Goal: Task Accomplishment & Management: Complete application form

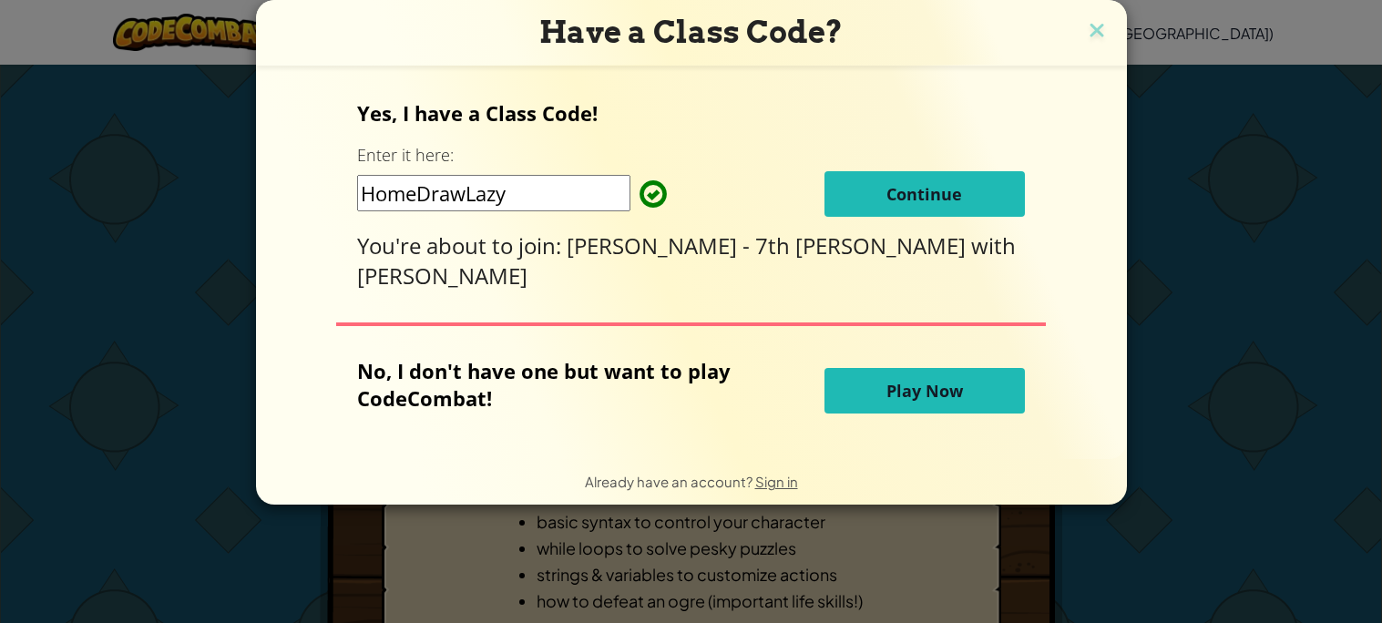
click at [909, 202] on span "Continue" at bounding box center [925, 194] width 76 height 22
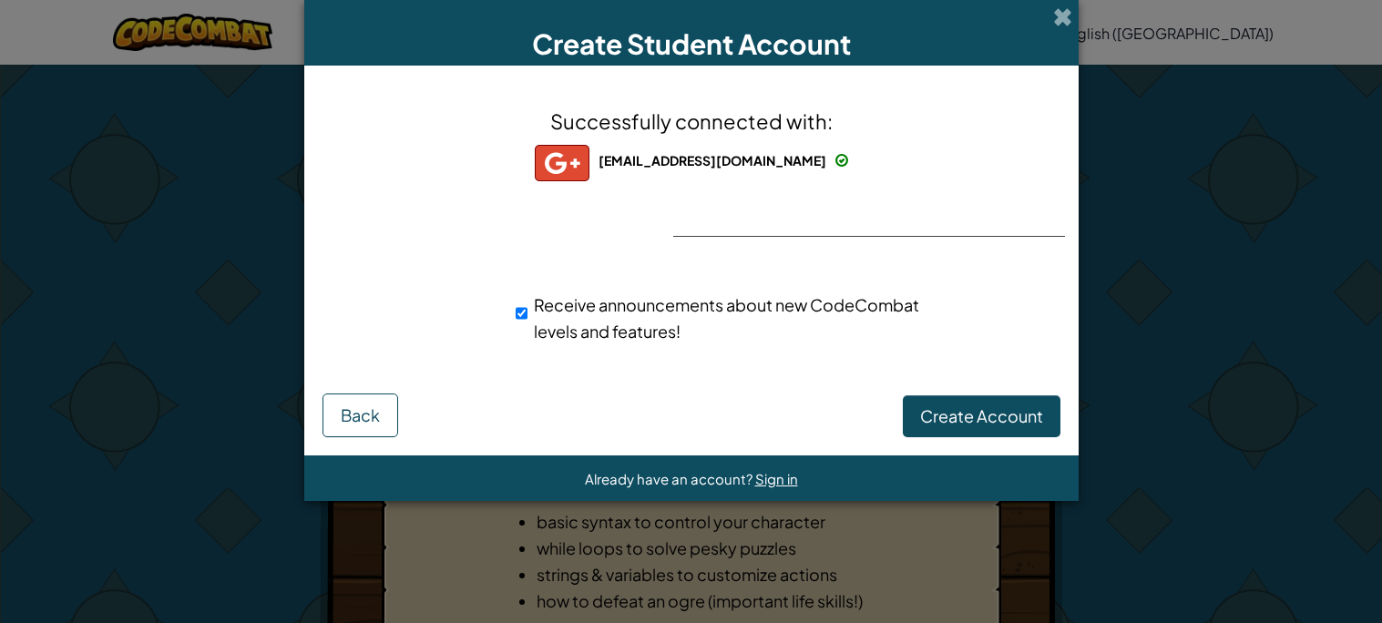
click at [819, 198] on div "Successfully connected with: [EMAIL_ADDRESS][DOMAIN_NAME] [EMAIL_ADDRESS][DOMAI…" at bounding box center [691, 237] width 729 height 306
click at [361, 416] on span "Back" at bounding box center [360, 415] width 39 height 21
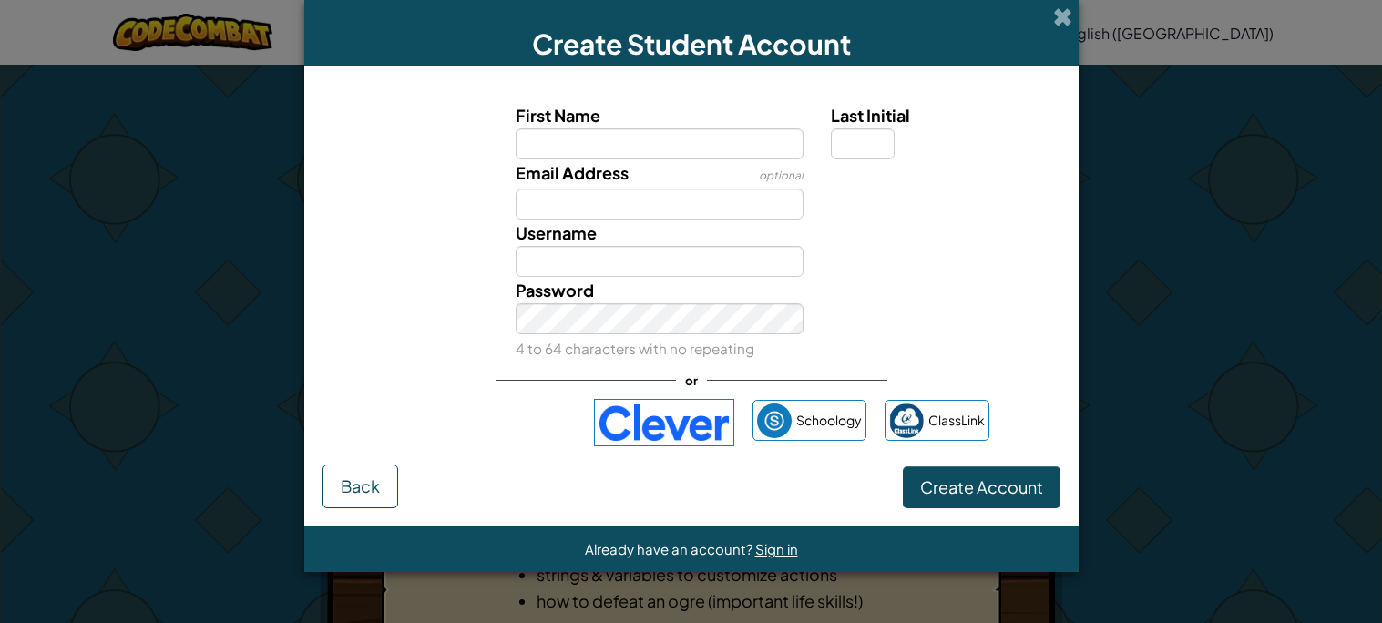
click at [655, 105] on label "First Name" at bounding box center [660, 115] width 288 height 26
click at [655, 128] on input "First Name" at bounding box center [660, 143] width 288 height 31
type input "ameera"
type input "Ameera"
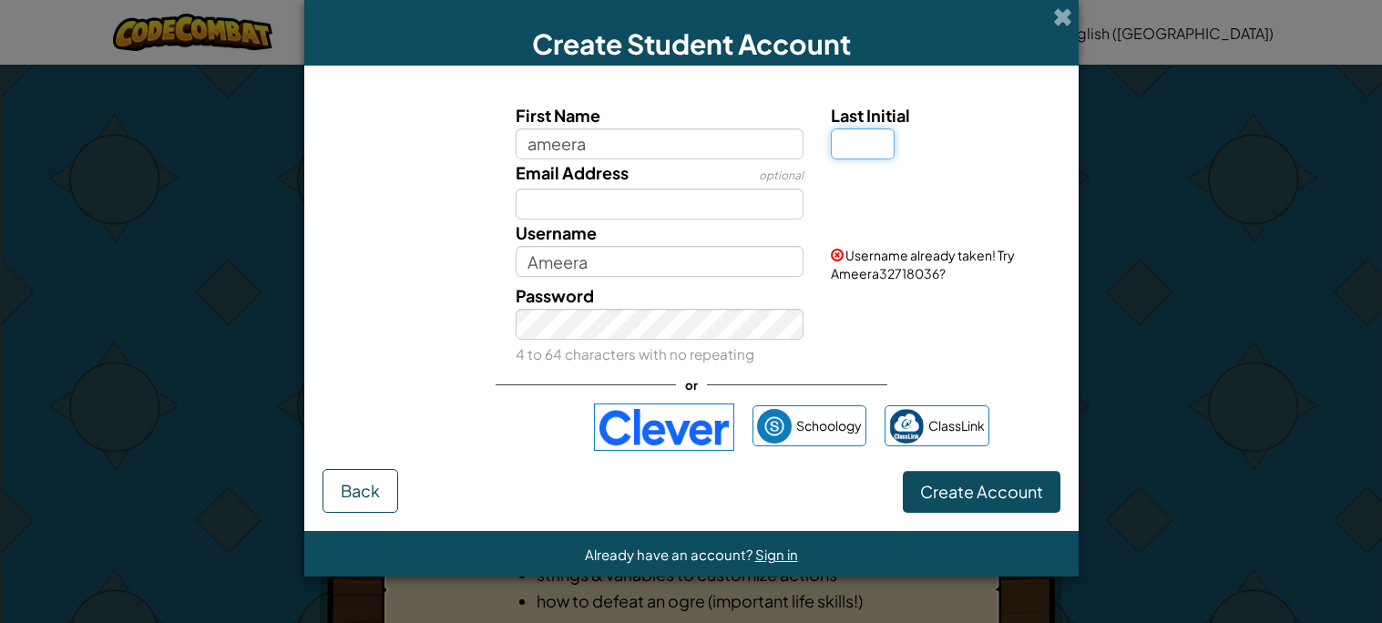
click at [870, 140] on input "Last Initial" at bounding box center [863, 143] width 64 height 31
type input "M"
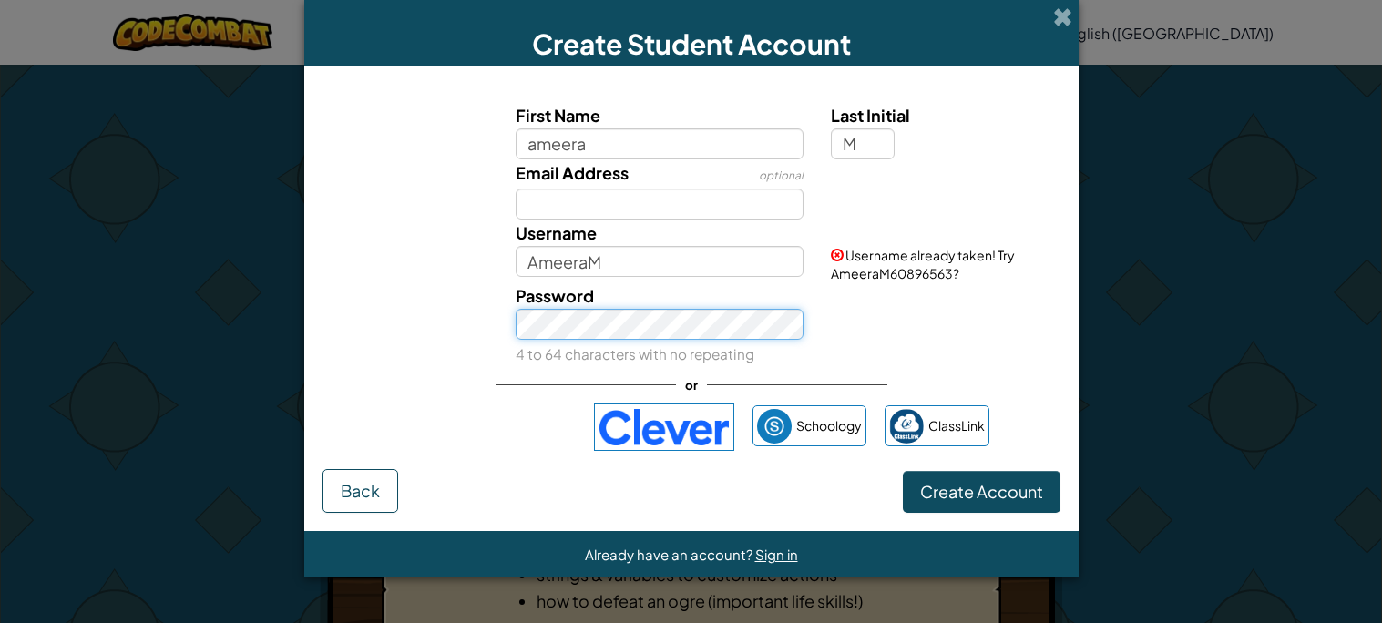
click at [903, 471] on button "Create Account" at bounding box center [982, 492] width 158 height 42
click at [654, 243] on div "Username AmeeraM" at bounding box center [659, 248] width 315 height 57
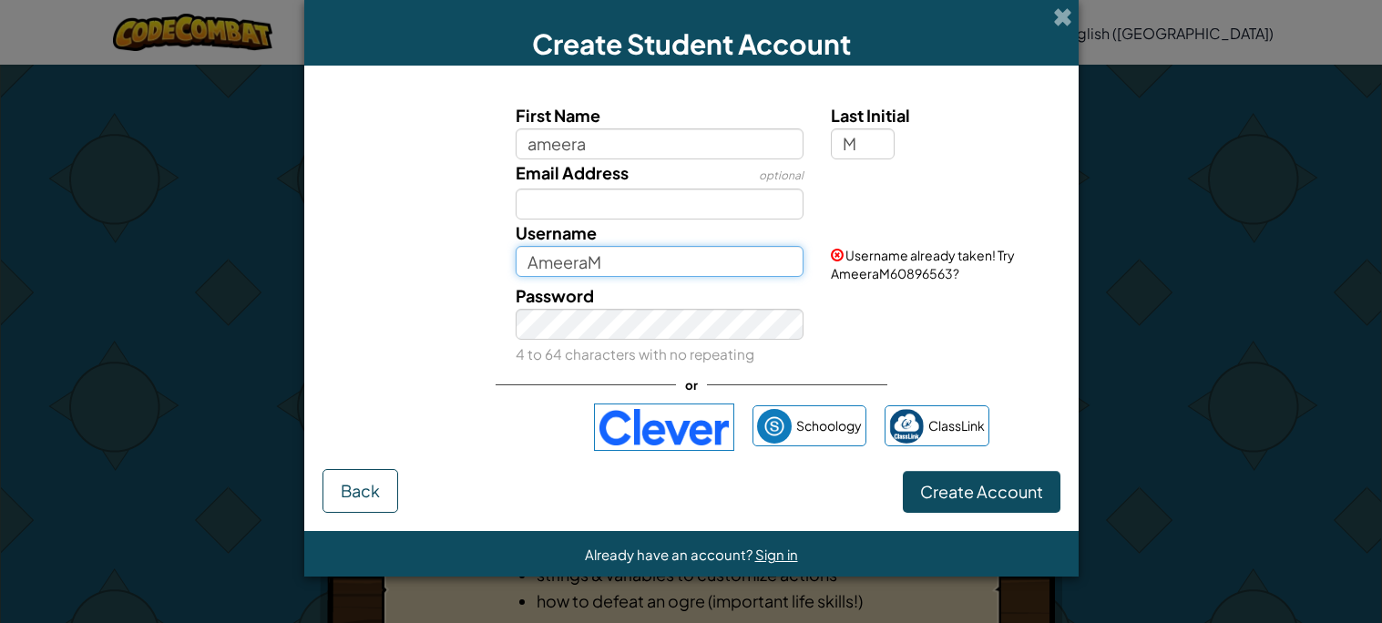
click at [659, 262] on input "AmeeraM" at bounding box center [660, 261] width 288 height 31
click at [704, 272] on input "AmeeraMameyers4" at bounding box center [660, 261] width 288 height 31
type input "A"
type input "a"
type input "ameyers4"
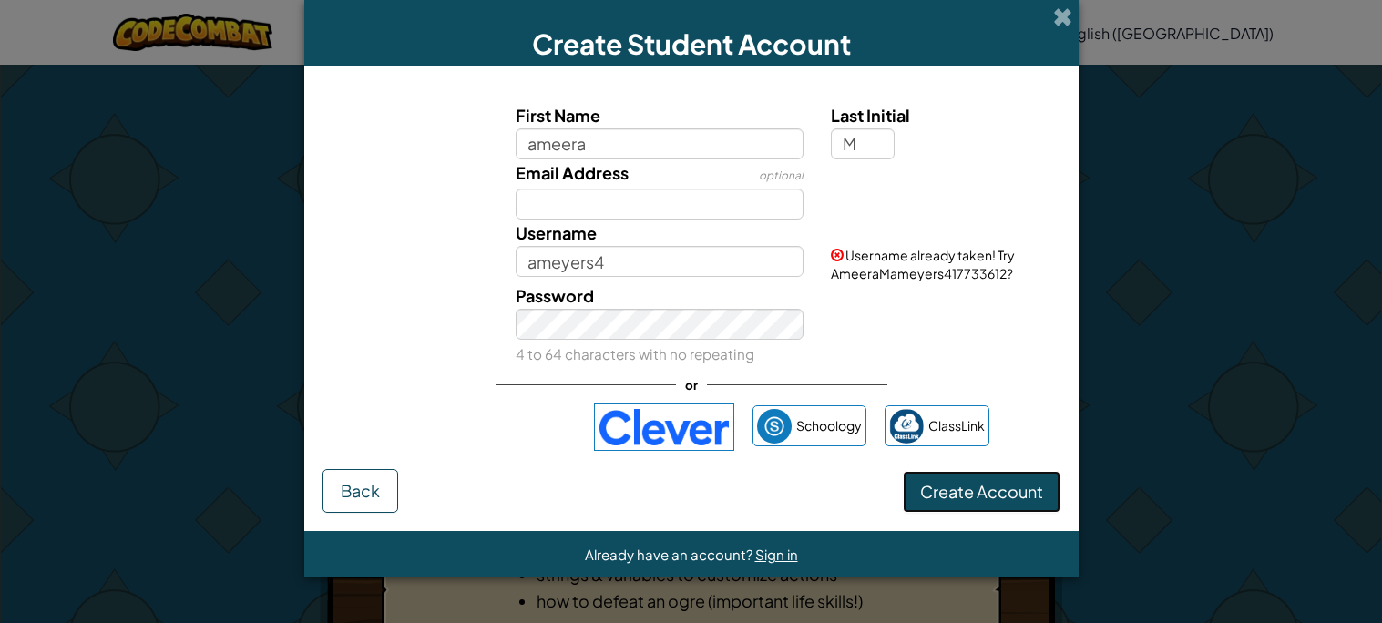
click at [962, 510] on form "First Name ameera Last Initial M Email Address optional Username ameyers4 Usern…" at bounding box center [691, 299] width 775 height 467
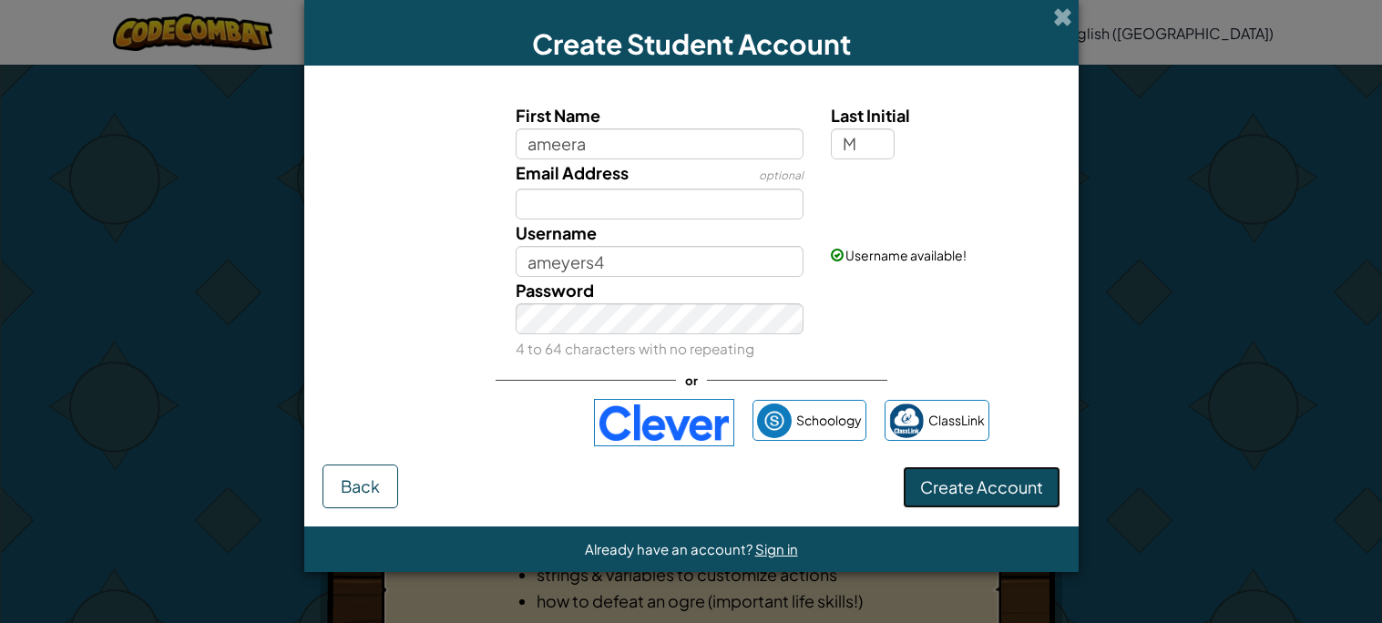
click at [1015, 484] on button "Create Account" at bounding box center [982, 488] width 158 height 42
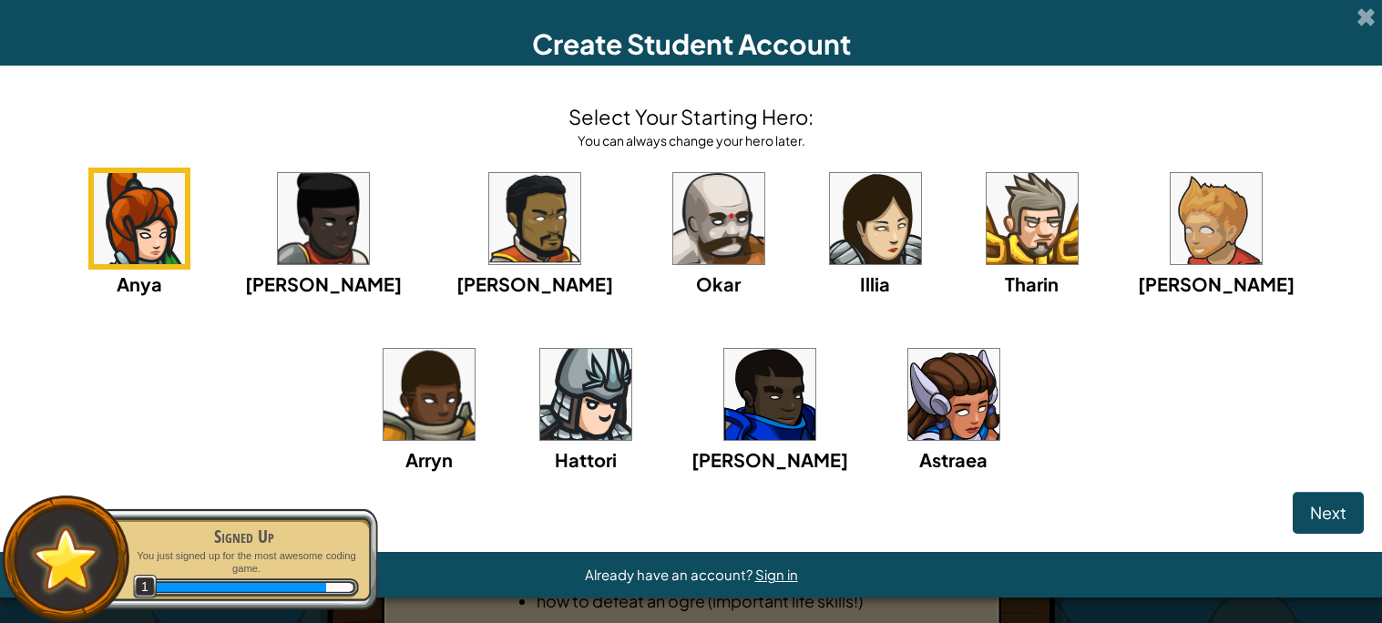
click at [909, 406] on img at bounding box center [954, 394] width 91 height 91
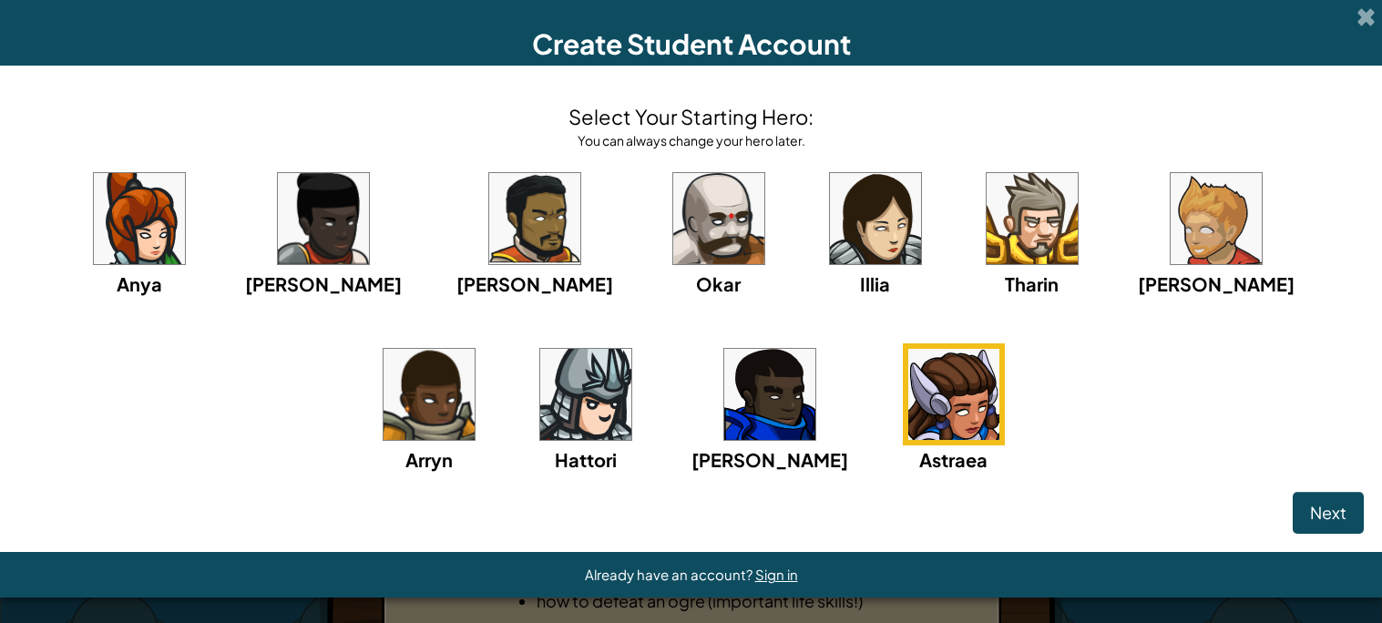
scroll to position [1, 0]
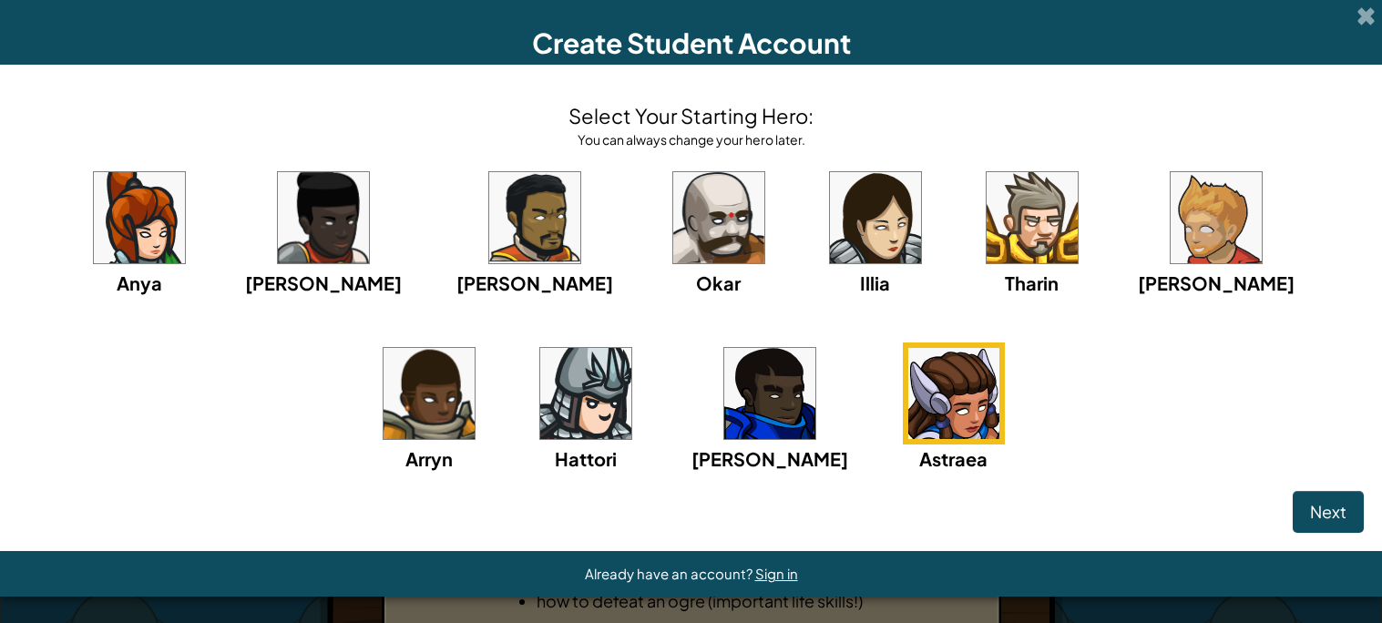
click at [692, 441] on div "Gordon" at bounding box center [770, 408] width 157 height 130
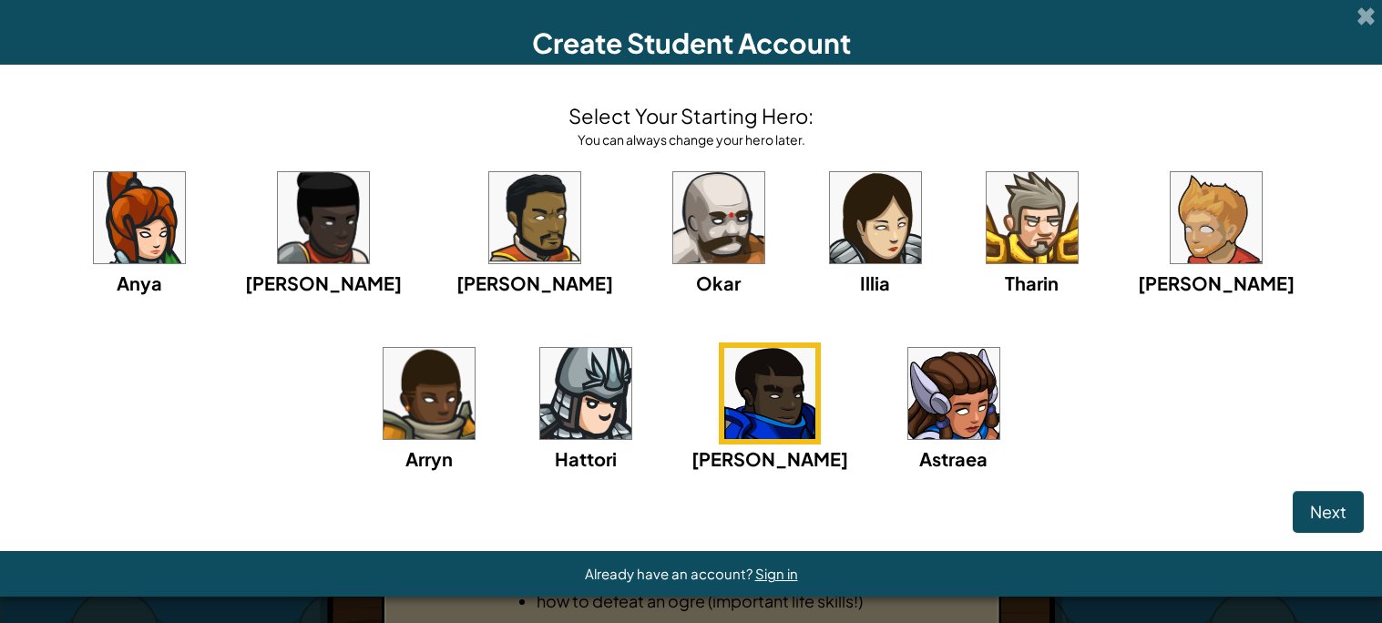
click at [540, 415] on img at bounding box center [585, 393] width 91 height 91
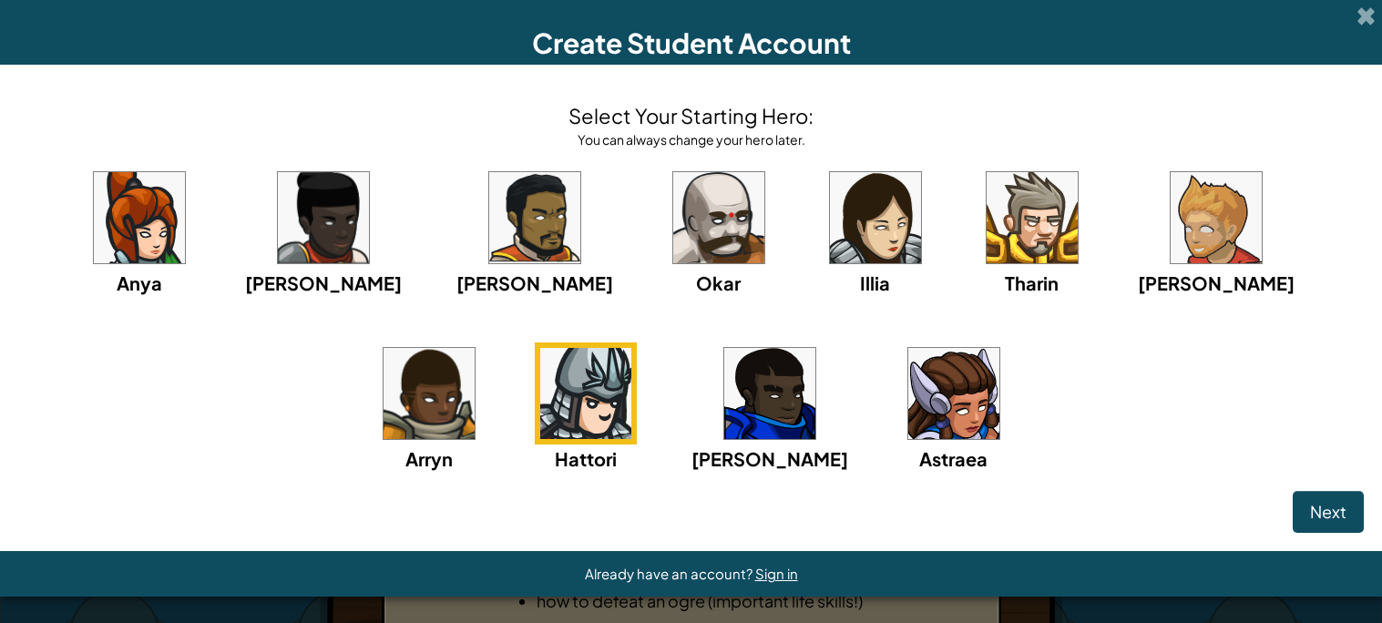
click at [673, 259] on img at bounding box center [718, 217] width 91 height 91
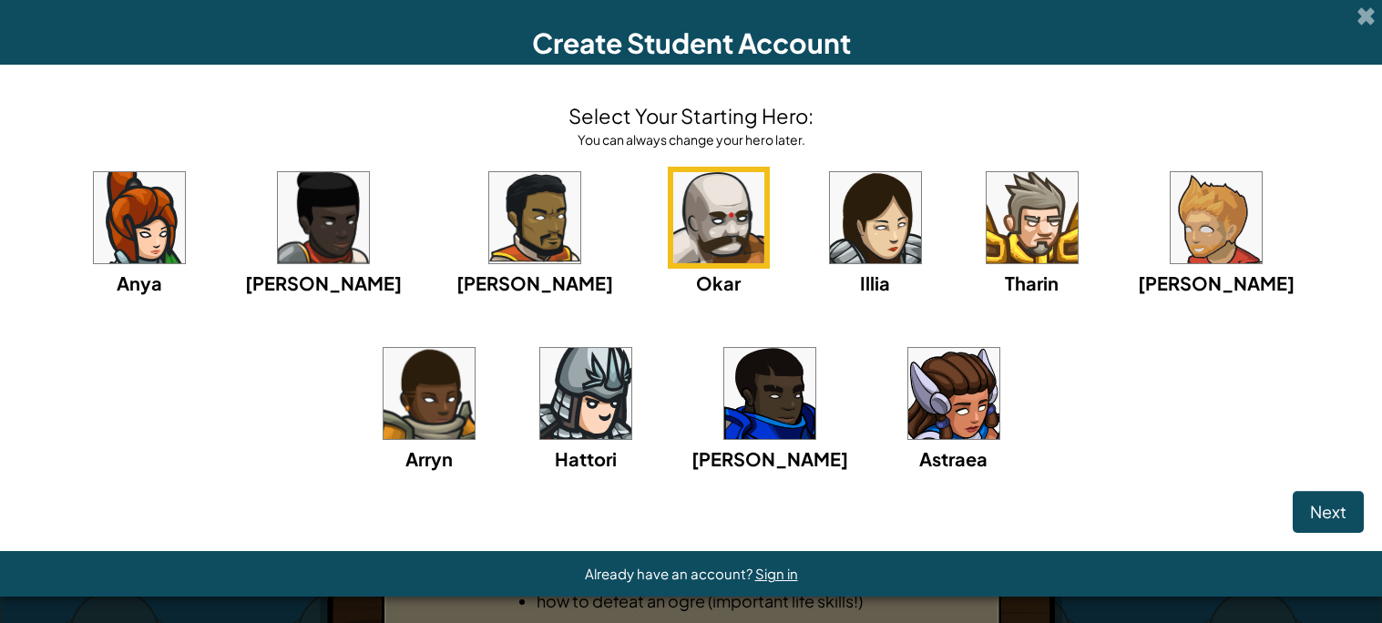
click at [830, 255] on img at bounding box center [875, 217] width 91 height 91
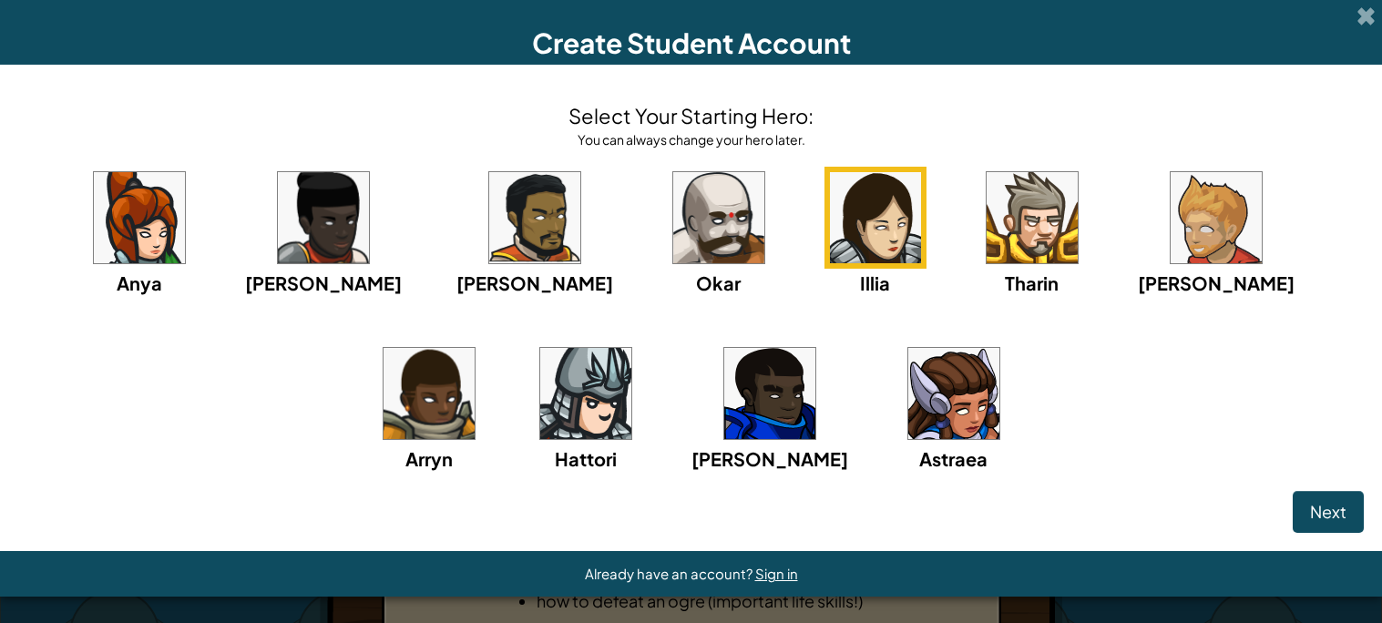
click at [987, 260] on img at bounding box center [1032, 217] width 91 height 91
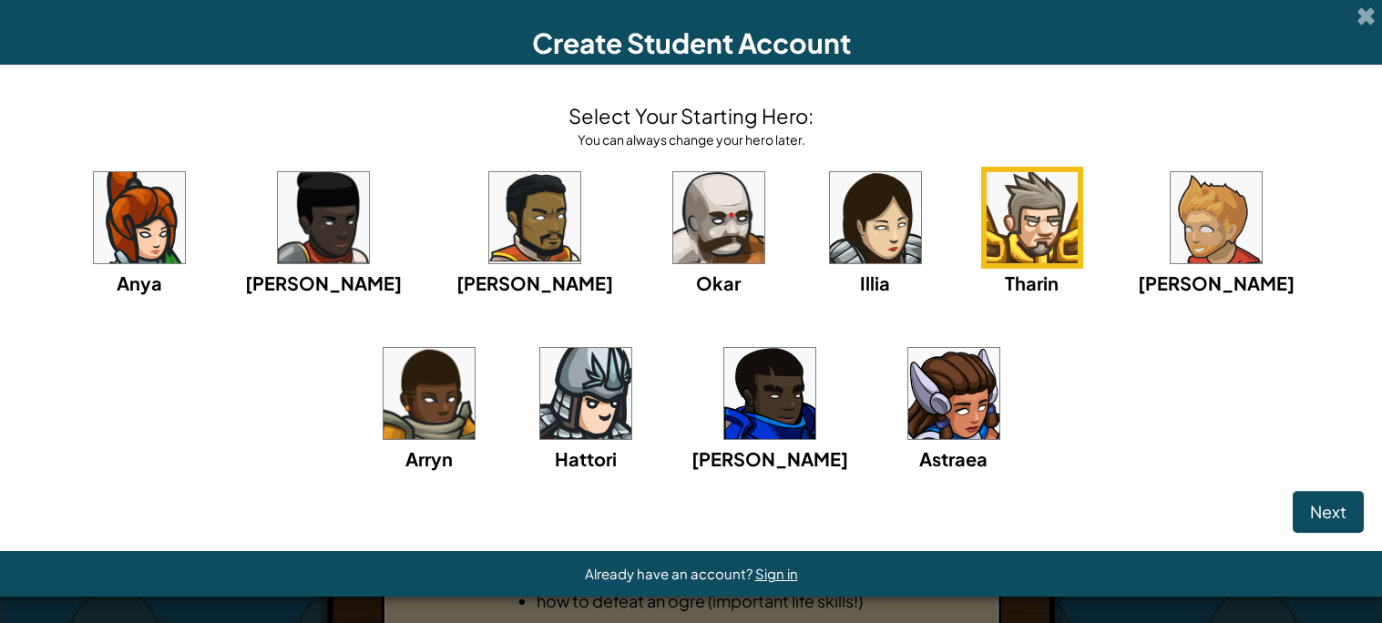
click at [909, 432] on img at bounding box center [954, 393] width 91 height 91
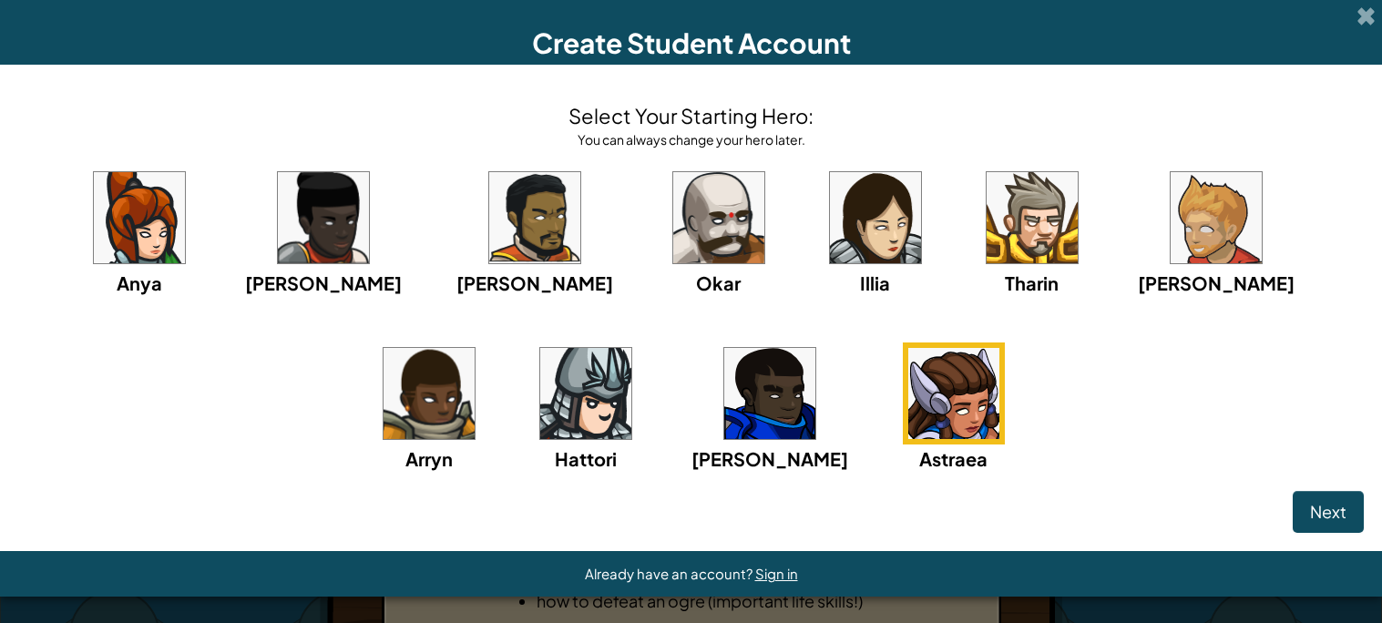
click at [1138, 264] on div "Ned" at bounding box center [1216, 232] width 157 height 130
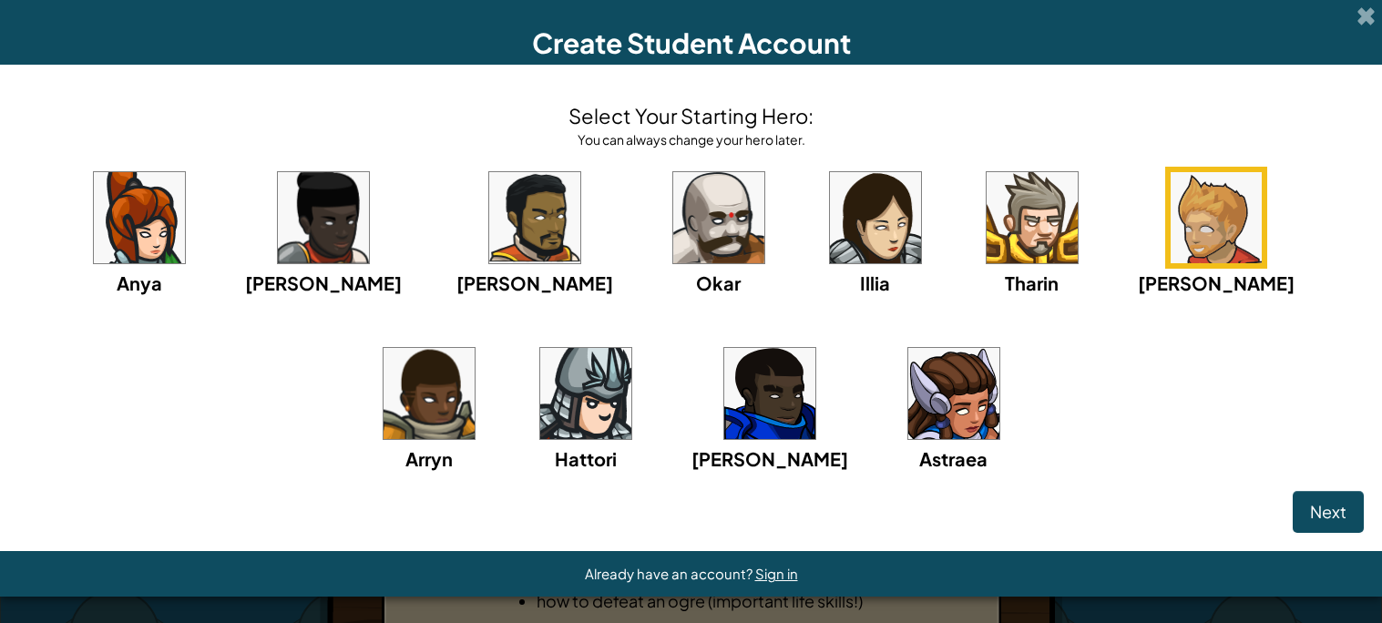
click at [480, 343] on div "Arryn" at bounding box center [429, 408] width 102 height 130
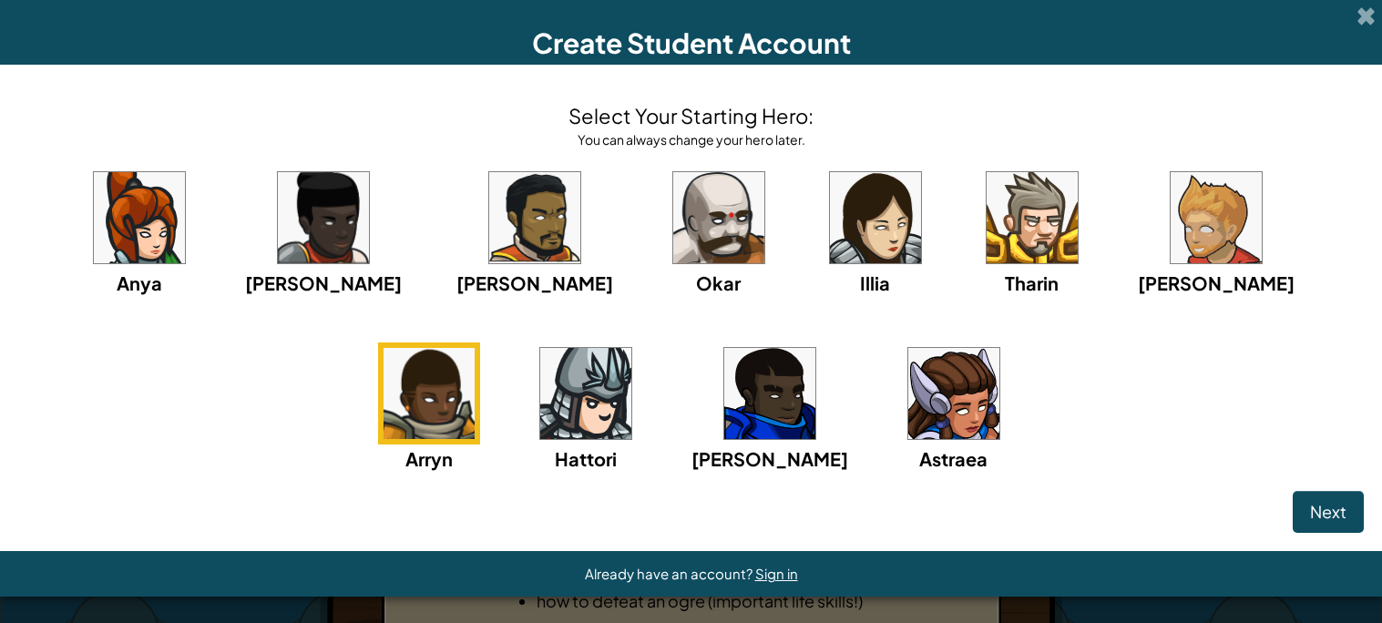
click at [909, 385] on img at bounding box center [954, 393] width 91 height 91
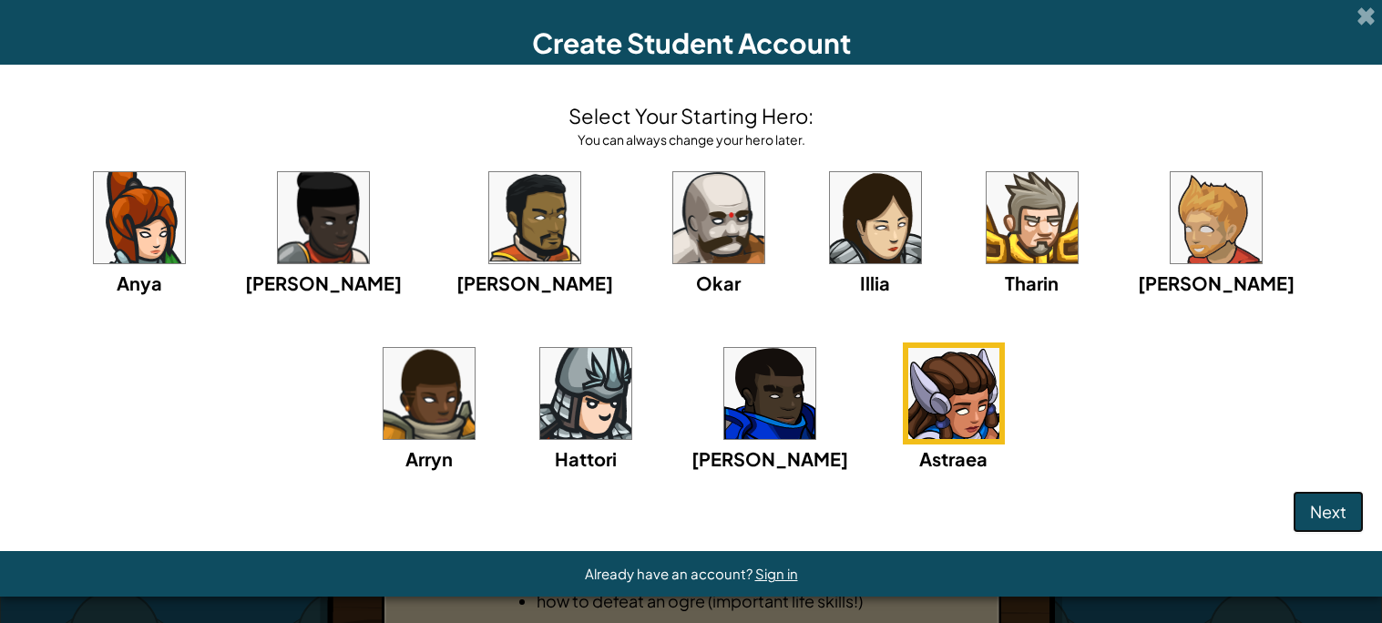
click at [1355, 516] on button "Next" at bounding box center [1328, 512] width 71 height 42
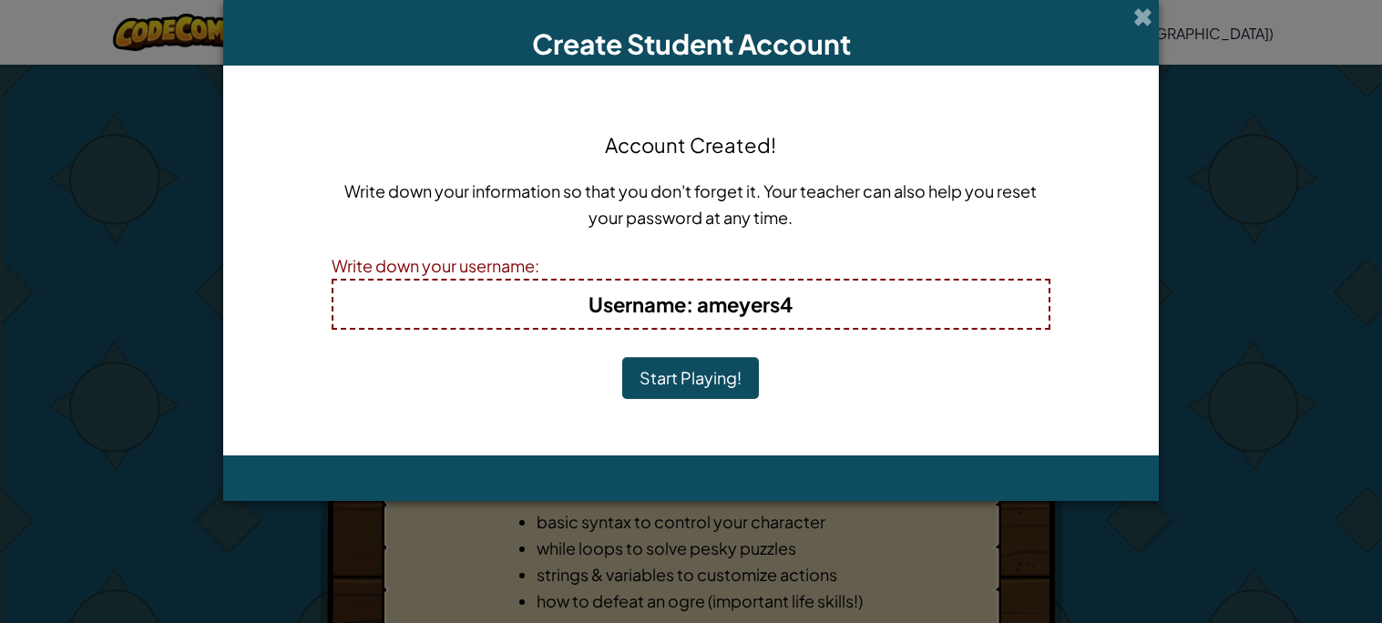
scroll to position [0, 0]
click at [837, 315] on h4 "Username : ameyers4" at bounding box center [692, 304] width 680 height 29
click at [783, 294] on b "Username : ameyers4" at bounding box center [691, 305] width 204 height 26
click at [779, 308] on b "Username : ameyers4" at bounding box center [691, 305] width 204 height 26
click at [789, 309] on b "Username : ameyers4" at bounding box center [691, 305] width 204 height 26
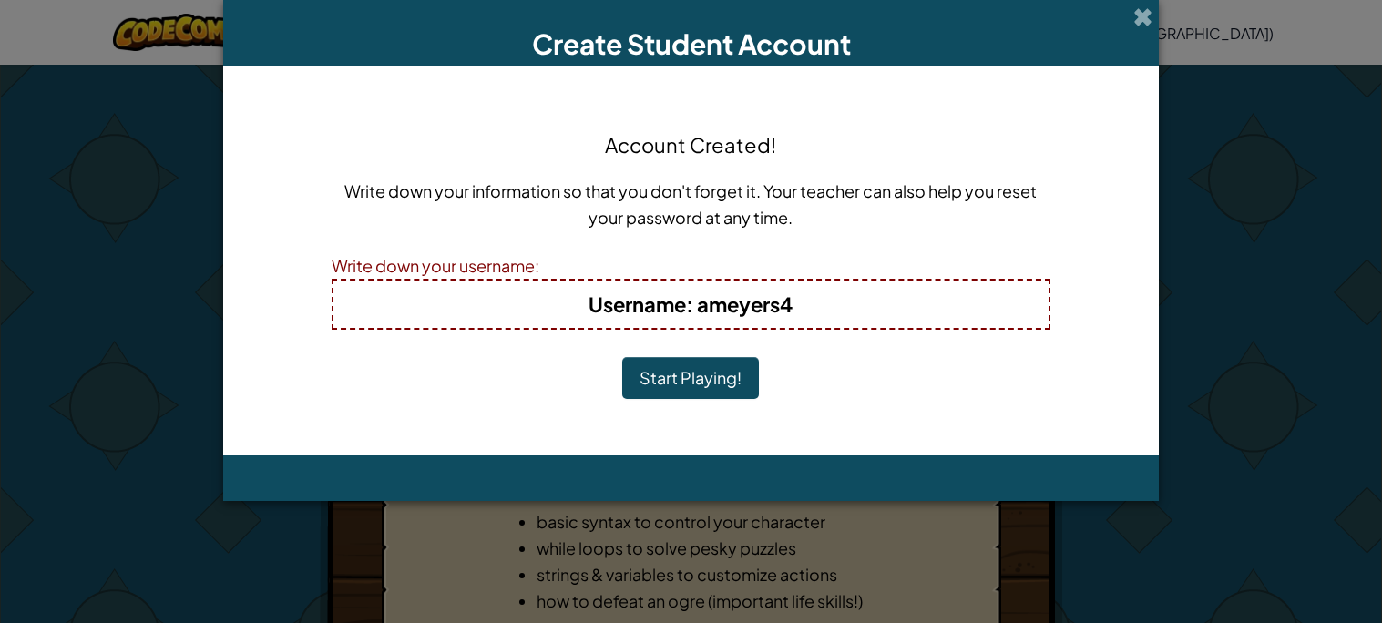
click at [816, 294] on h4 "Username : ameyers4" at bounding box center [692, 304] width 680 height 29
click at [714, 418] on div "Account Created! Write down your information so that you don't forget it. Your …" at bounding box center [692, 261] width 720 height 354
click at [758, 385] on button "Start Playing!" at bounding box center [690, 378] width 137 height 42
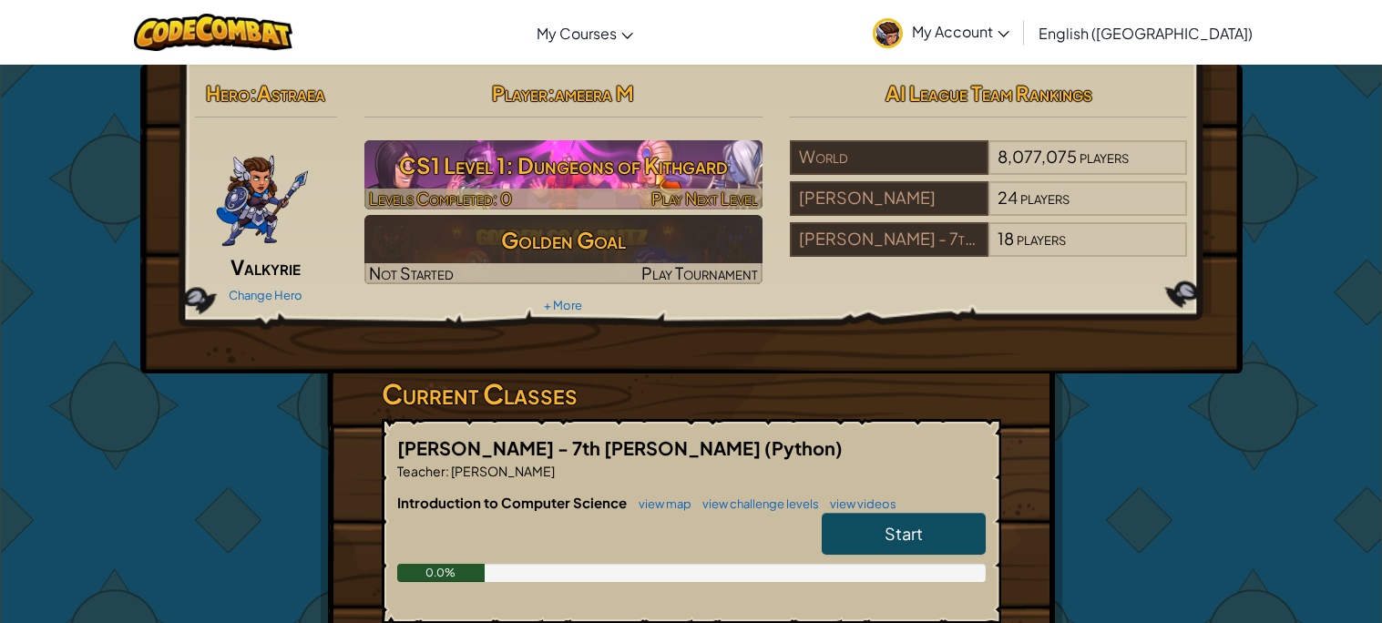
click at [574, 165] on h3 "CS1 Level 1: Dungeons of Kithgard" at bounding box center [564, 165] width 398 height 41
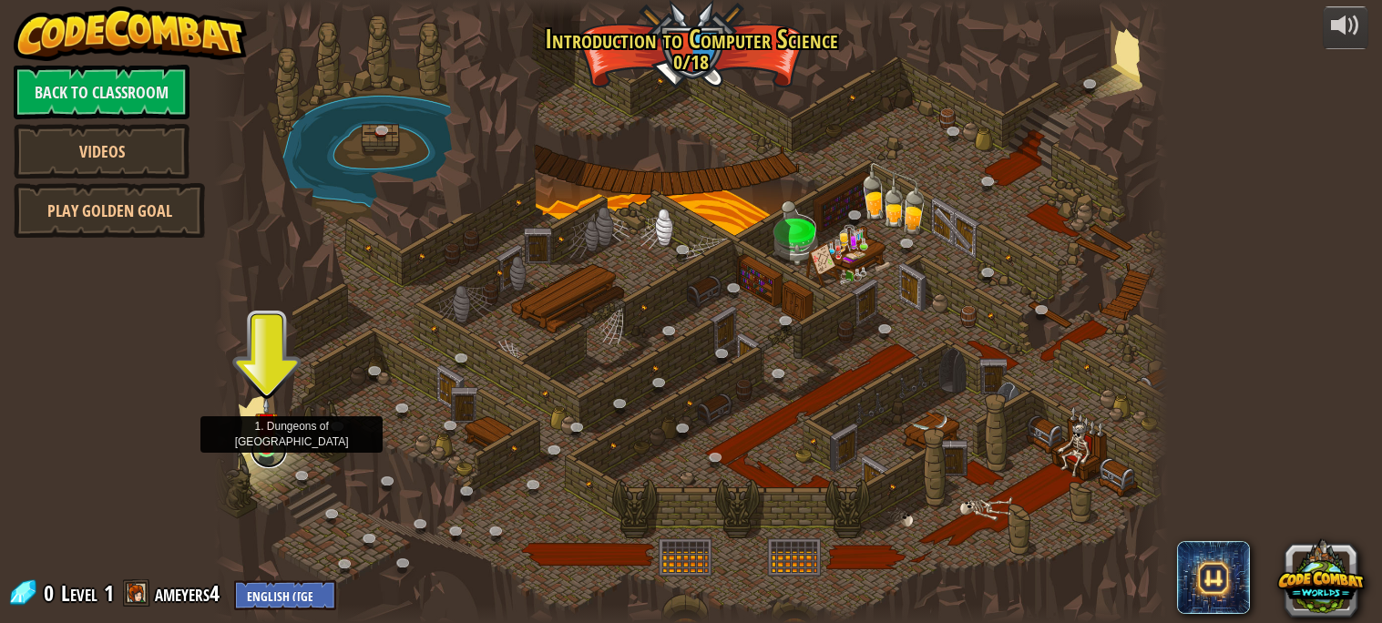
click at [268, 459] on link at bounding box center [269, 450] width 36 height 36
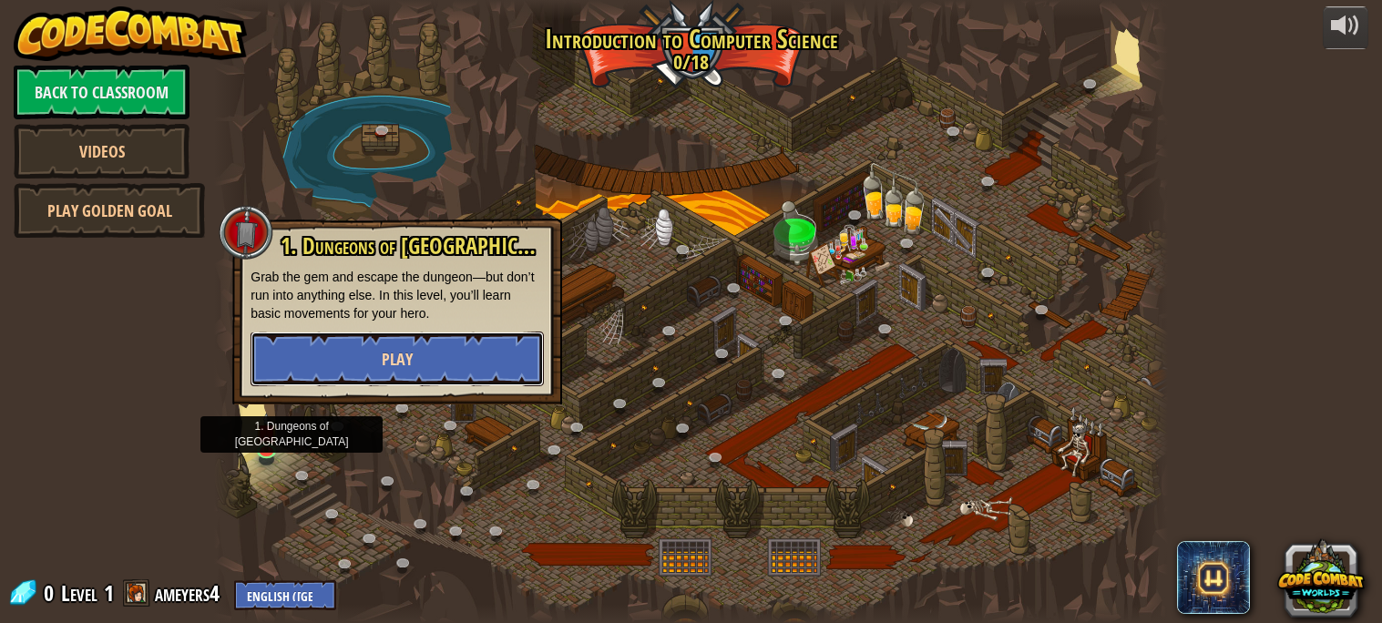
click at [446, 334] on button "Play" at bounding box center [397, 359] width 293 height 55
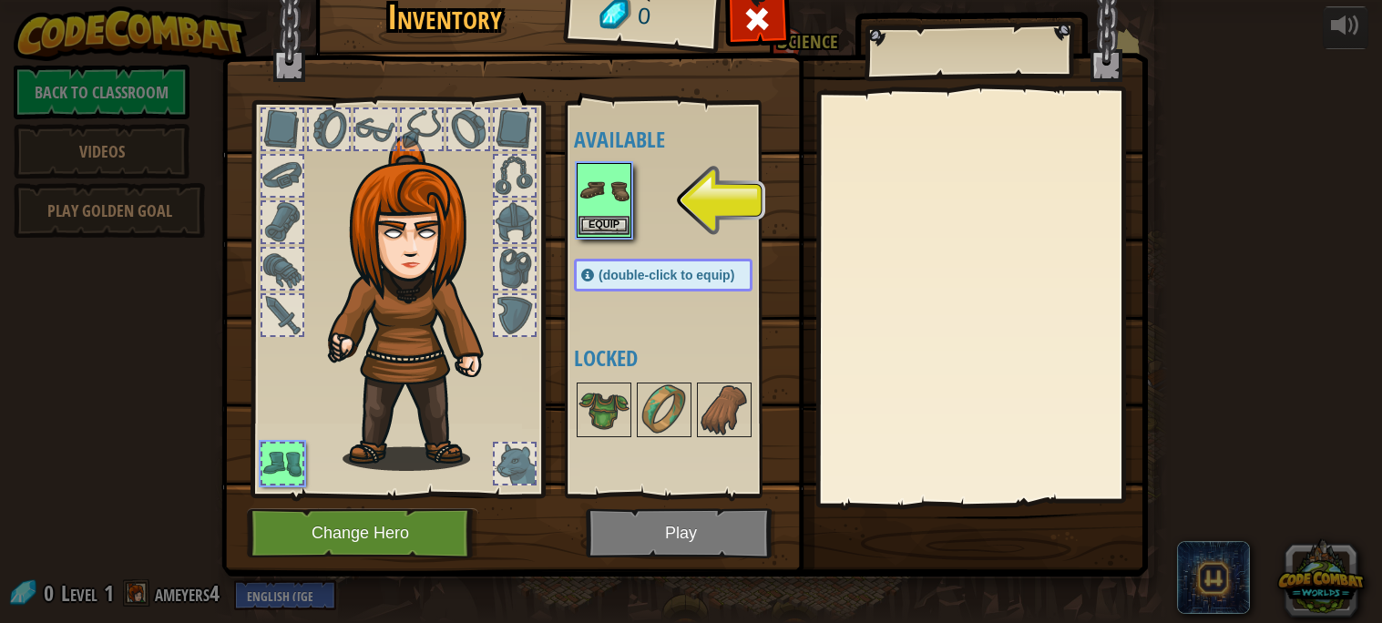
click at [597, 202] on img at bounding box center [604, 190] width 51 height 51
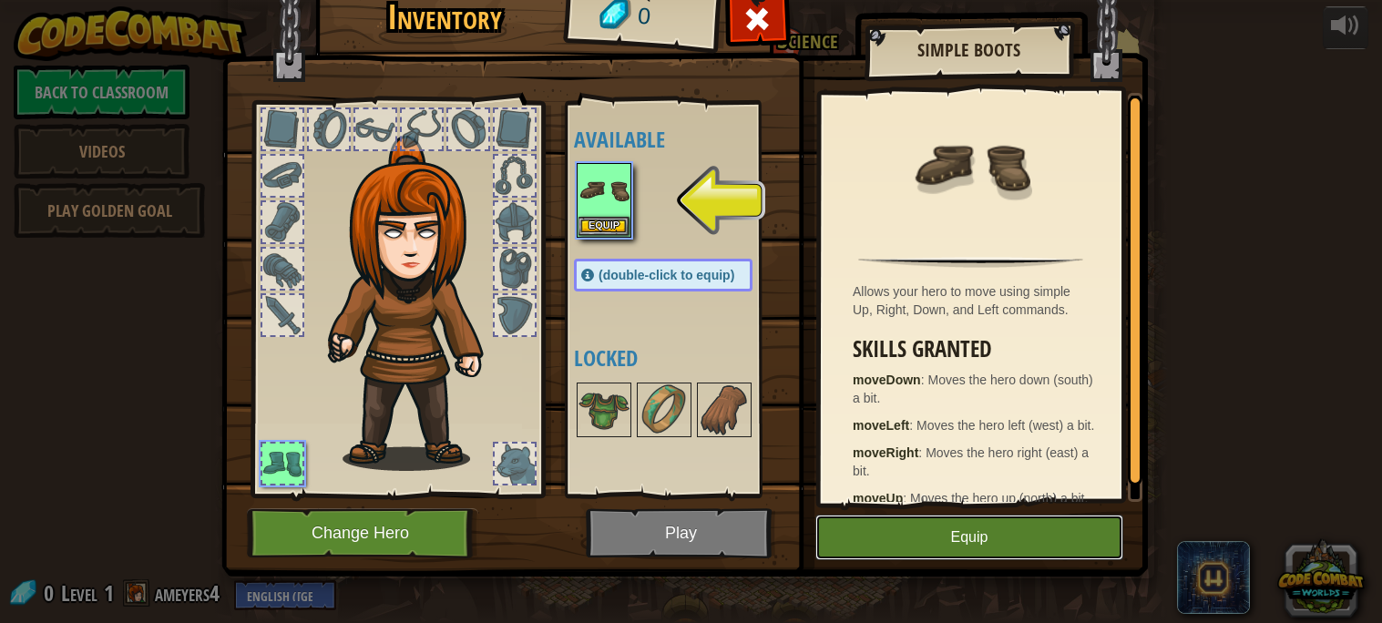
click at [1042, 531] on button "Equip" at bounding box center [970, 538] width 308 height 46
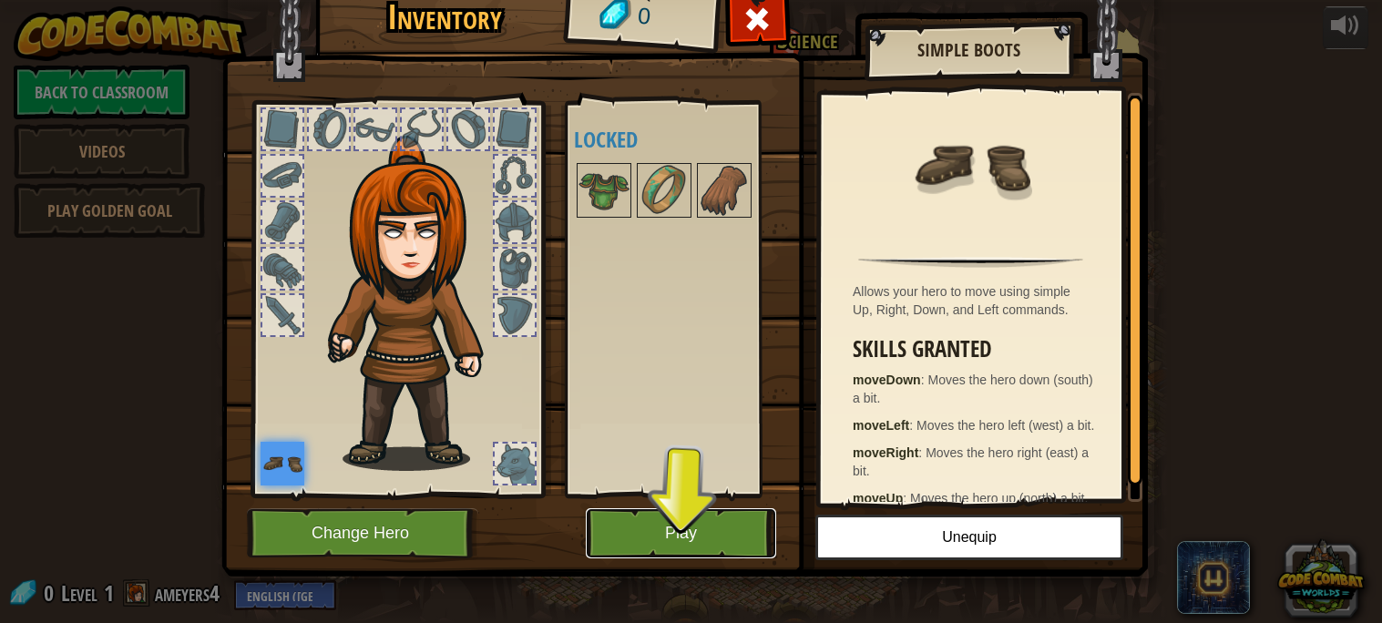
click at [669, 558] on button "Play" at bounding box center [681, 534] width 190 height 50
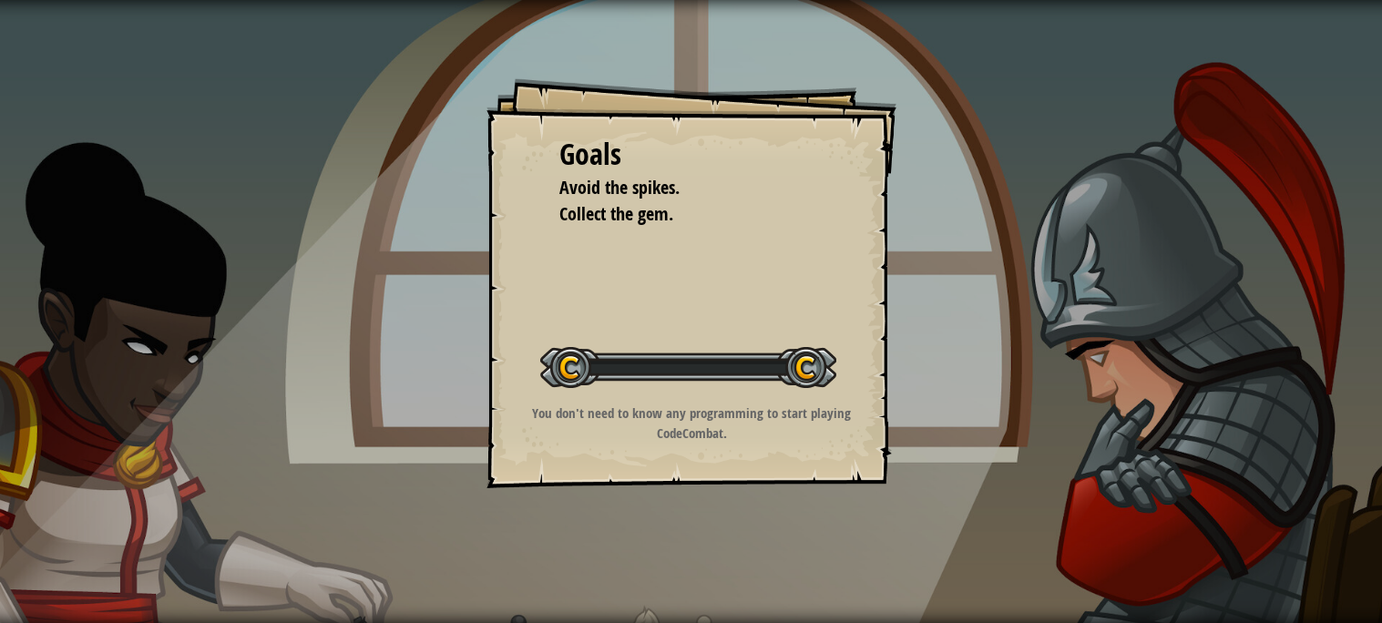
click at [669, 558] on div "Goals Avoid the spikes. Collect the gem. Start Level Error loading from server.…" at bounding box center [691, 311] width 1382 height 623
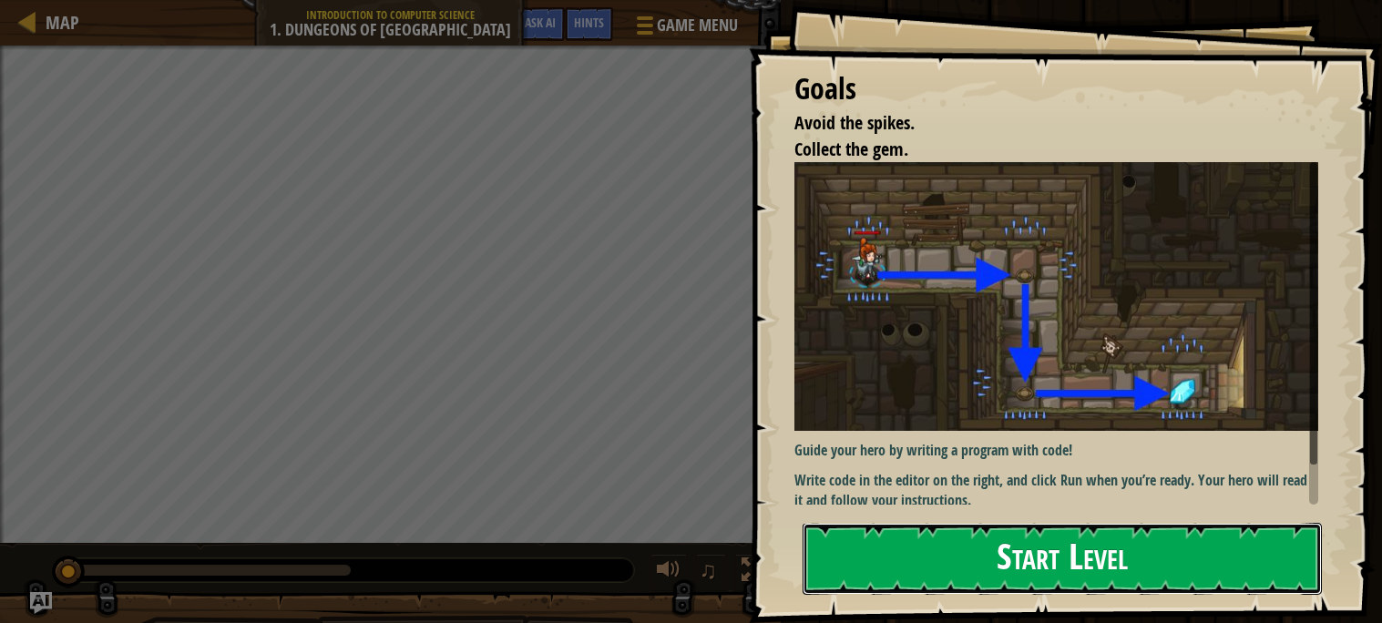
click at [1167, 542] on button "Start Level" at bounding box center [1062, 559] width 519 height 72
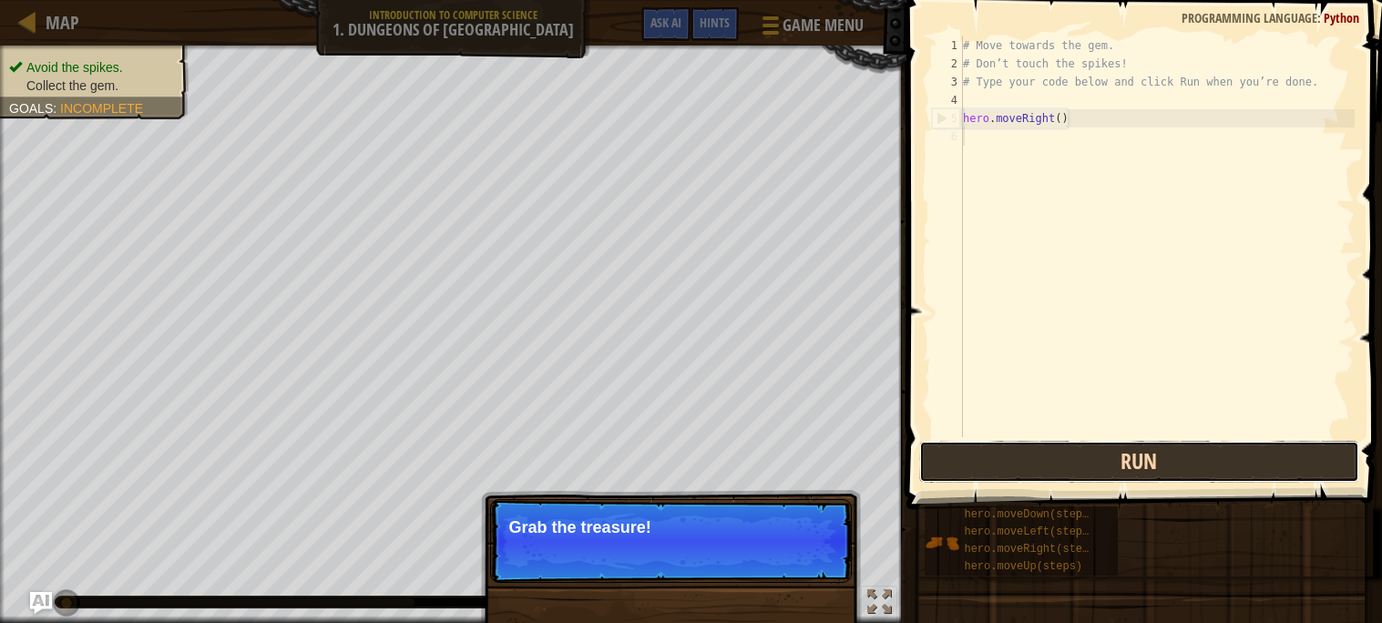
click at [1120, 443] on button "Run" at bounding box center [1140, 462] width 440 height 42
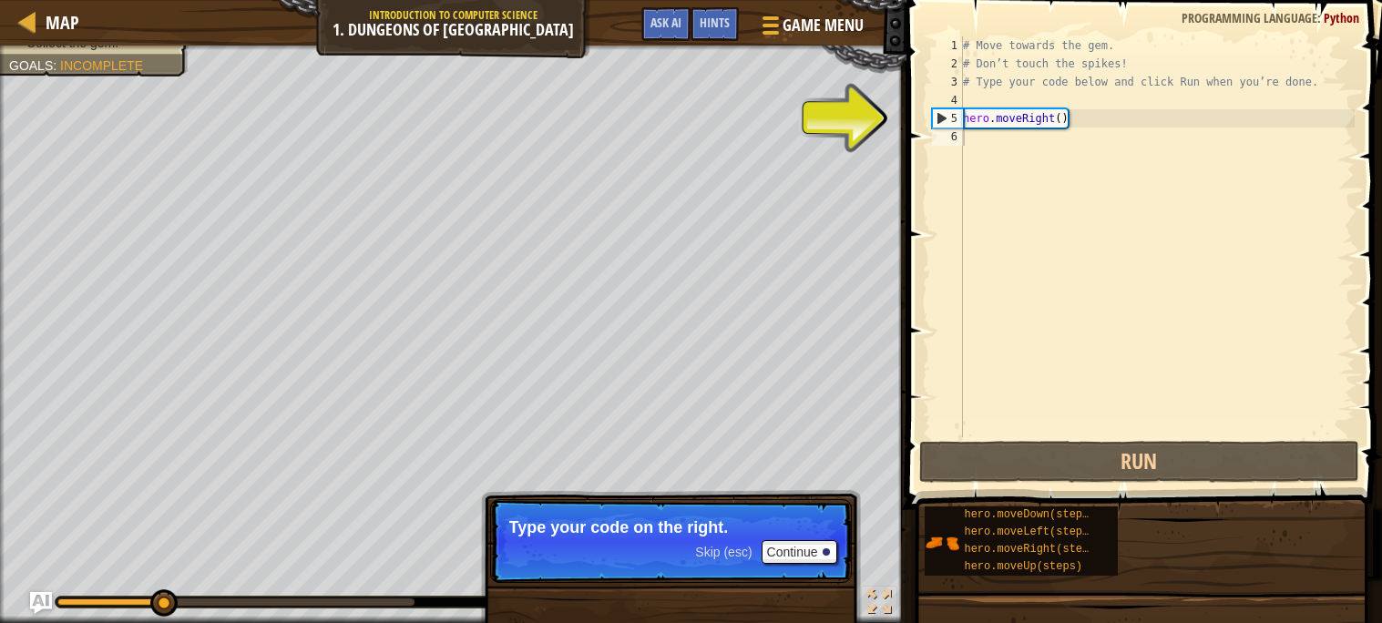
click at [1012, 124] on div "# Move towards the gem. # Don’t touch the spikes! # Type your code below and cl…" at bounding box center [1158, 254] width 396 height 437
type textarea "hero.moveRight()"
click at [999, 148] on div "# Move towards the gem. # Don’t touch the spikes! # Type your code below and cl…" at bounding box center [1158, 254] width 396 height 437
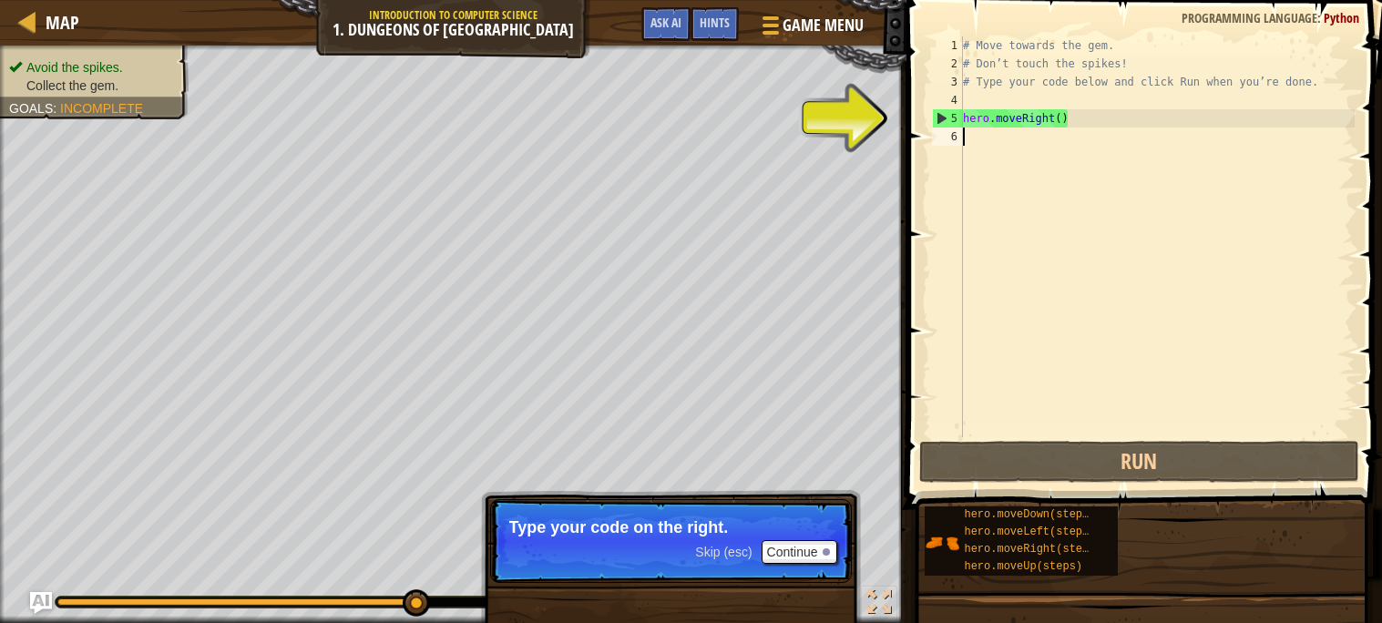
type textarea "m"
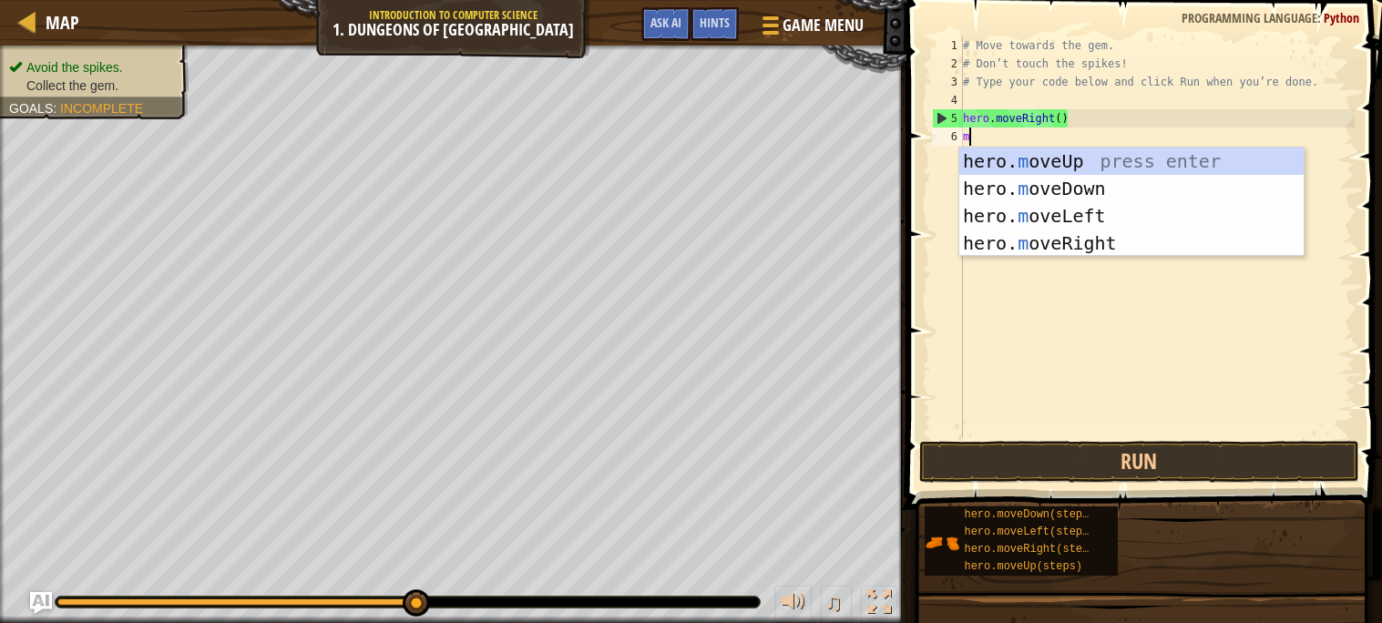
scroll to position [7, 0]
click at [1115, 192] on div "hero. m oveUp press enter hero. m oveDown press enter hero. m oveLeft press ent…" at bounding box center [1132, 230] width 344 height 164
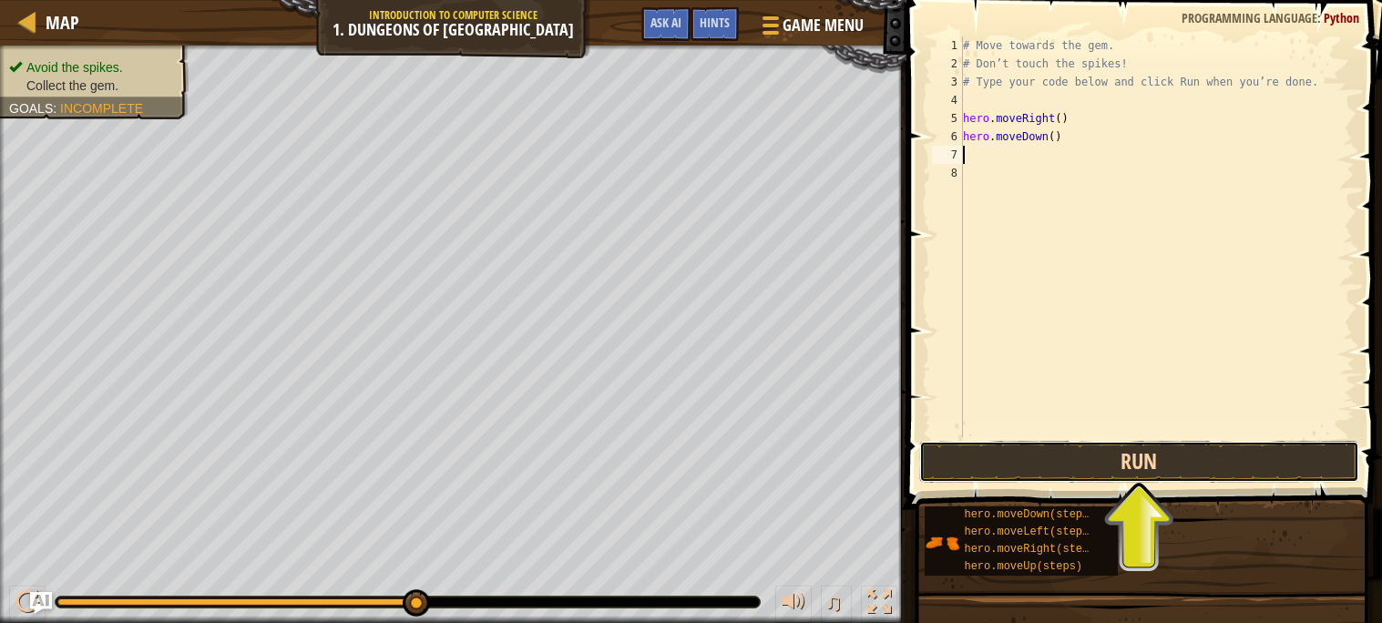
click at [1166, 458] on button "Run" at bounding box center [1140, 462] width 440 height 42
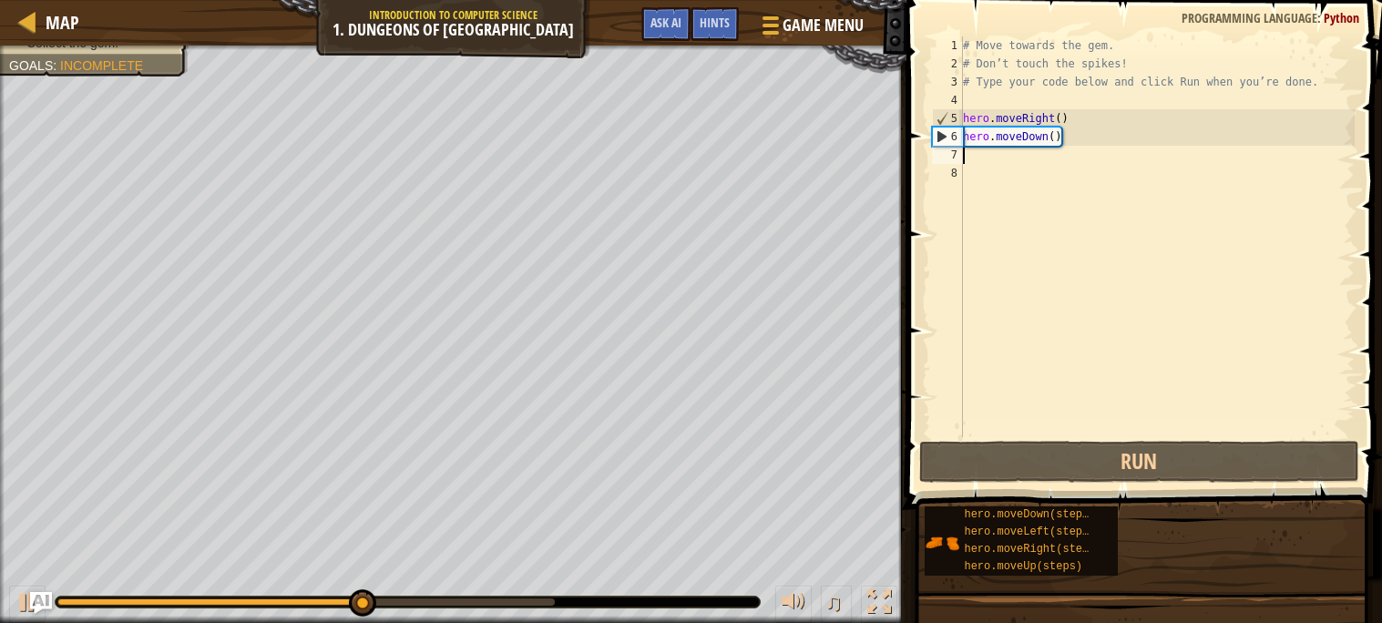
type textarea "m"
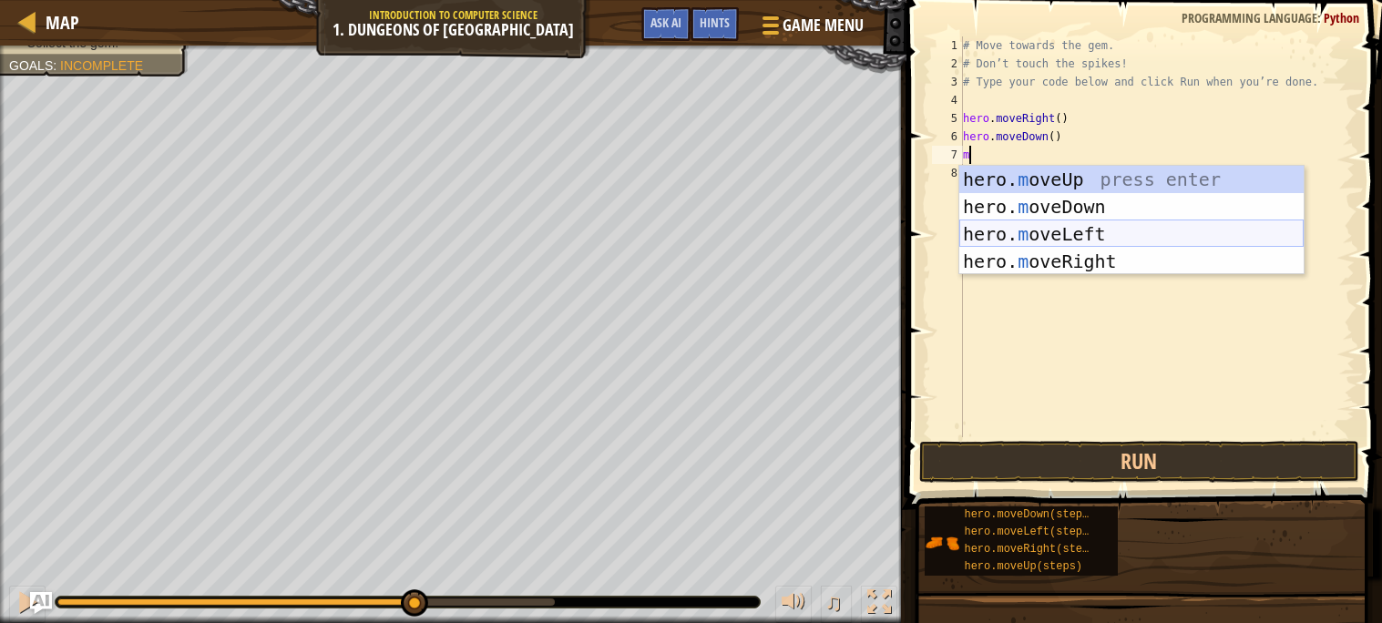
click at [1105, 234] on div "hero. m oveUp press enter hero. m oveDown press enter hero. m oveLeft press ent…" at bounding box center [1132, 248] width 344 height 164
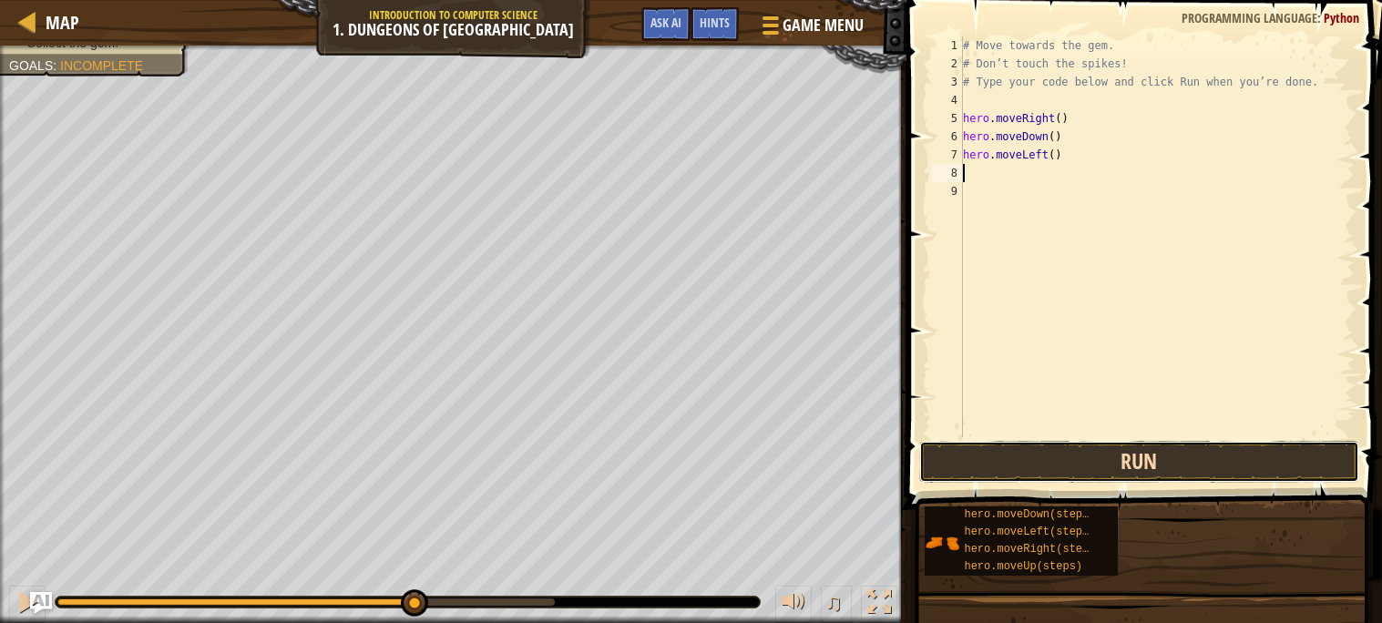
click at [1115, 456] on button "Run" at bounding box center [1140, 462] width 440 height 42
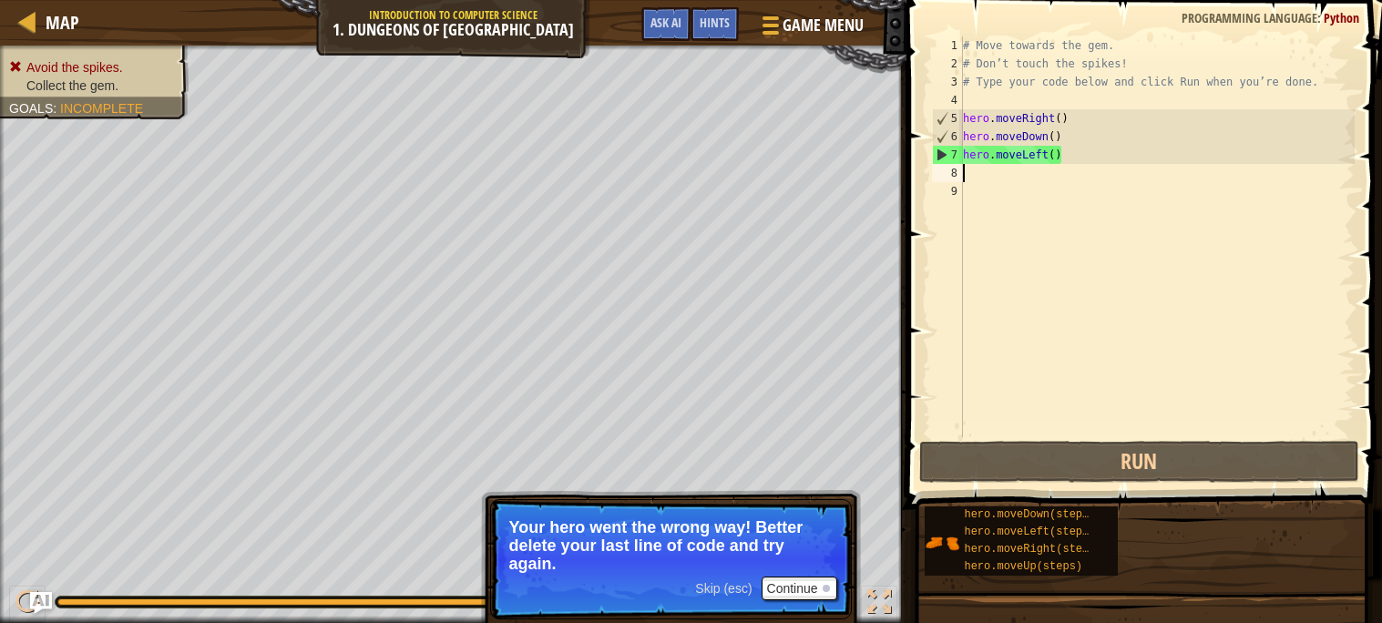
click at [1074, 150] on div "# Move towards the gem. # Don’t touch the spikes! # Type your code below and cl…" at bounding box center [1158, 254] width 396 height 437
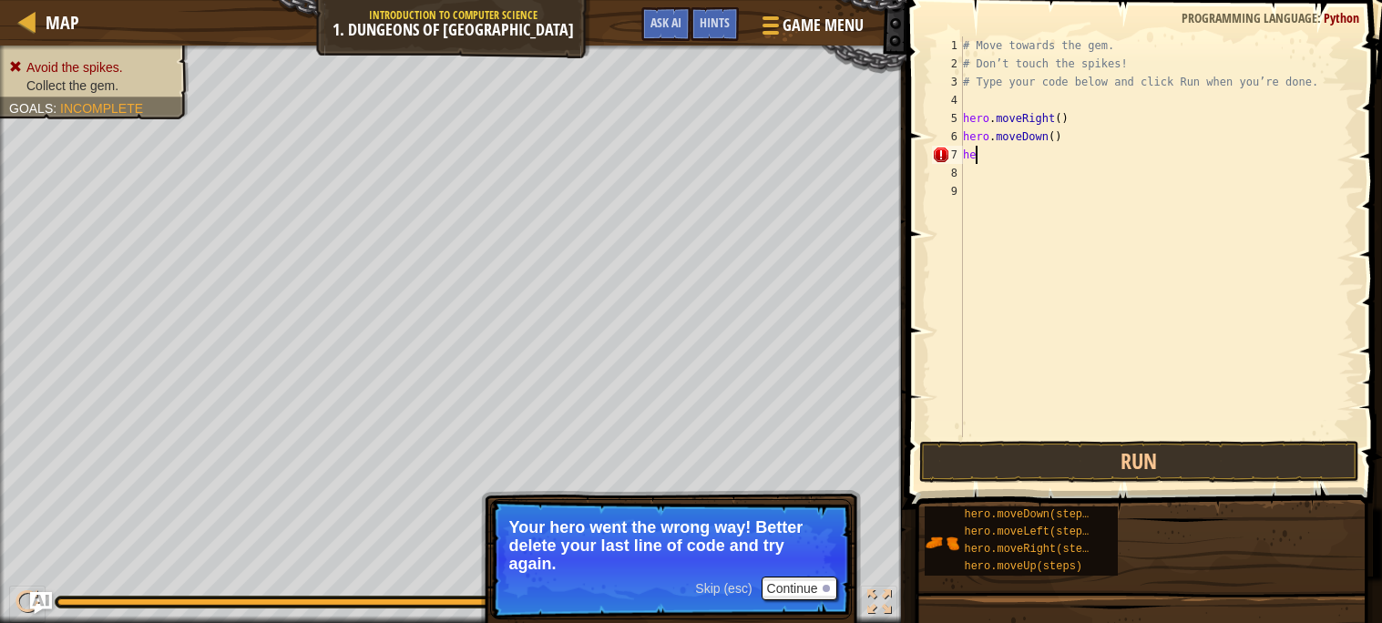
type textarea "h"
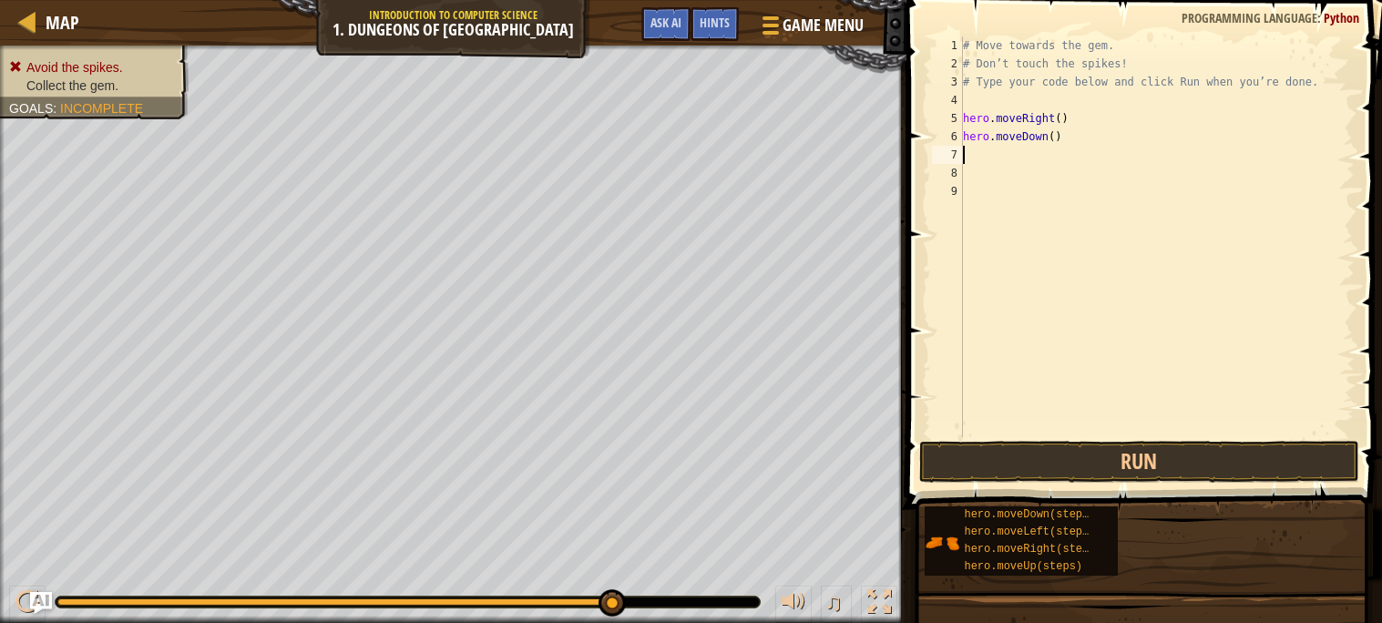
type textarea "m"
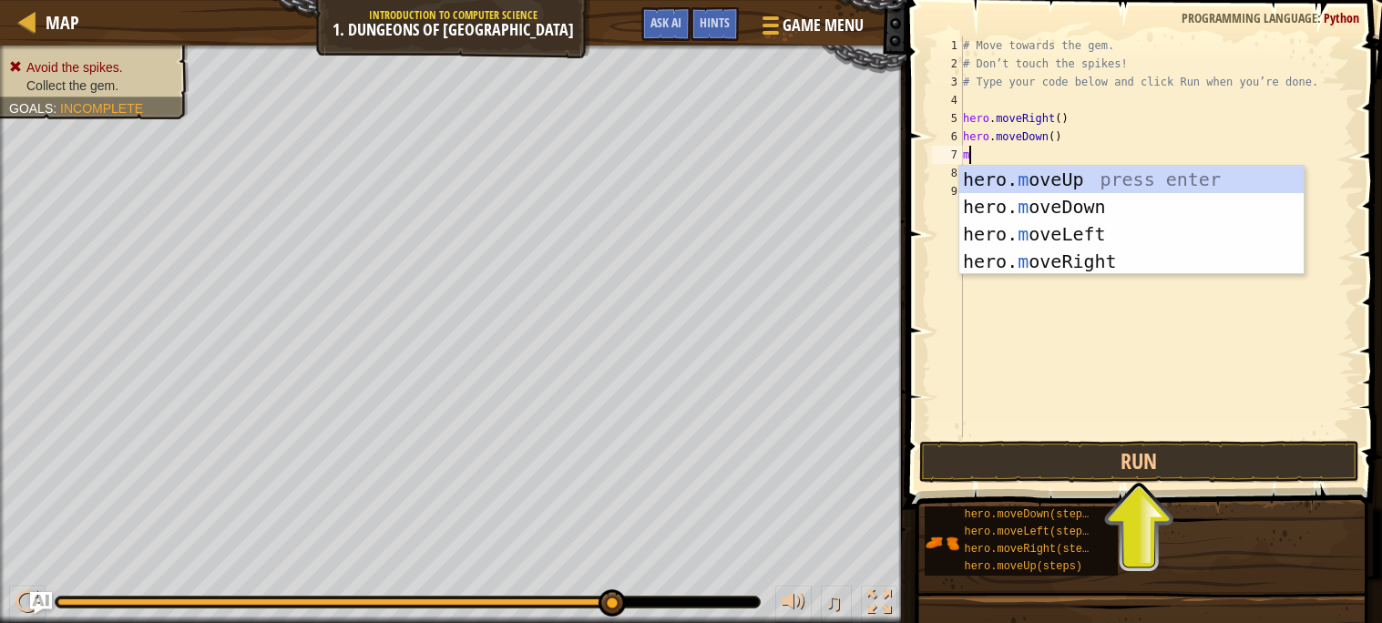
click at [1127, 264] on div "hero. m oveUp press enter hero. m oveDown press enter hero. m oveLeft press ent…" at bounding box center [1132, 248] width 344 height 164
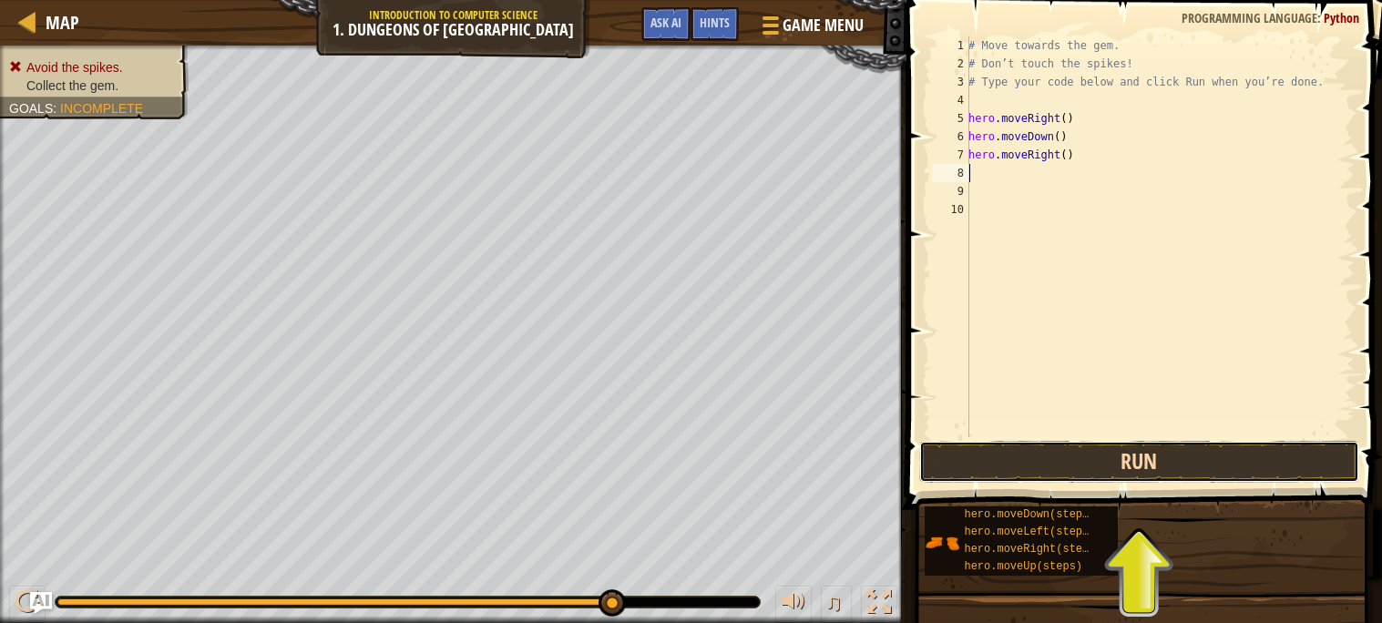
click at [1099, 461] on button "Run" at bounding box center [1140, 462] width 440 height 42
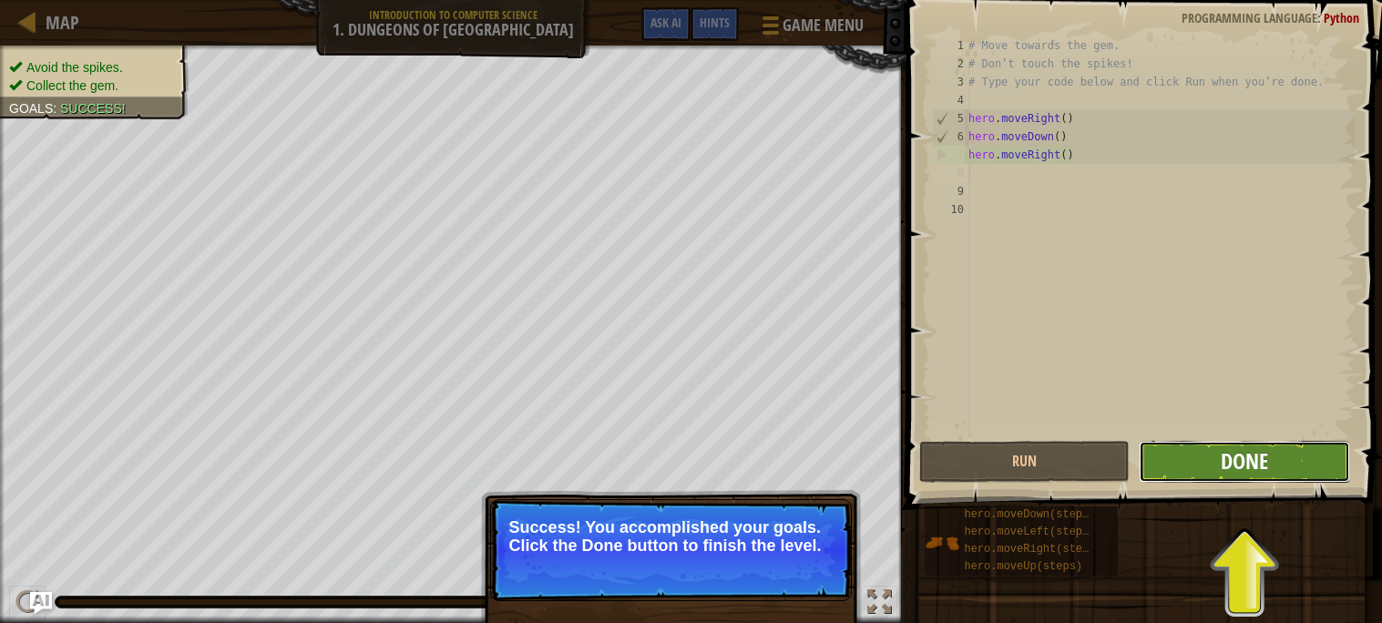
click at [1265, 472] on span "Done" at bounding box center [1244, 461] width 47 height 29
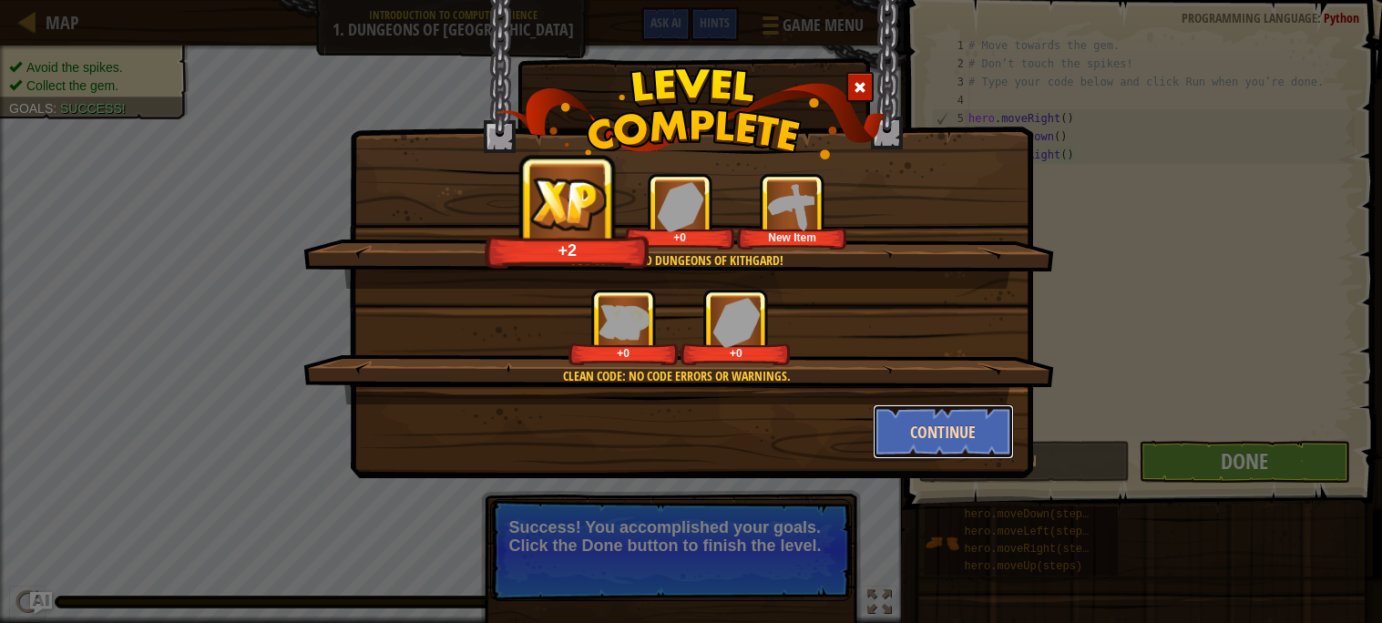
click at [891, 436] on button "Continue" at bounding box center [943, 432] width 141 height 55
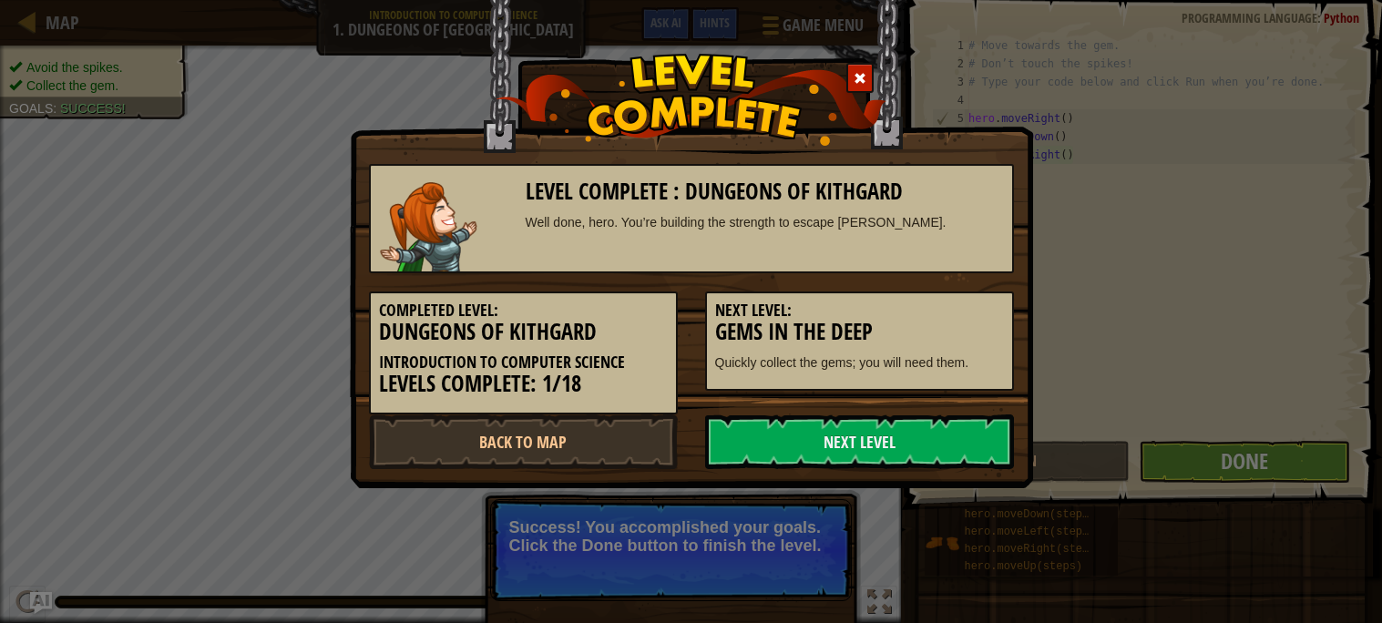
click at [1059, 426] on div "Level Complete : Dungeons of Kithgard Well done, hero. You’re building the stre…" at bounding box center [691, 311] width 1382 height 623
click at [981, 437] on link "Next Level" at bounding box center [859, 442] width 309 height 55
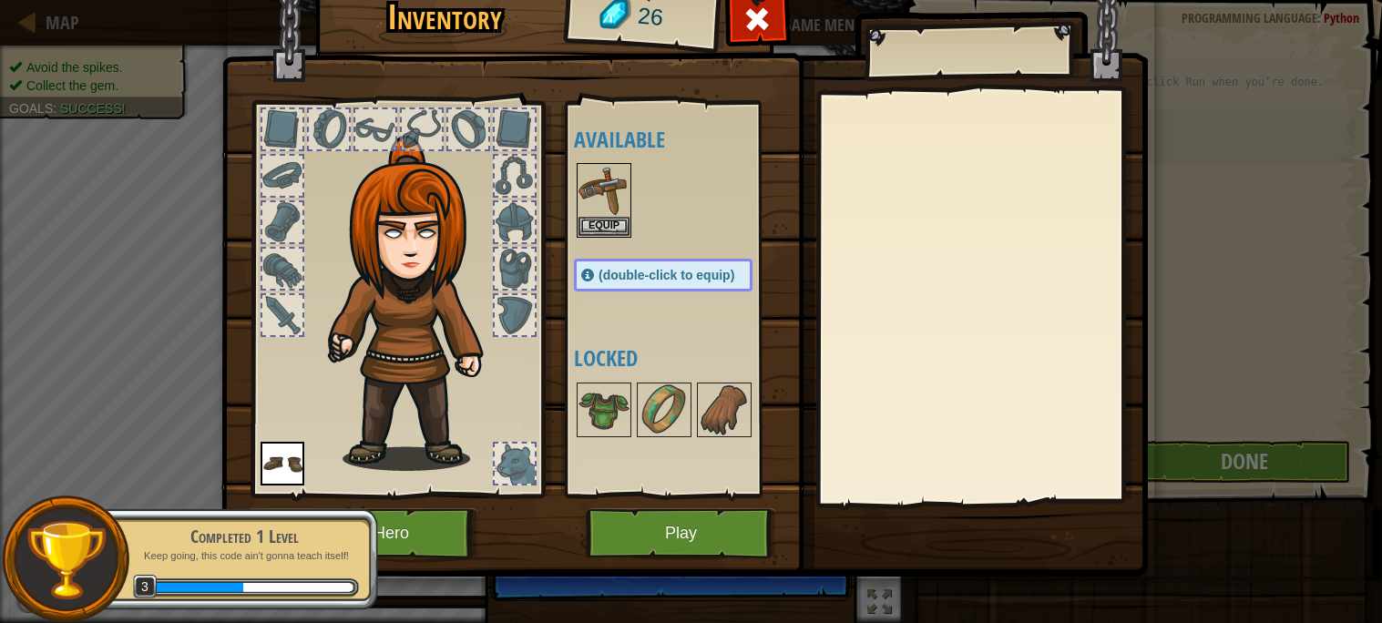
click at [493, 419] on img at bounding box center [418, 303] width 196 height 335
click at [524, 472] on div at bounding box center [515, 464] width 40 height 40
click at [287, 484] on img at bounding box center [283, 464] width 44 height 44
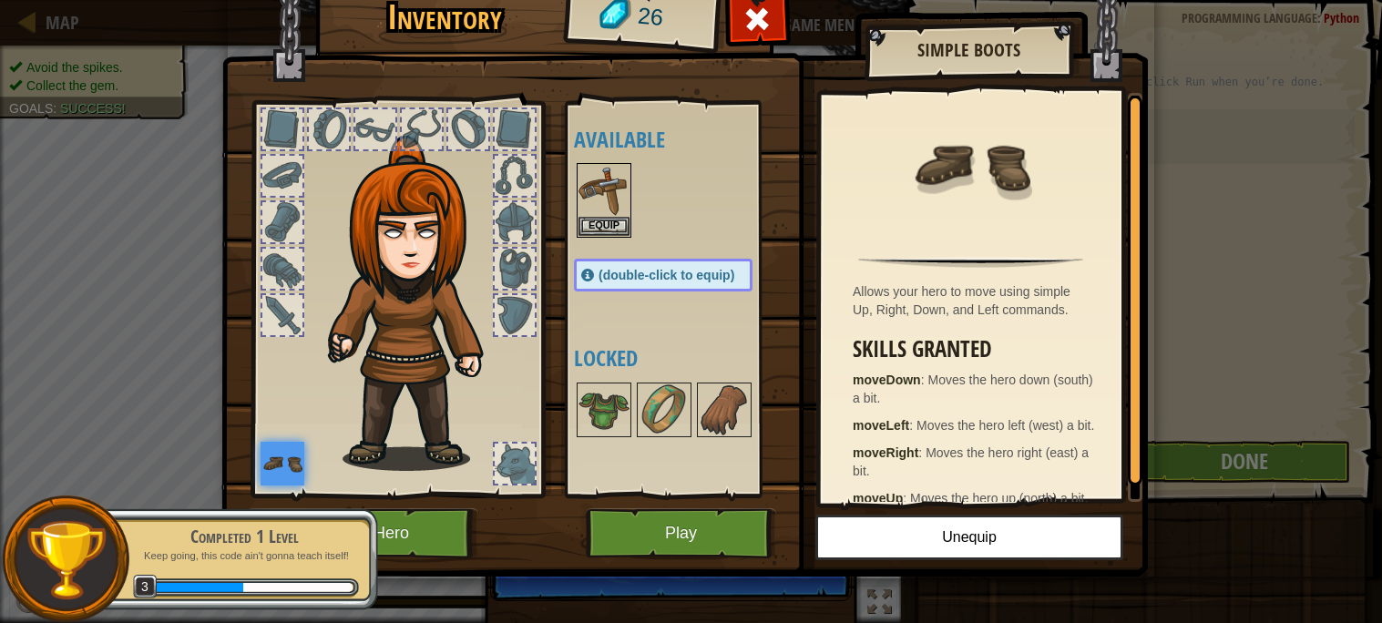
click at [461, 474] on div at bounding box center [397, 294] width 301 height 410
click at [483, 472] on div at bounding box center [397, 294] width 301 height 410
click at [524, 466] on div at bounding box center [515, 464] width 40 height 40
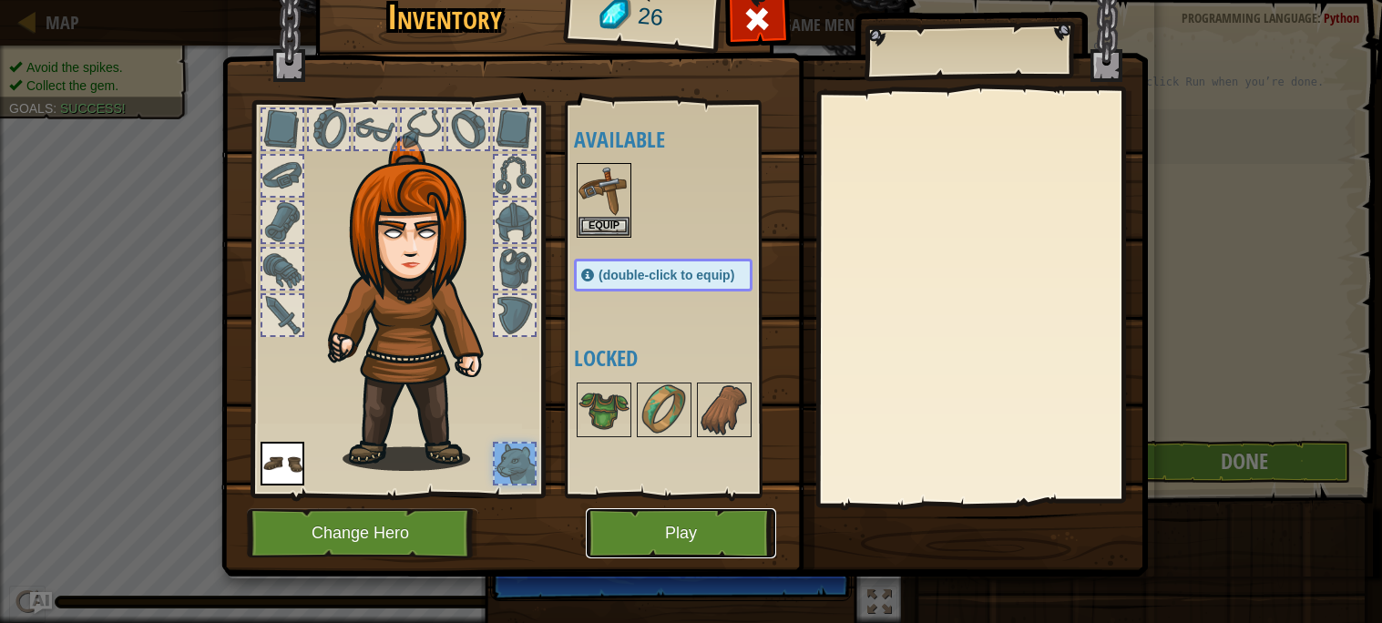
click at [718, 532] on button "Play" at bounding box center [681, 534] width 190 height 50
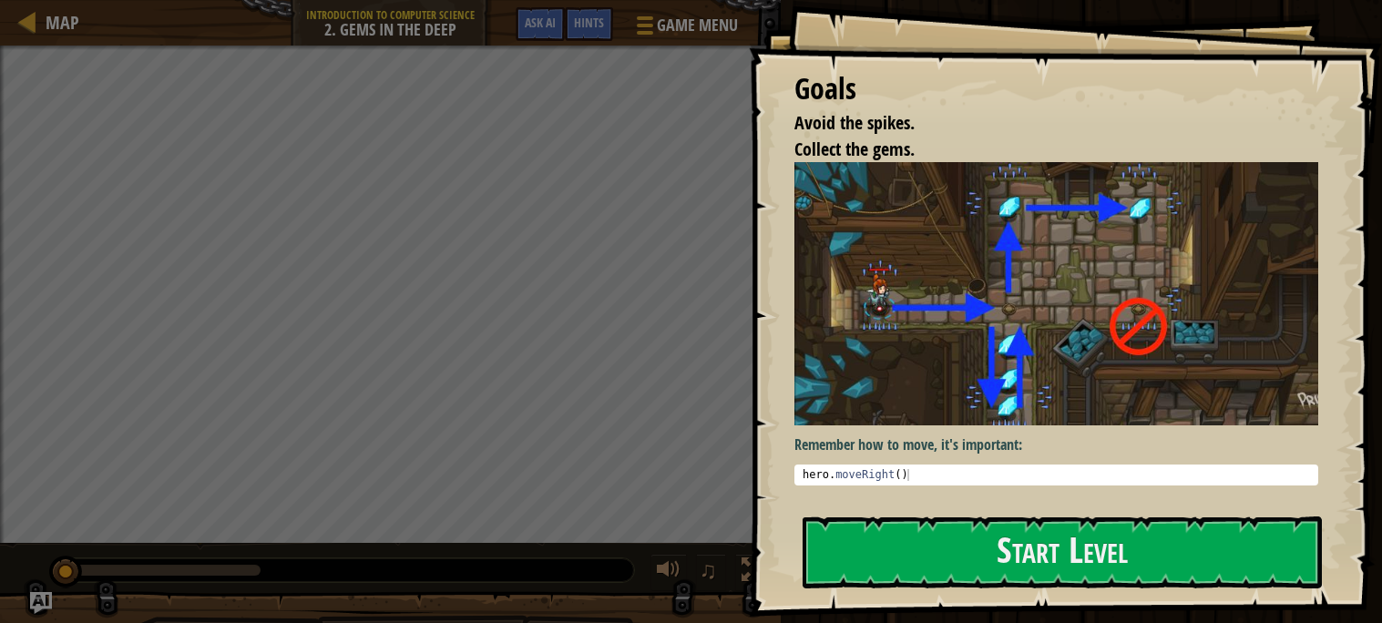
click at [1242, 361] on img at bounding box center [1057, 293] width 524 height 263
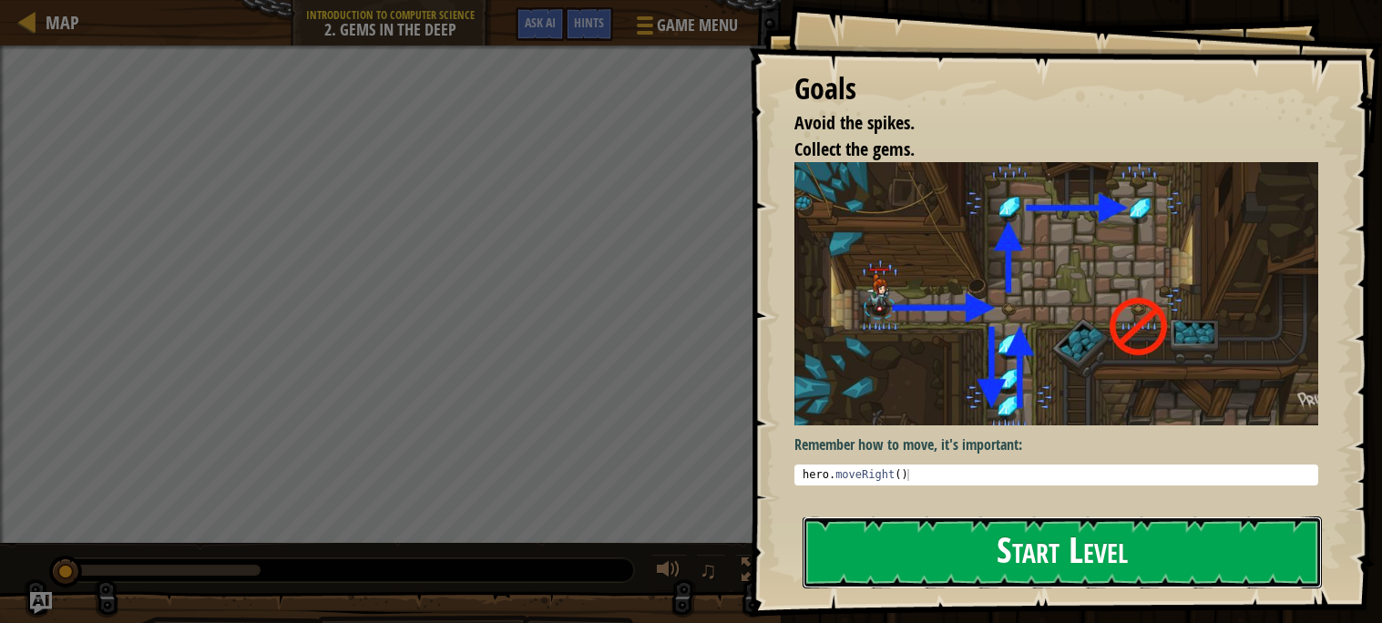
click at [1160, 555] on button "Start Level" at bounding box center [1062, 553] width 519 height 72
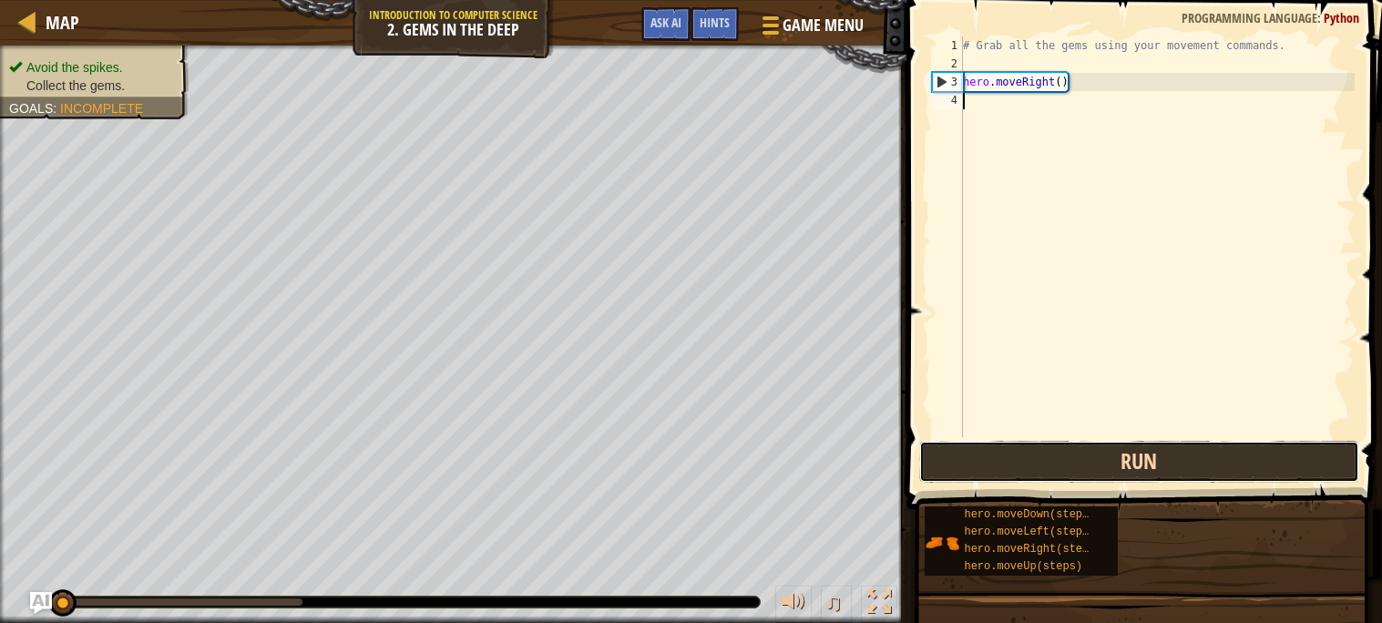
click at [1018, 457] on button "Run" at bounding box center [1140, 462] width 440 height 42
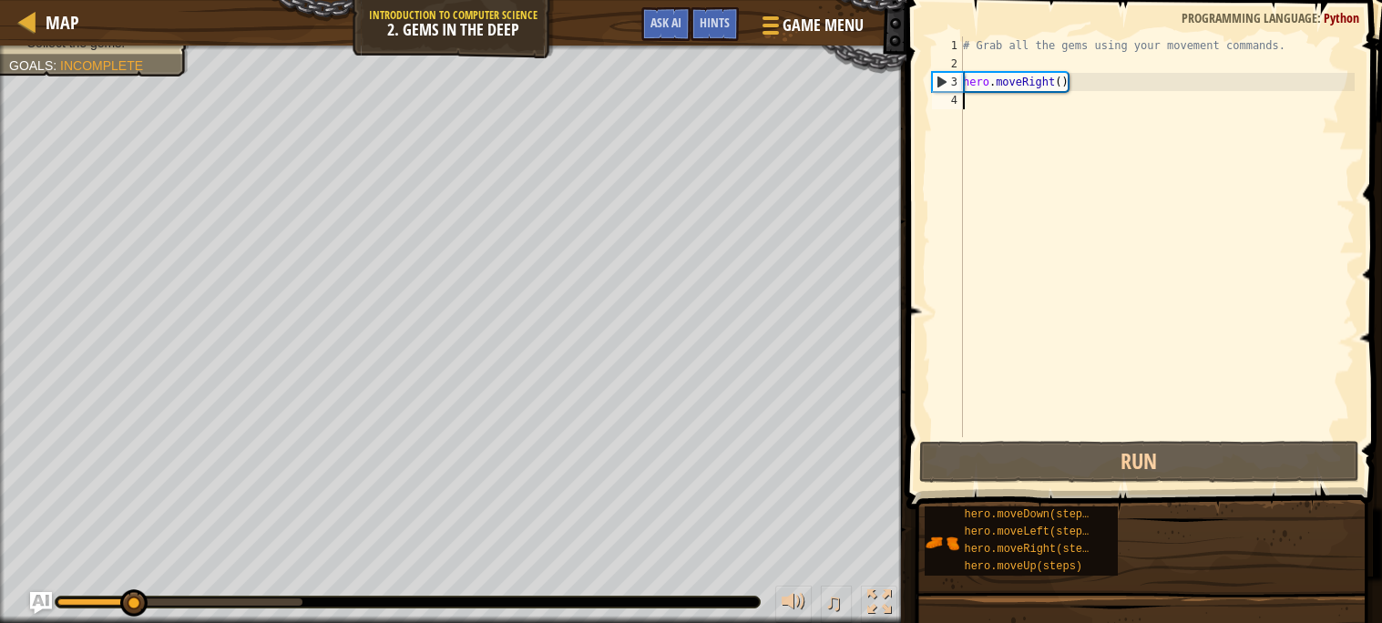
type textarea "m"
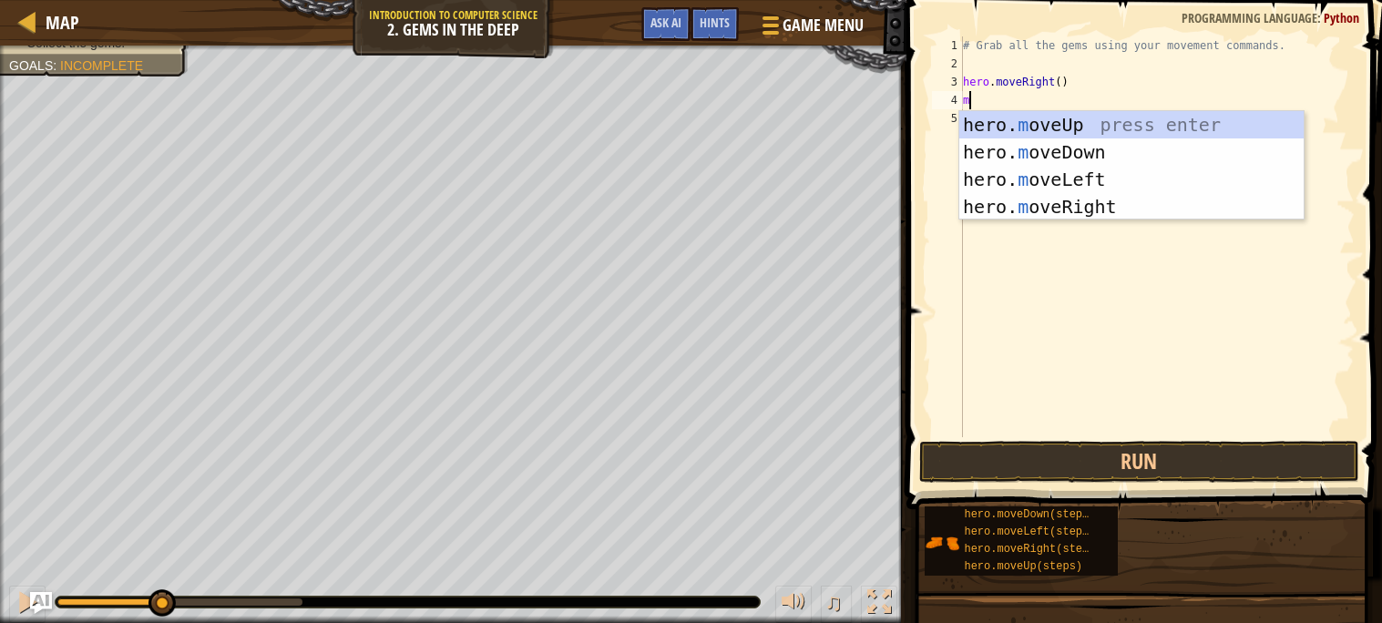
click at [1119, 154] on div "hero. m oveUp press enter hero. m oveDown press enter hero. m oveLeft press ent…" at bounding box center [1132, 193] width 344 height 164
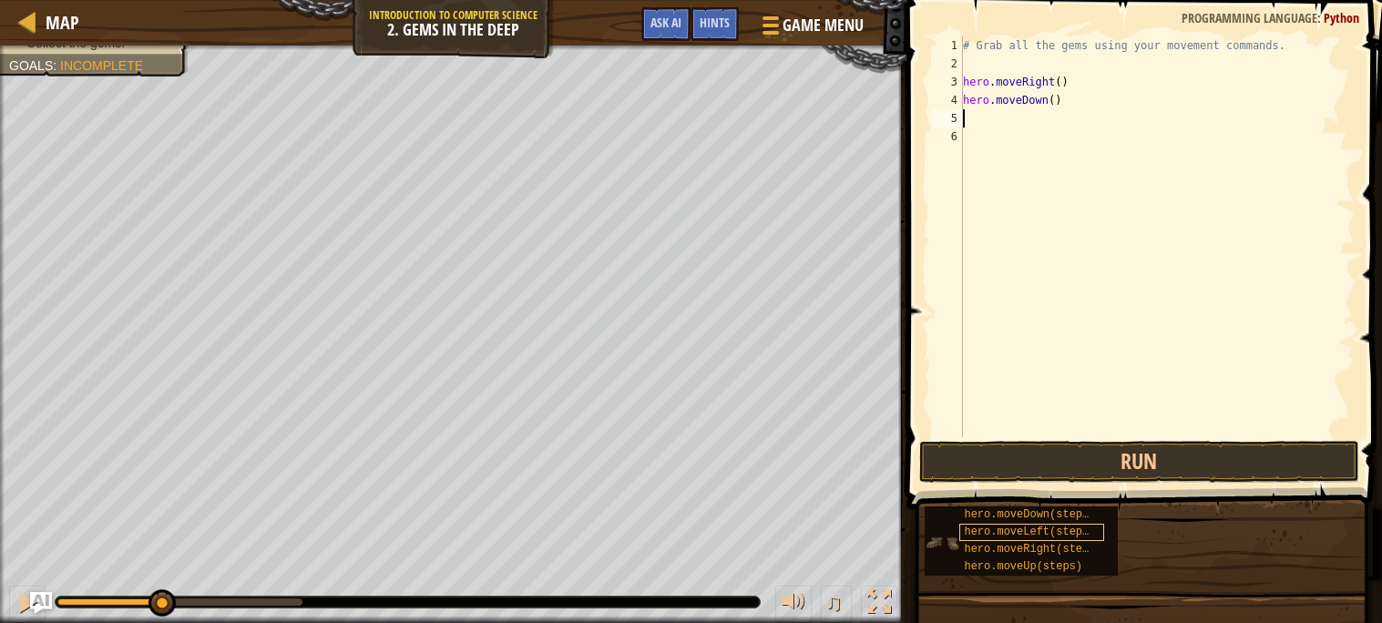
click at [997, 526] on span "hero.moveLeft(steps)" at bounding box center [1029, 532] width 131 height 13
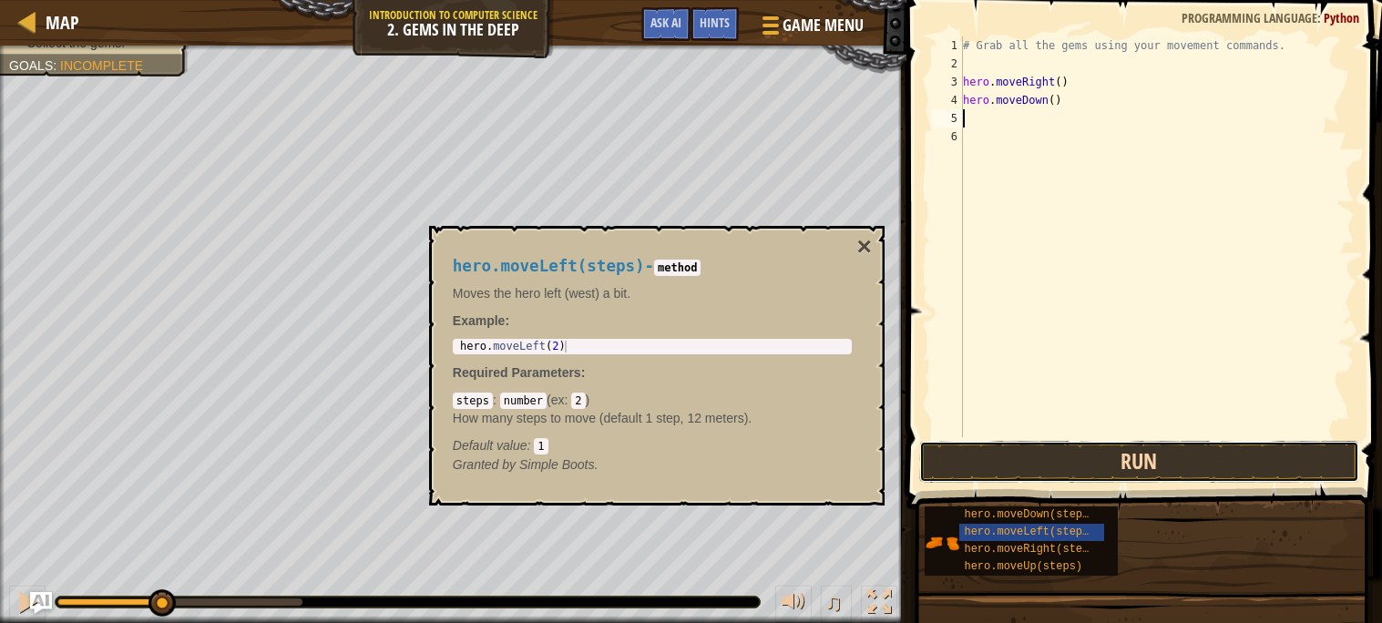
click at [1002, 465] on button "Run" at bounding box center [1140, 462] width 440 height 42
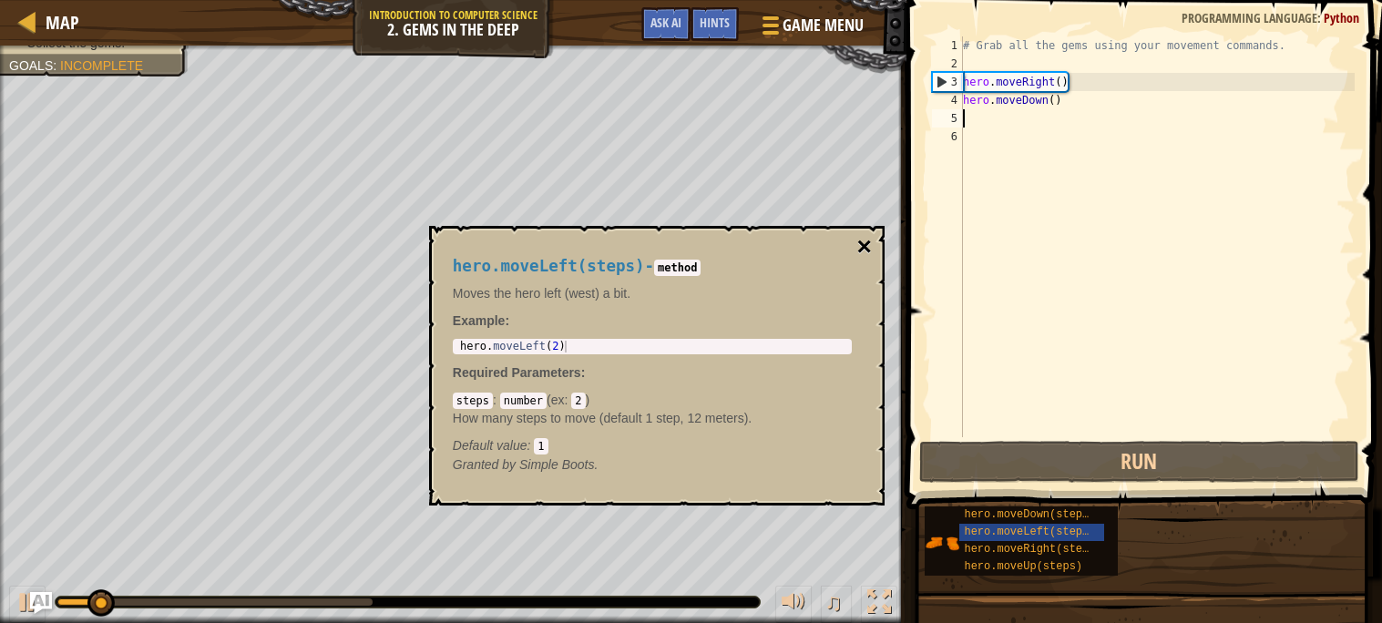
click at [858, 259] on button "×" at bounding box center [864, 247] width 15 height 26
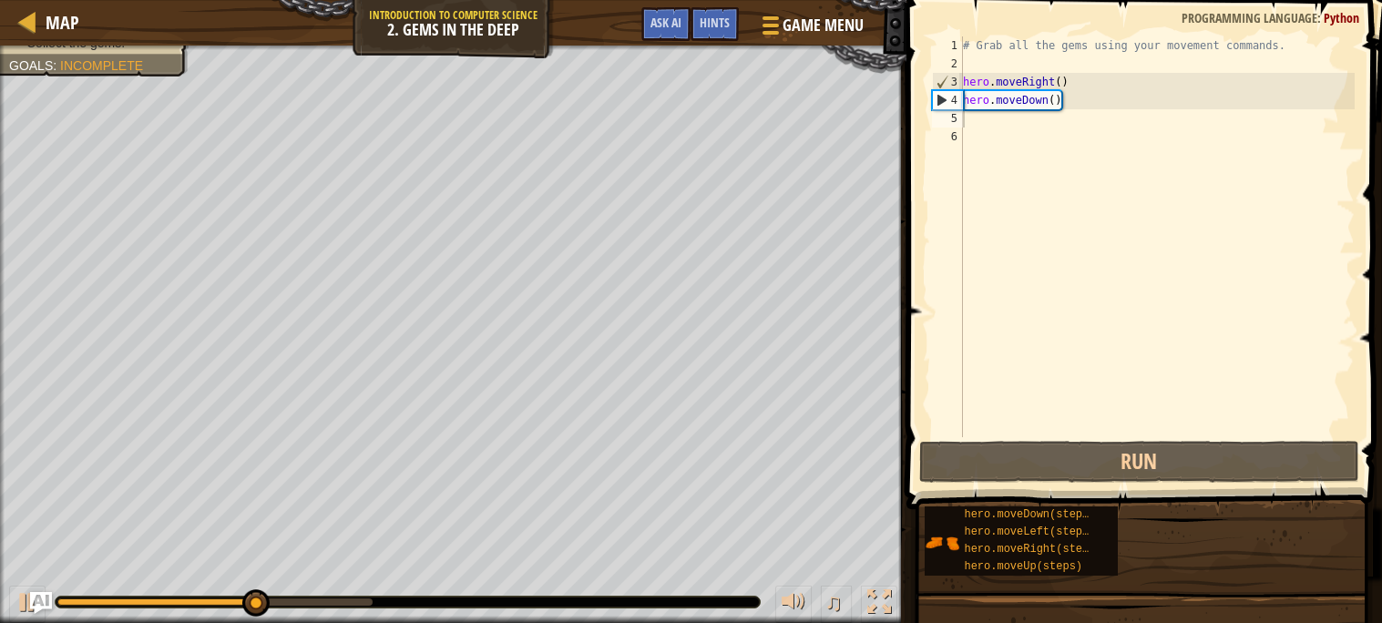
click at [1072, 130] on div "# Grab all the gems using your movement commands. hero . moveRight ( ) hero . m…" at bounding box center [1158, 254] width 396 height 437
click at [1029, 108] on div "# Grab all the gems using your movement commands. hero . moveRight ( ) hero . m…" at bounding box center [1158, 254] width 396 height 437
type textarea "hero.moveDown()"
click at [1022, 125] on div "# Grab all the gems using your movement commands. hero . moveRight ( ) hero . m…" at bounding box center [1158, 254] width 396 height 437
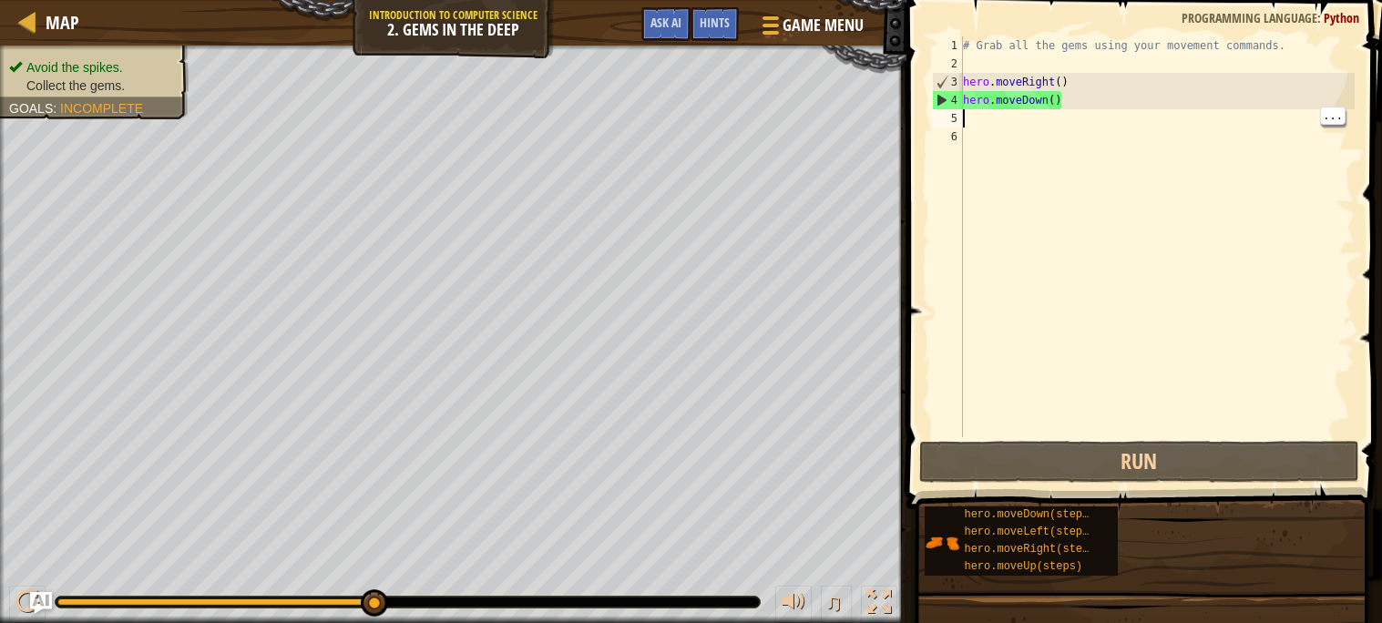
type textarea "m"
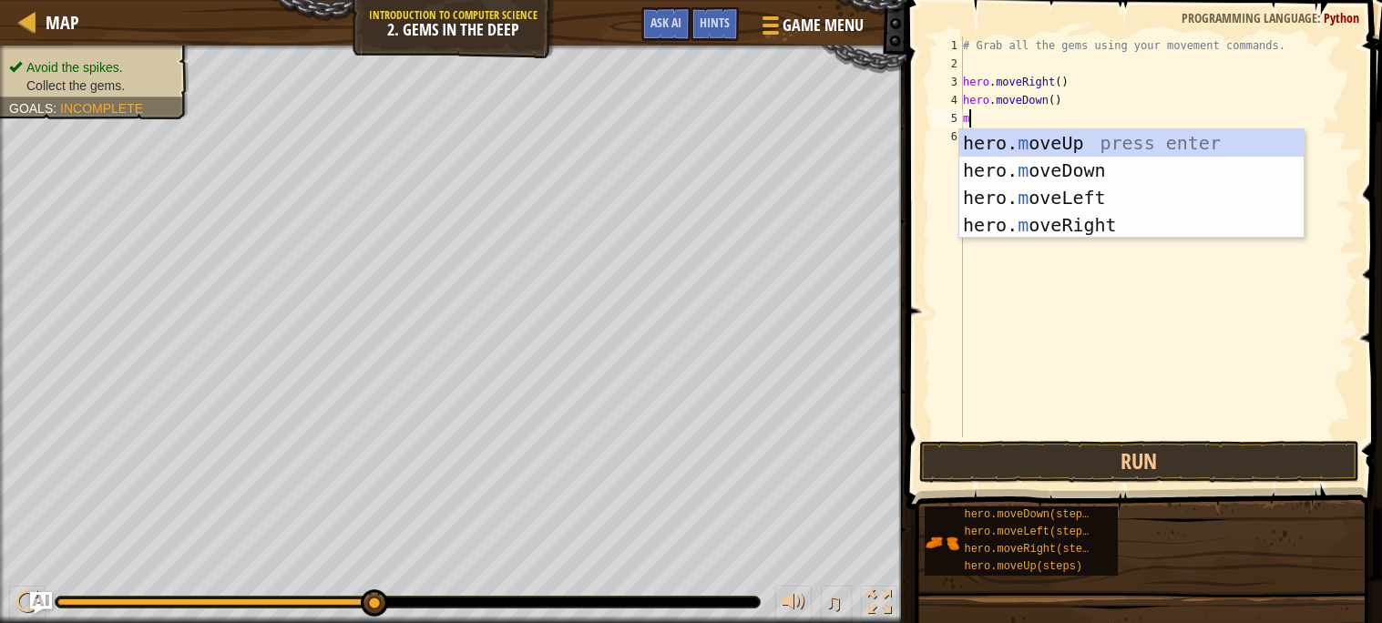
click at [1136, 135] on div "hero. m oveUp press enter hero. m oveDown press enter hero. m oveLeft press ent…" at bounding box center [1132, 211] width 344 height 164
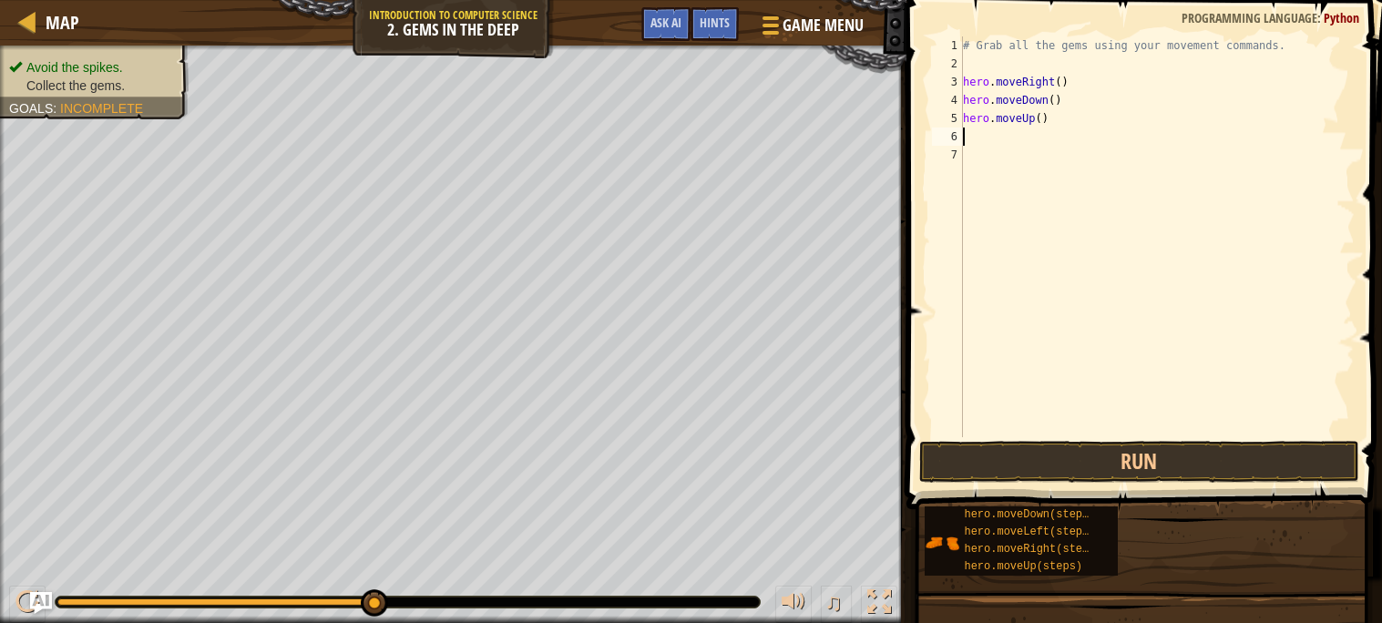
click at [1026, 145] on div "# Grab all the gems using your movement commands. hero . moveRight ( ) hero . m…" at bounding box center [1158, 254] width 396 height 437
click at [1031, 126] on div "# Grab all the gems using your movement commands. hero . moveRight ( ) hero . m…" at bounding box center [1158, 254] width 396 height 437
type textarea "hero.moveUp()"
click at [1026, 145] on div "# Grab all the gems using your movement commands. hero . moveRight ( ) hero . m…" at bounding box center [1158, 254] width 396 height 437
click at [1012, 122] on div "# Grab all the gems using your movement commands. hero . moveRight ( ) hero . m…" at bounding box center [1158, 254] width 396 height 437
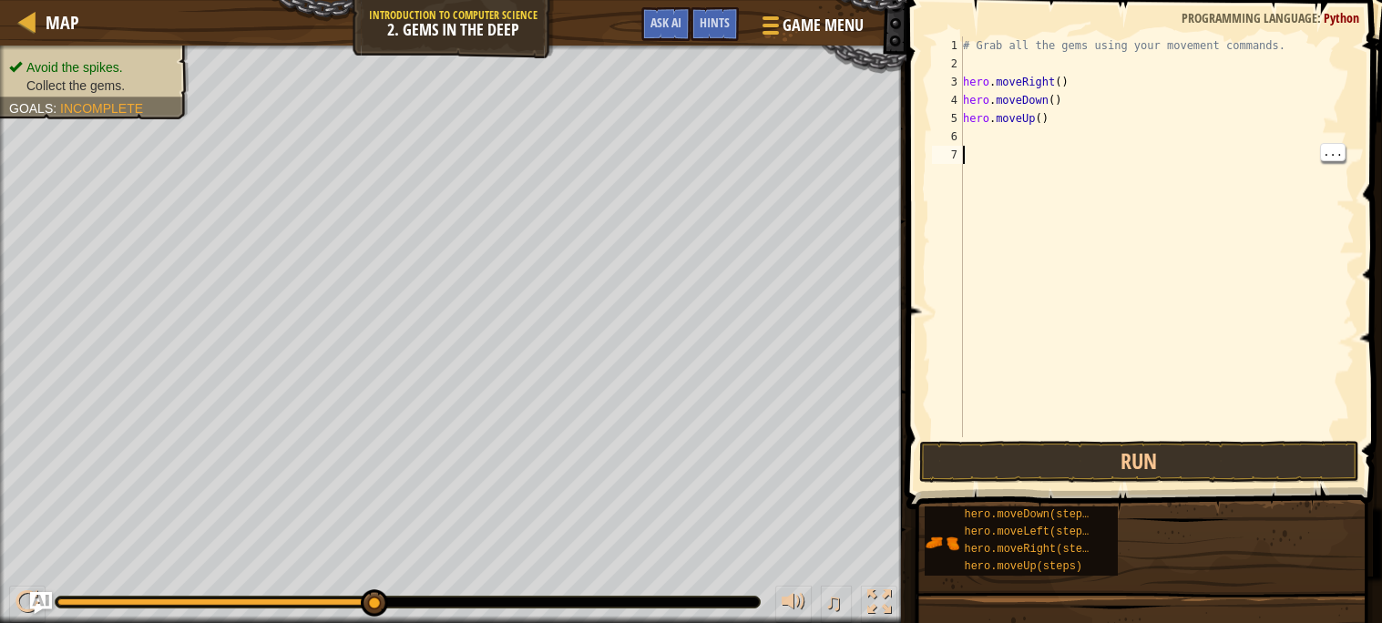
type textarea "hero.moveUp()"
click at [1075, 154] on div "# Grab all the gems using your movement commands. hero . moveRight ( ) hero . m…" at bounding box center [1158, 254] width 396 height 437
click at [1006, 145] on div "# Grab all the gems using your movement commands. hero . moveRight ( ) hero . m…" at bounding box center [1158, 254] width 396 height 437
type textarea "m"
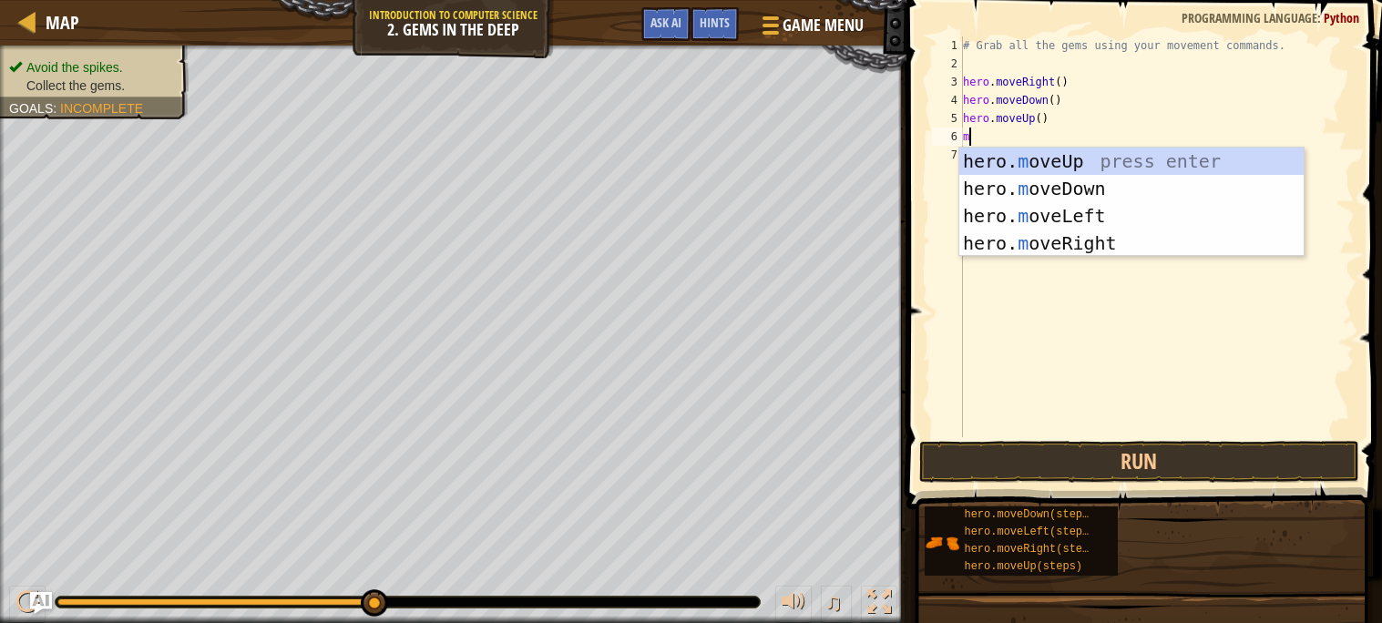
click at [1085, 242] on div "hero. m oveUp press enter hero. m oveDown press enter hero. m oveLeft press ent…" at bounding box center [1132, 230] width 344 height 164
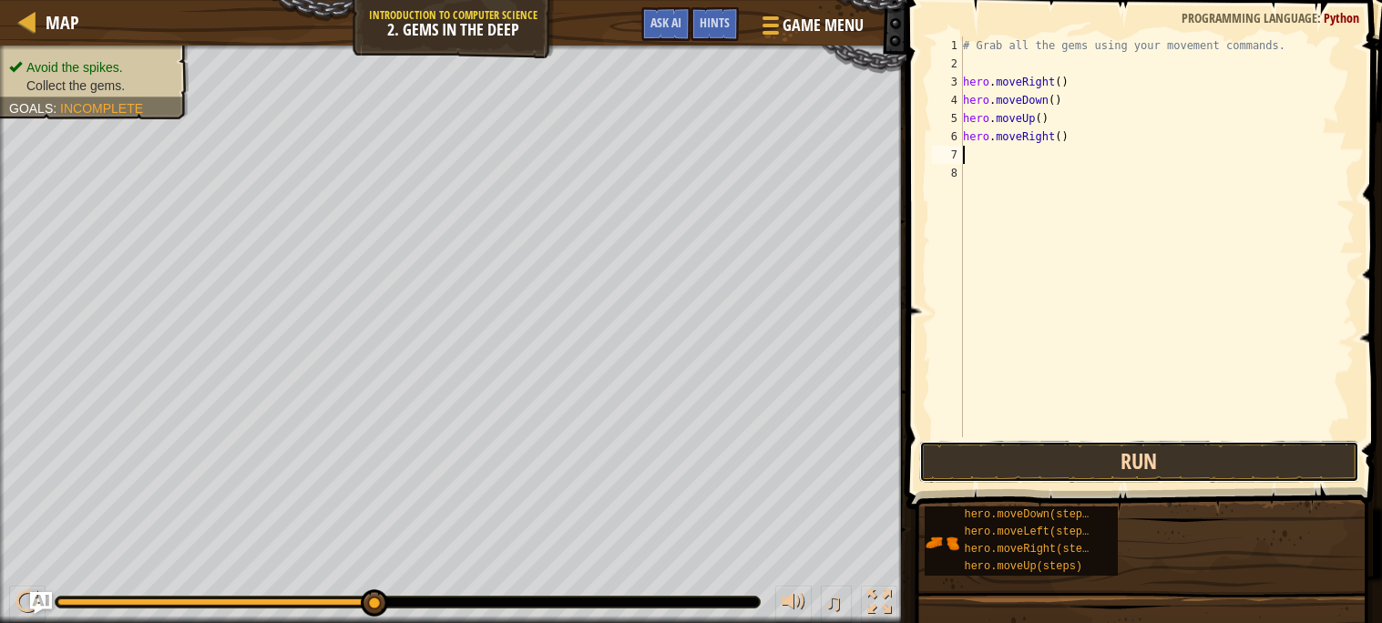
click at [1010, 447] on button "Run" at bounding box center [1140, 462] width 440 height 42
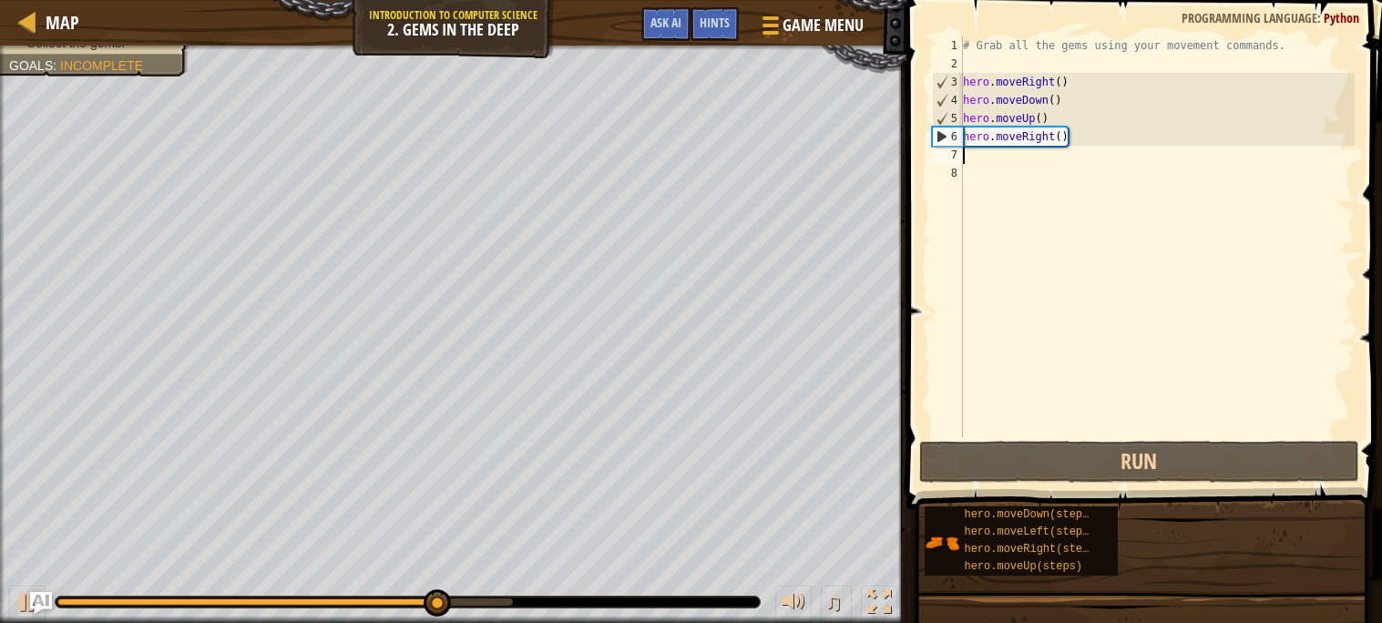
click at [1092, 145] on div "# Grab all the gems using your movement commands. hero . moveRight ( ) hero . m…" at bounding box center [1158, 254] width 396 height 437
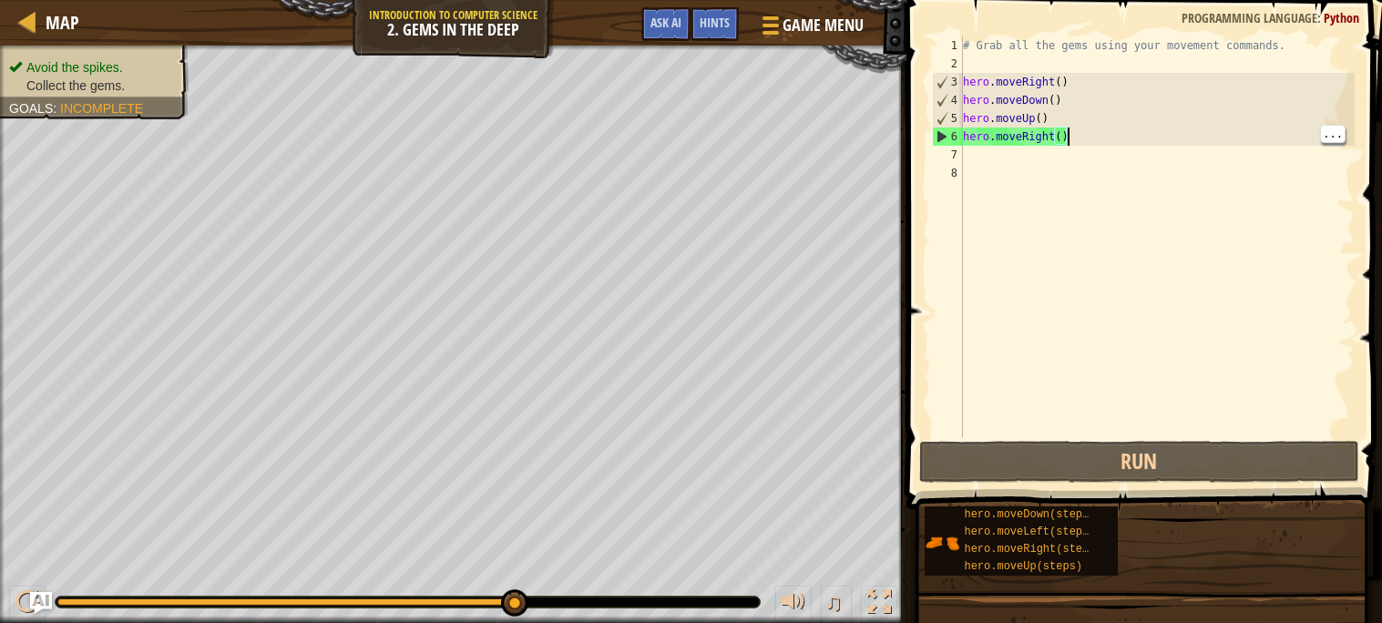
click at [1099, 115] on div "# Grab all the gems using your movement commands. hero . moveRight ( ) hero . m…" at bounding box center [1158, 254] width 396 height 437
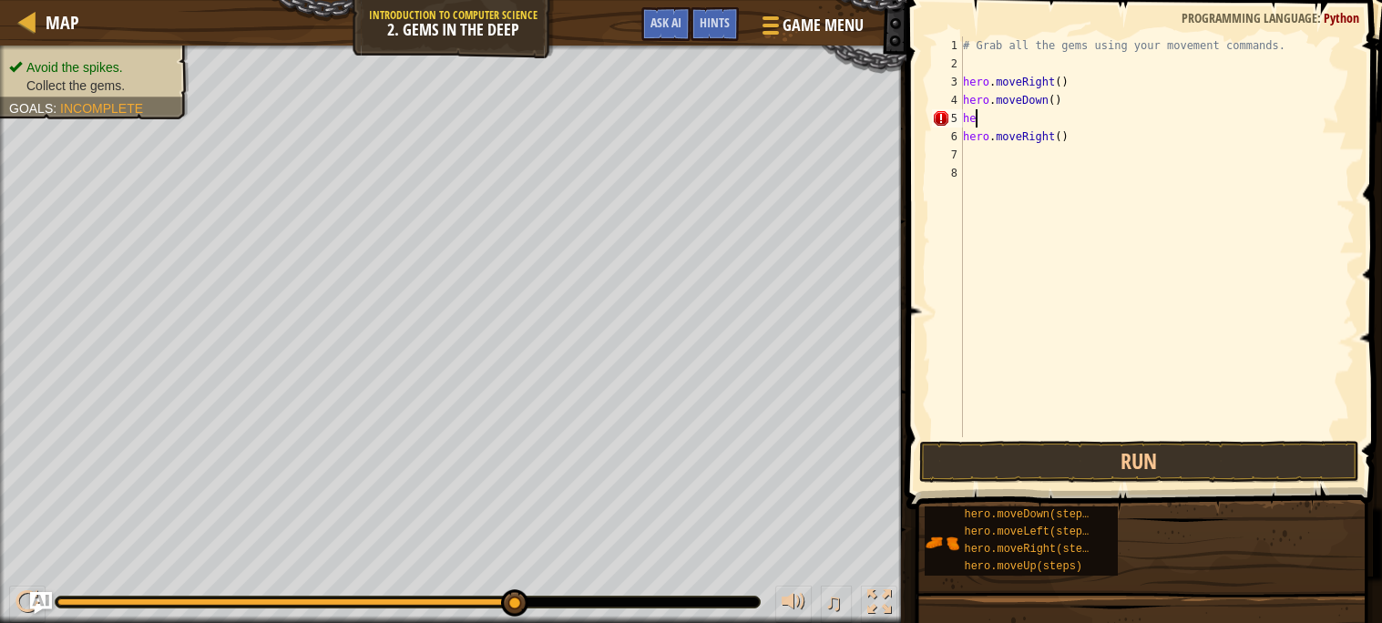
type textarea "h"
type textarea "m"
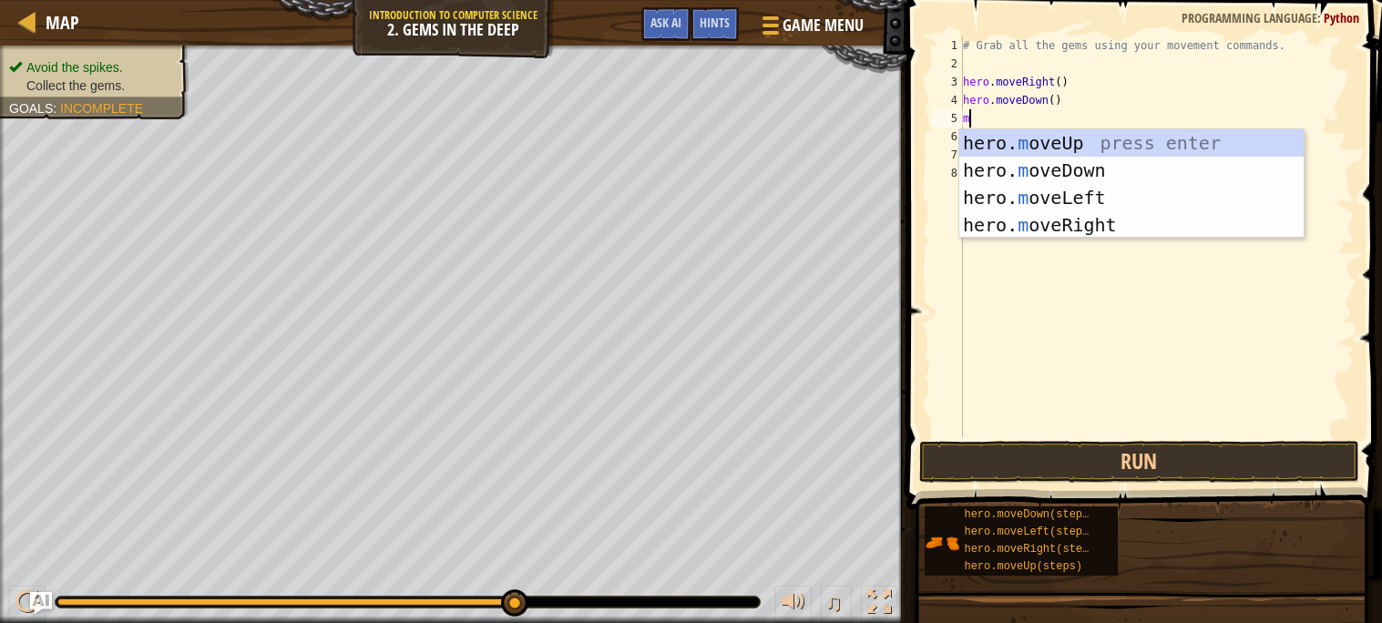
click at [1130, 142] on div "hero. m oveUp press enter hero. m oveDown press enter hero. m oveLeft press ent…" at bounding box center [1132, 211] width 344 height 164
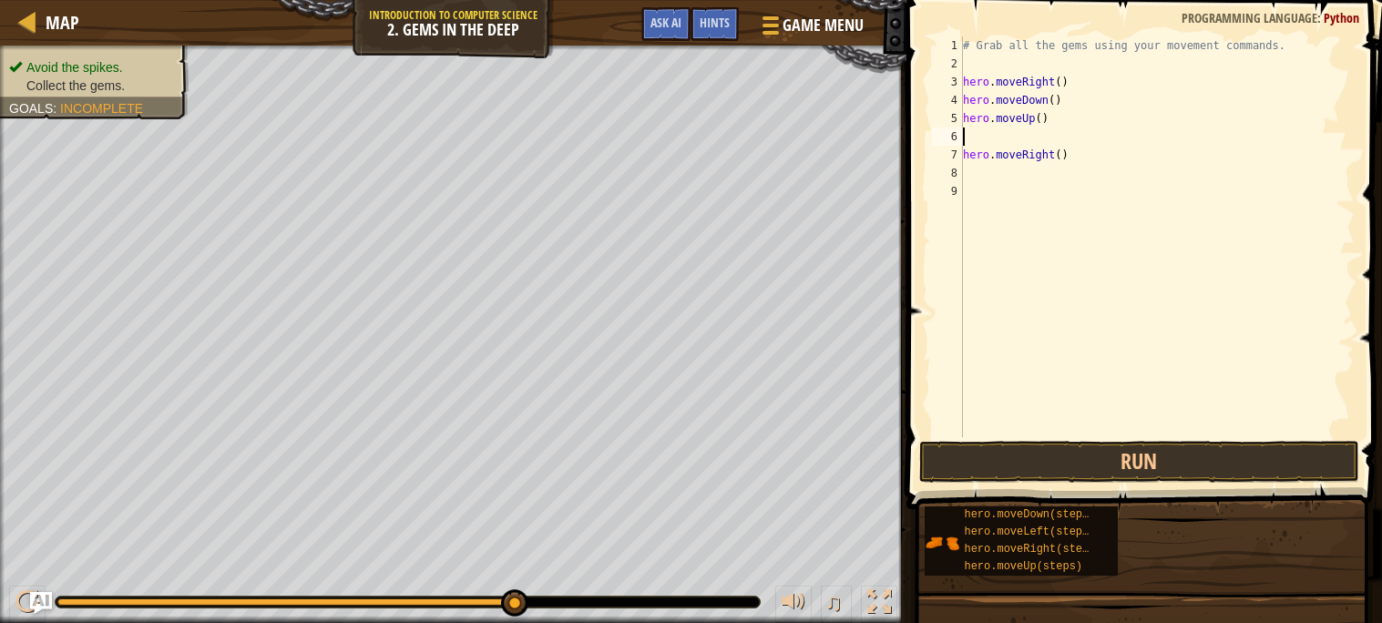
type textarea "m"
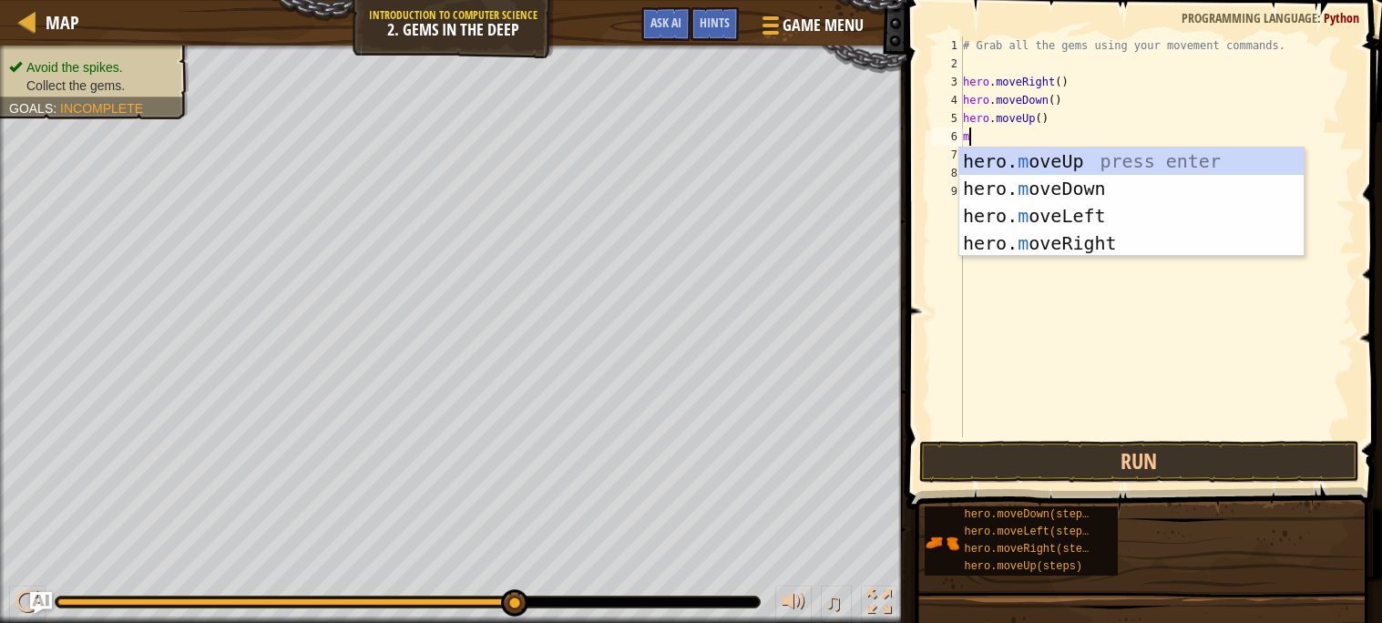
click at [1105, 208] on div "hero. m oveUp press enter hero. m oveDown press enter hero. m oveLeft press ent…" at bounding box center [1132, 230] width 344 height 164
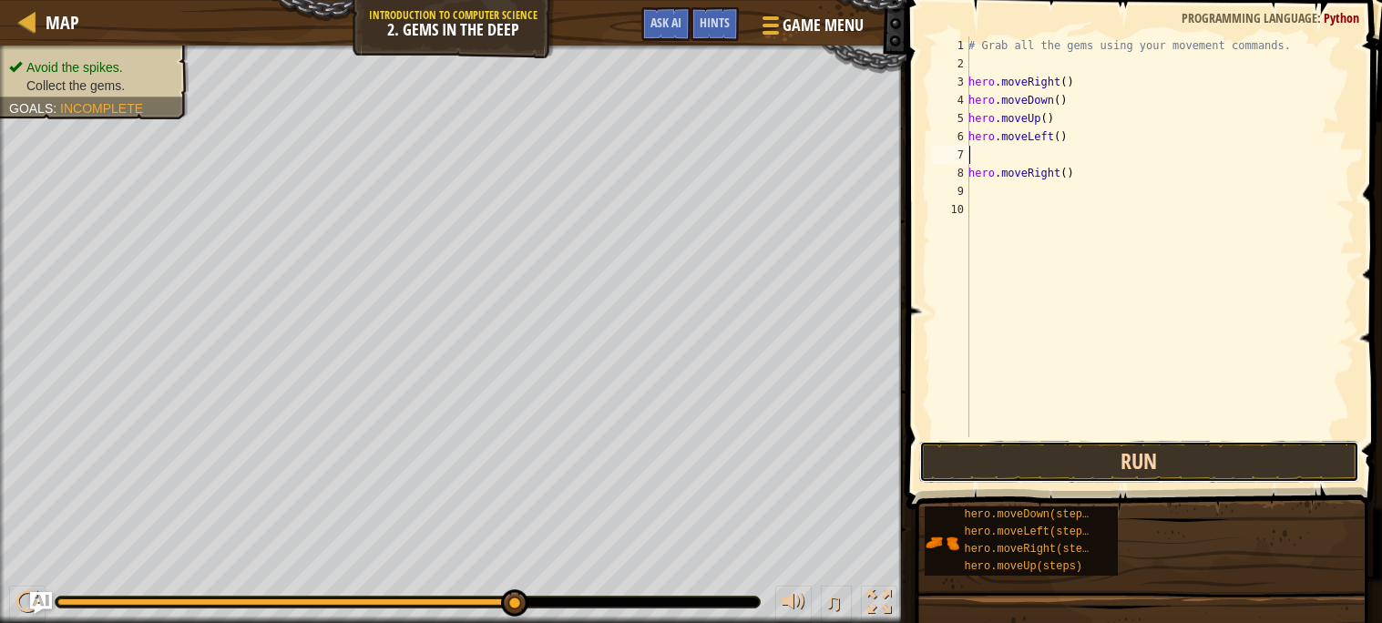
click at [1048, 456] on button "Run" at bounding box center [1140, 462] width 440 height 42
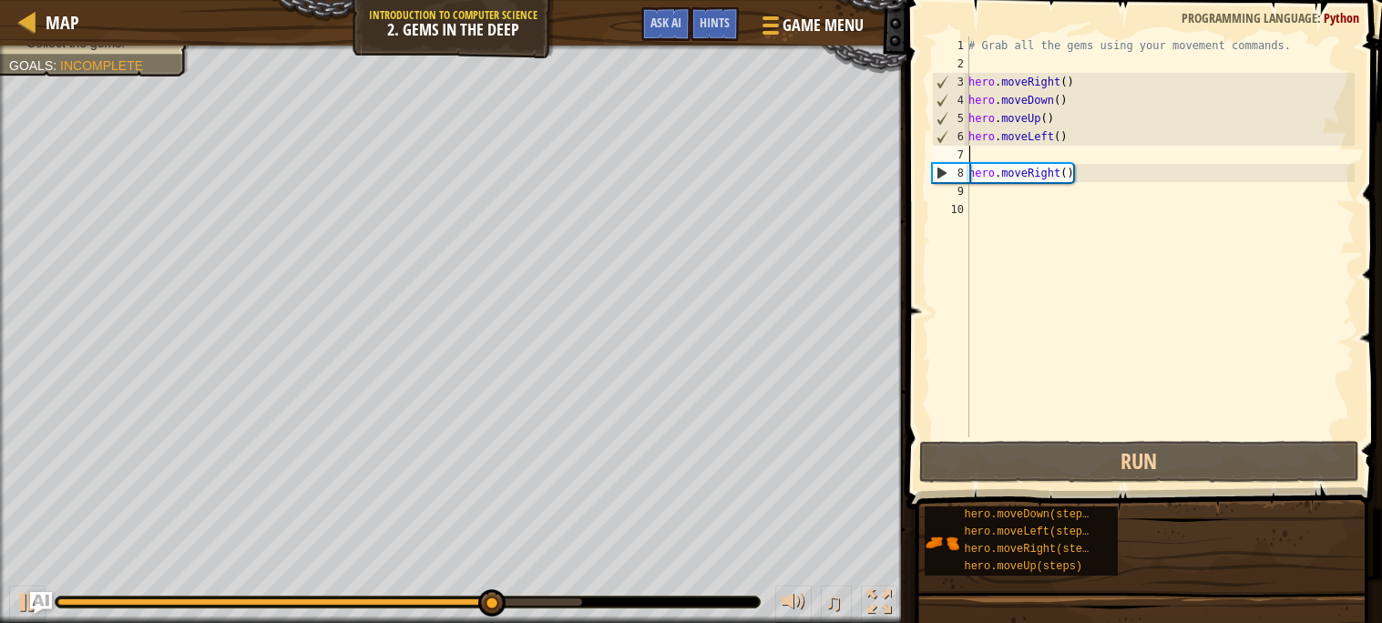
type textarea "m"
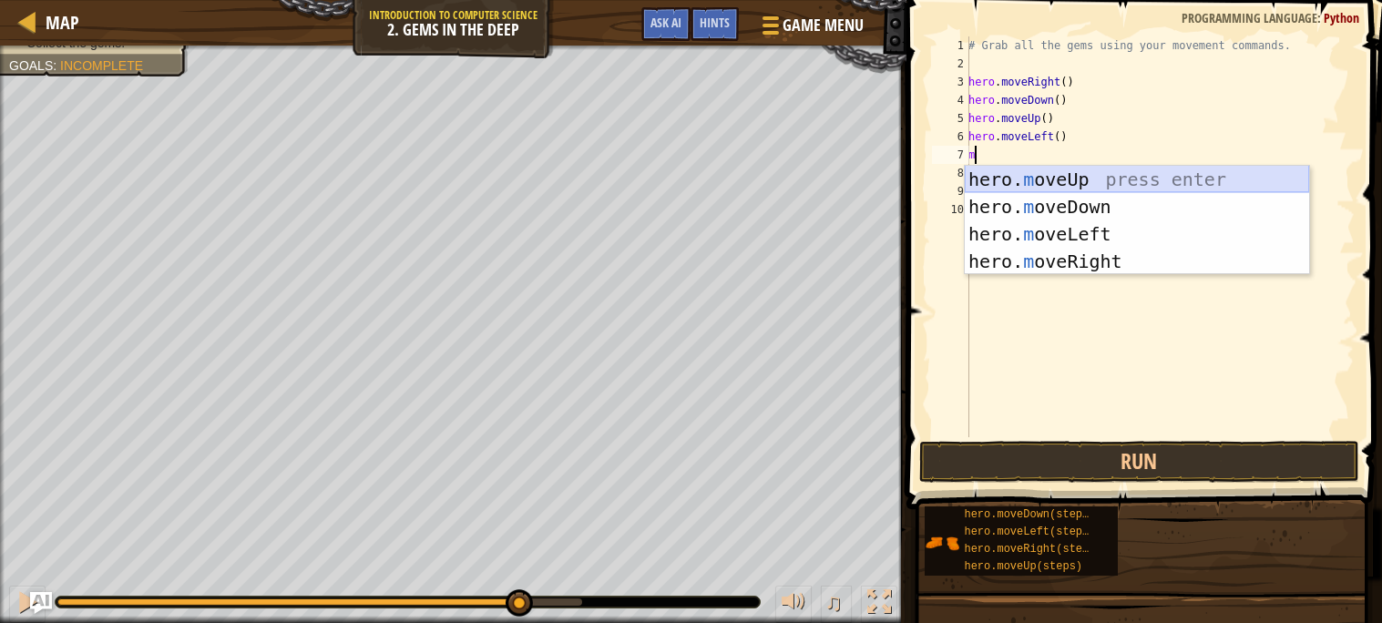
click at [1116, 180] on div "hero. m oveUp press enter hero. m oveDown press enter hero. m oveLeft press ent…" at bounding box center [1137, 248] width 344 height 164
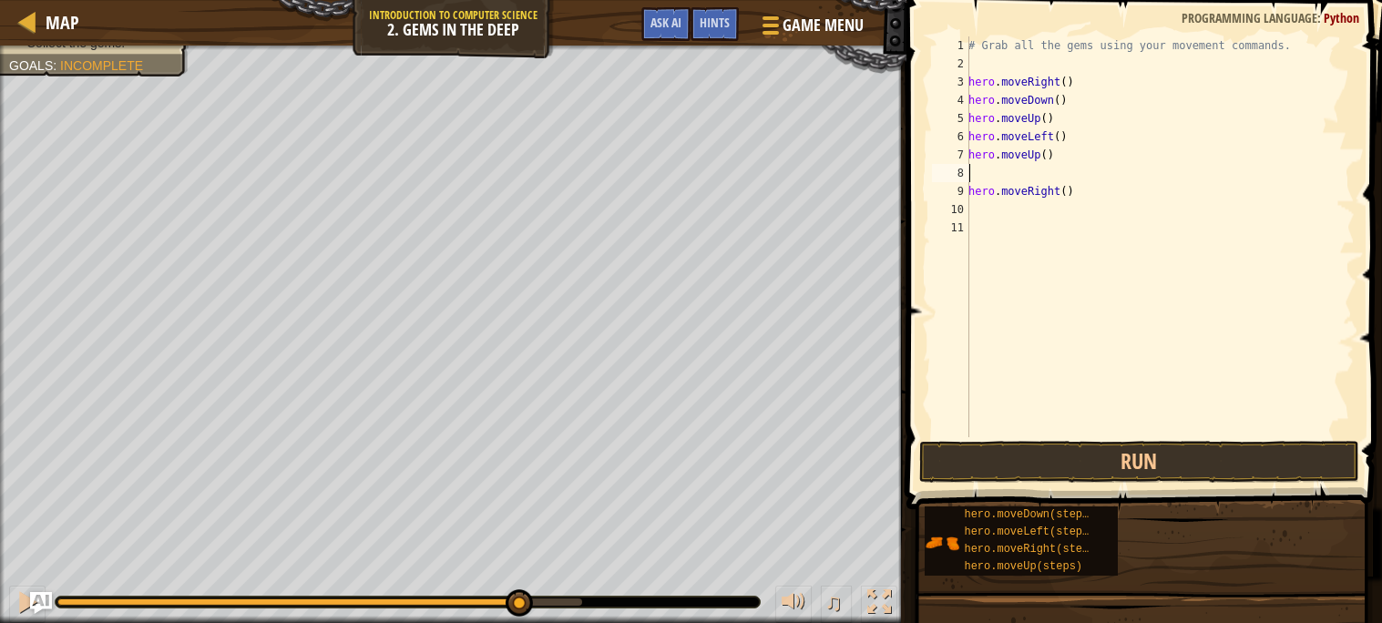
type textarea "m"
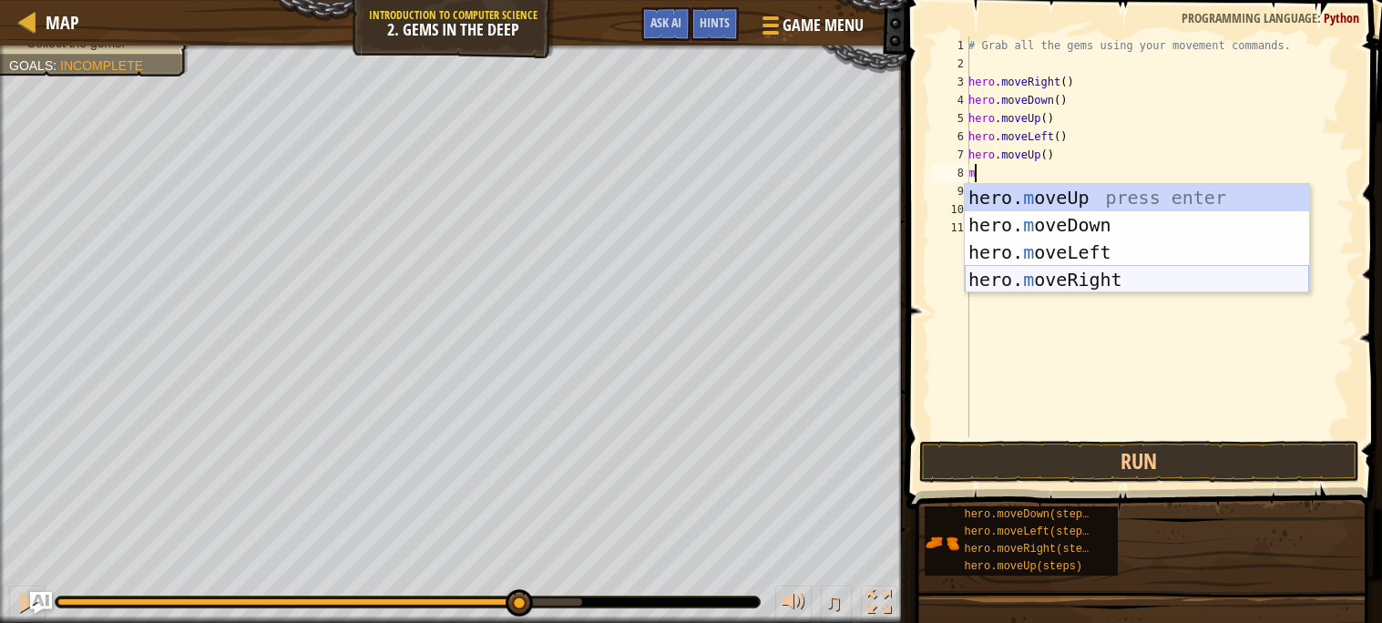
click at [1110, 280] on div "hero. m oveUp press enter hero. m oveDown press enter hero. m oveLeft press ent…" at bounding box center [1137, 266] width 344 height 164
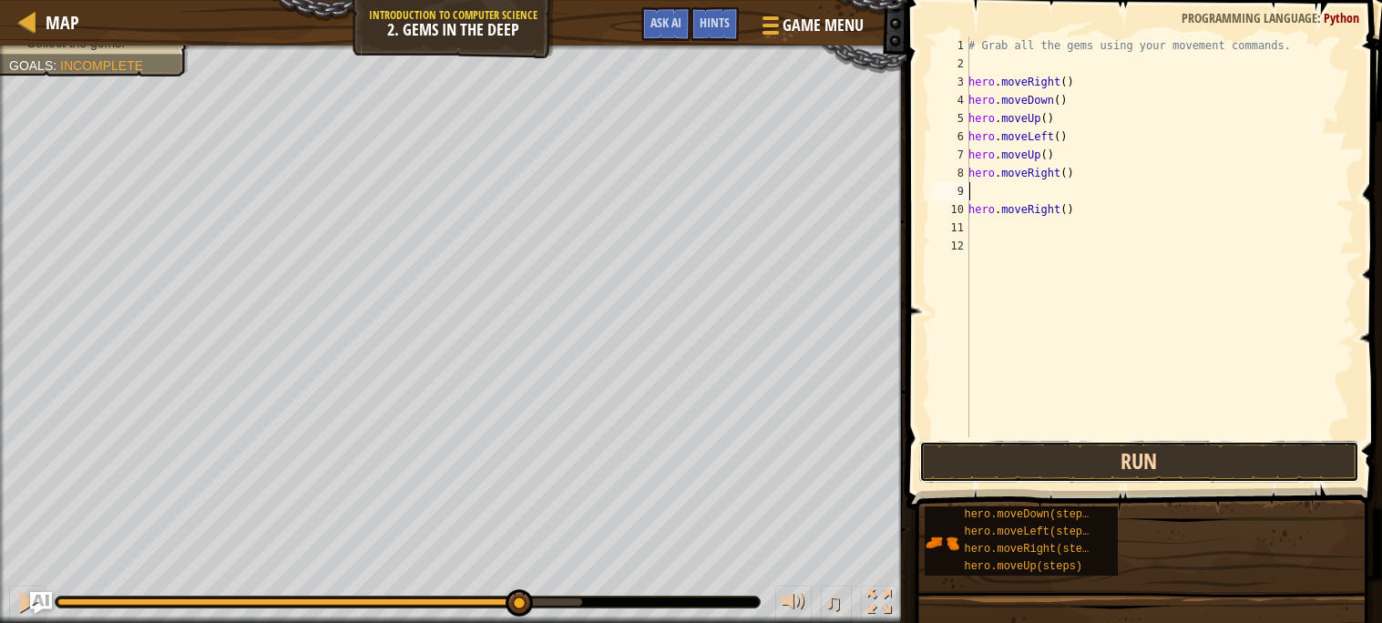
click at [1110, 477] on button "Run" at bounding box center [1140, 462] width 440 height 42
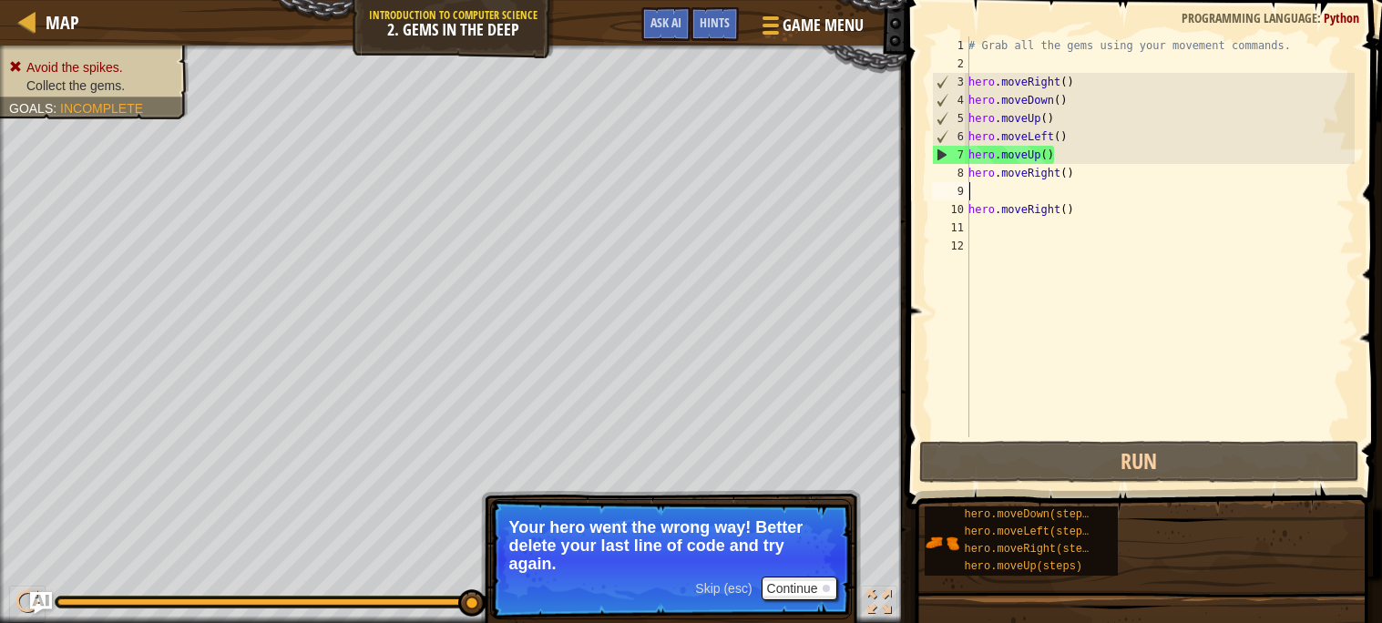
click at [1088, 214] on div "# Grab all the gems using your movement commands. hero . moveRight ( ) hero . m…" at bounding box center [1160, 254] width 390 height 437
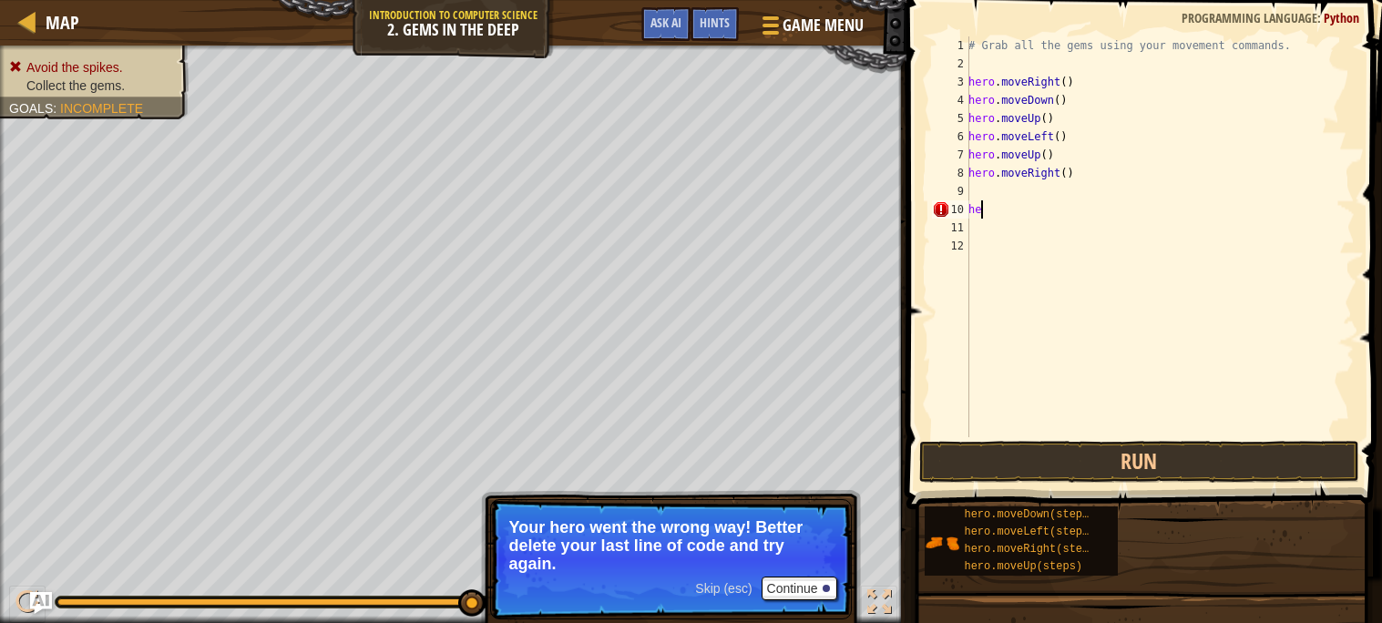
type textarea "h"
type textarea "m"
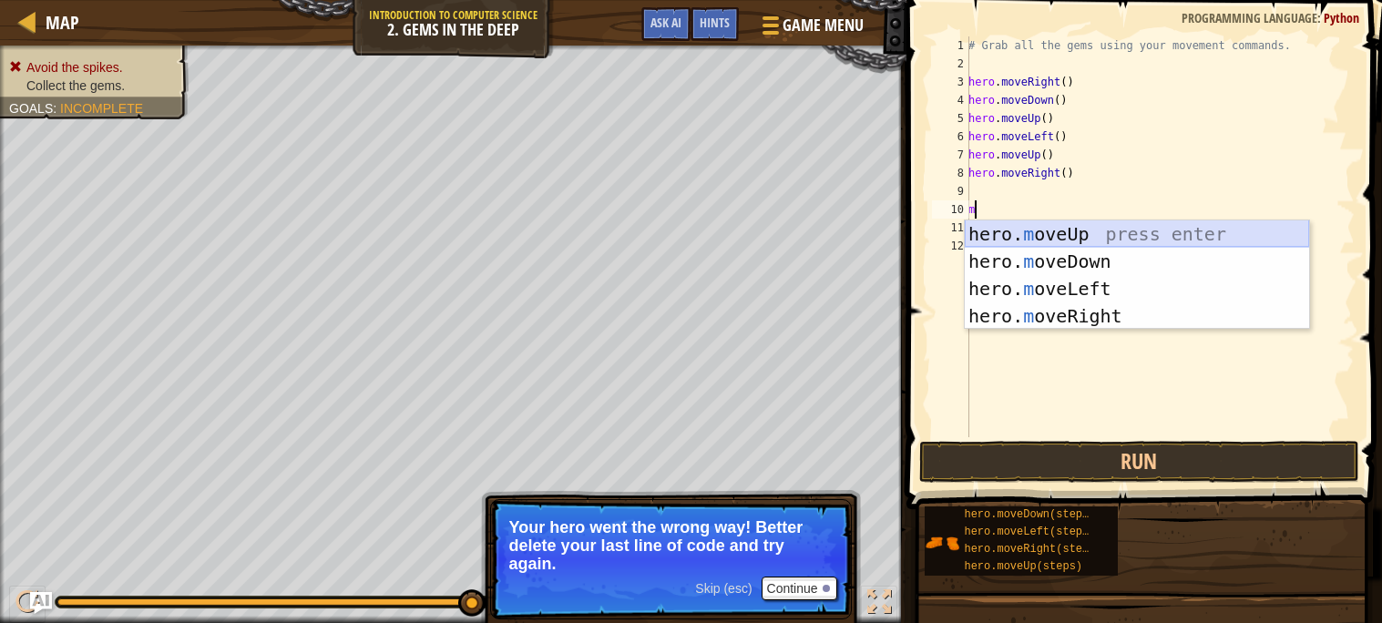
click at [1105, 227] on div "hero. m oveUp press enter hero. m oveDown press enter hero. m oveLeft press ent…" at bounding box center [1137, 303] width 344 height 164
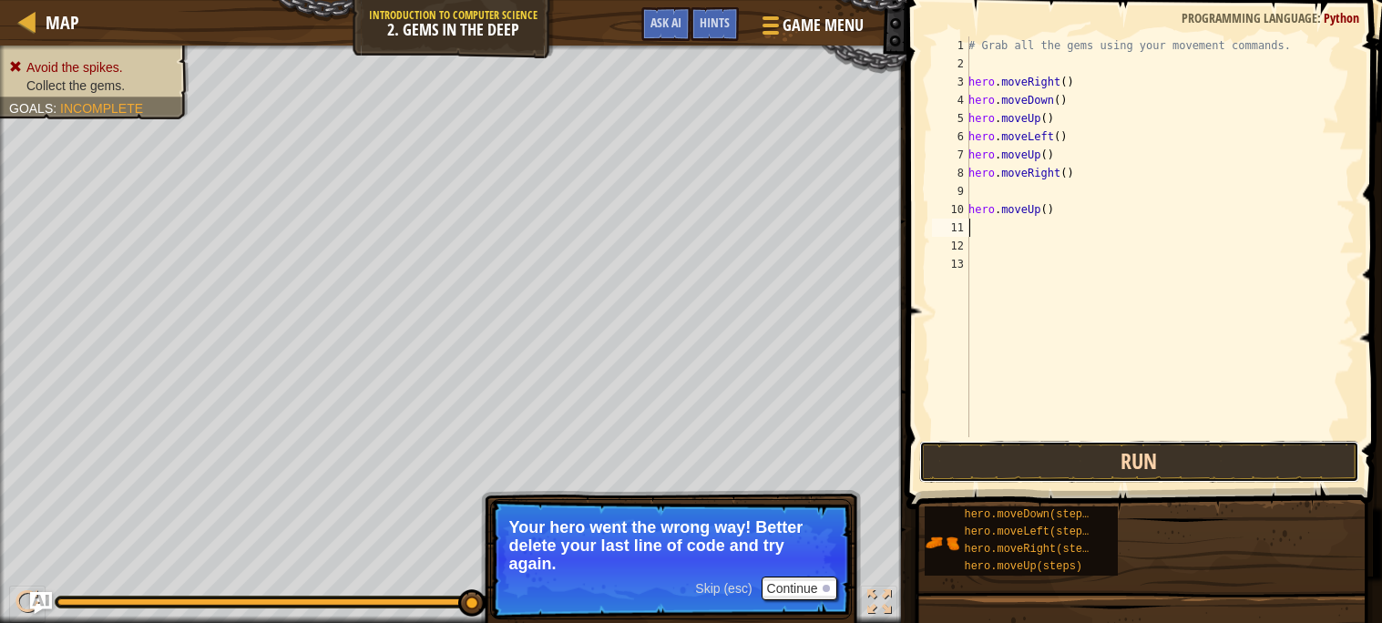
click at [1057, 460] on button "Run" at bounding box center [1140, 462] width 440 height 42
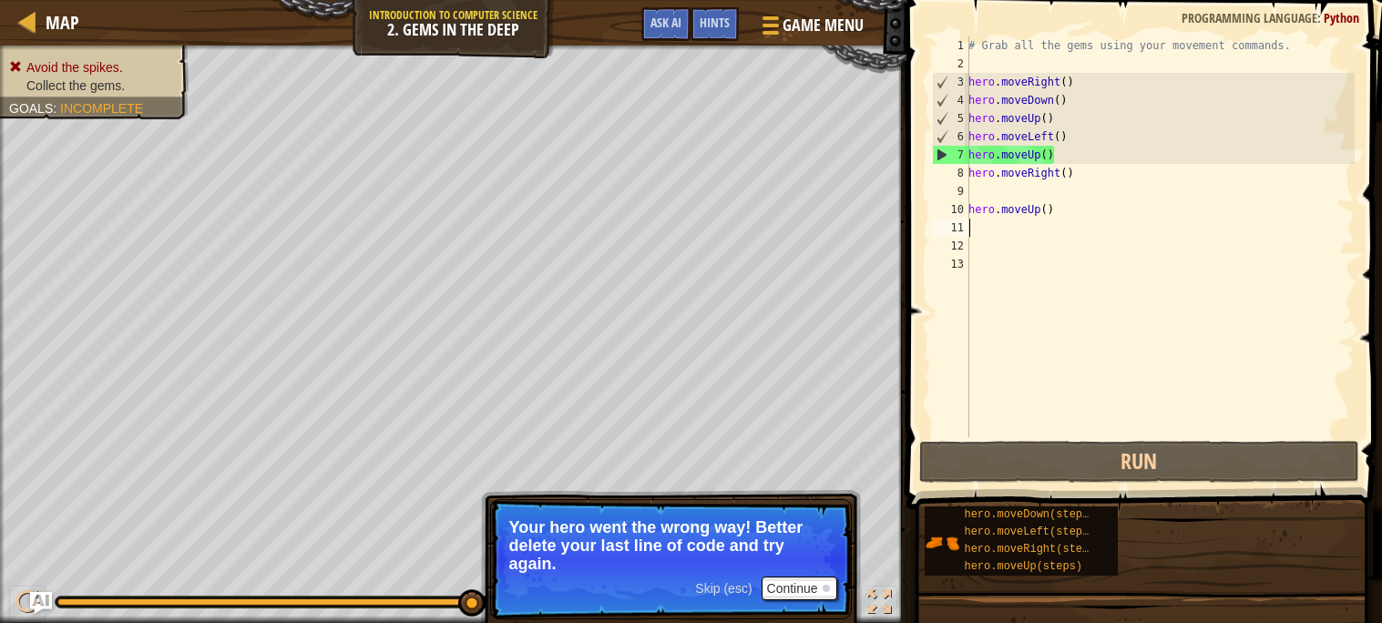
click at [1111, 140] on div "# Grab all the gems using your movement commands. hero . moveRight ( ) hero . m…" at bounding box center [1160, 254] width 390 height 437
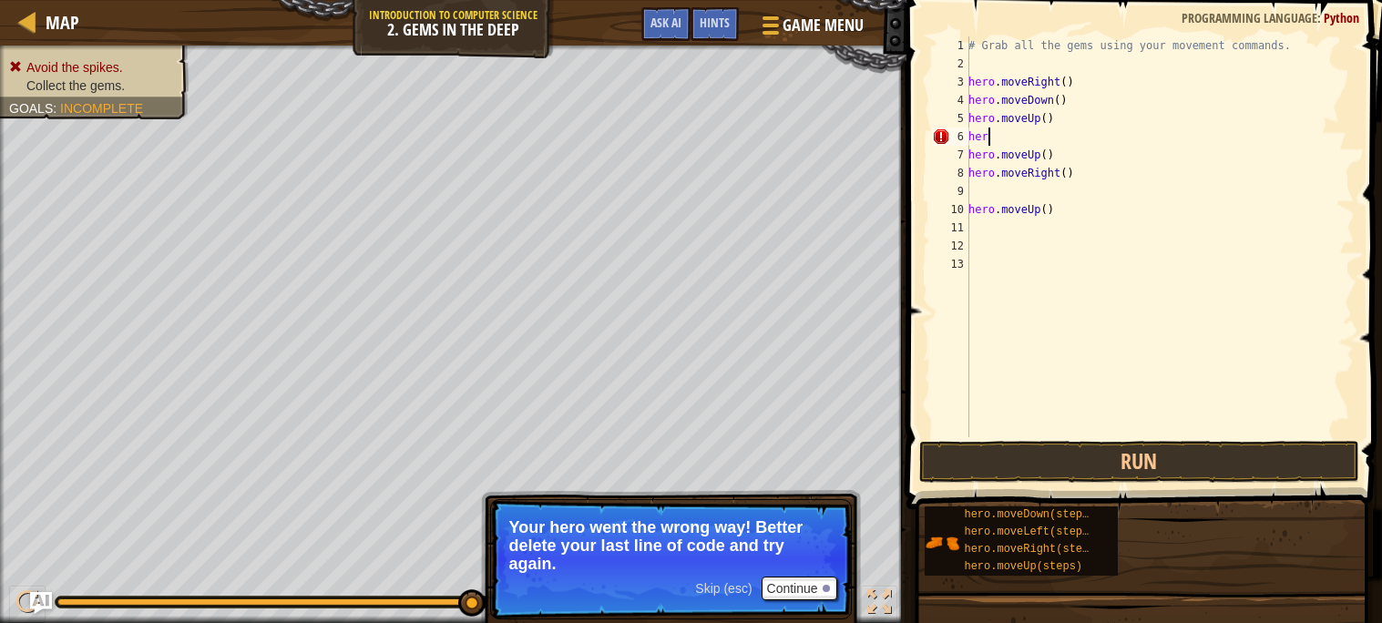
type textarea "h"
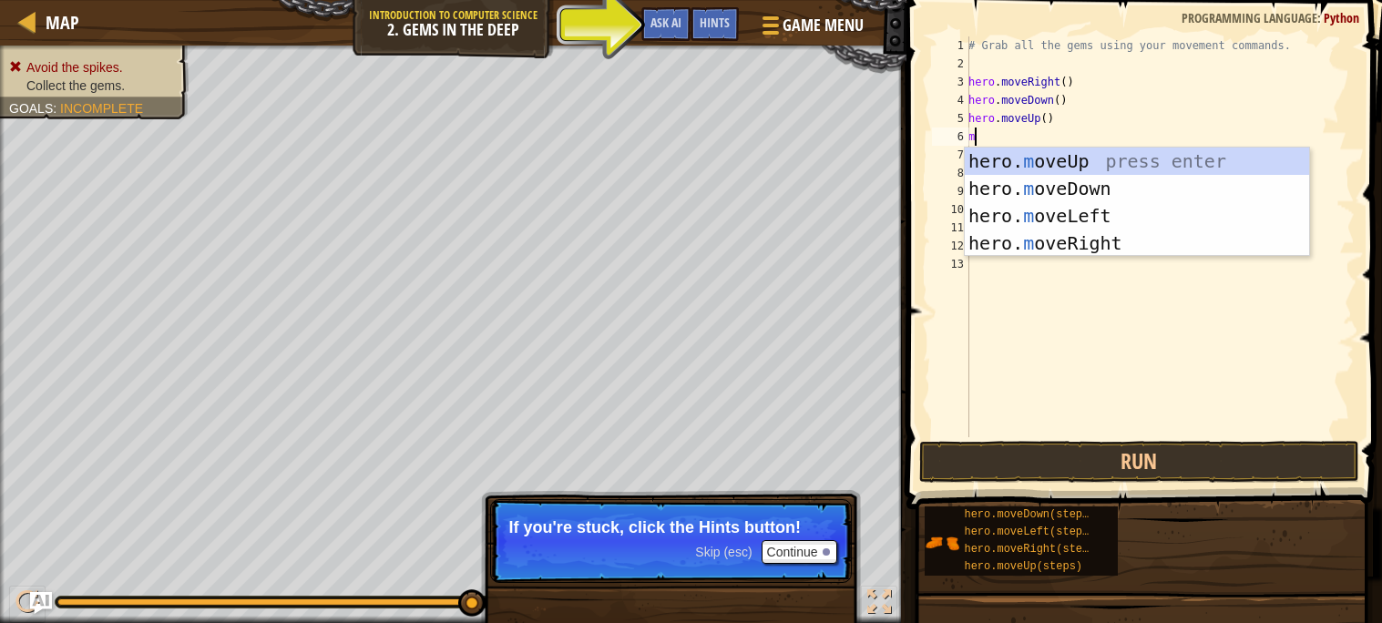
click at [1218, 134] on div "# Grab all the gems using your movement commands. hero . moveRight ( ) hero . m…" at bounding box center [1160, 254] width 390 height 437
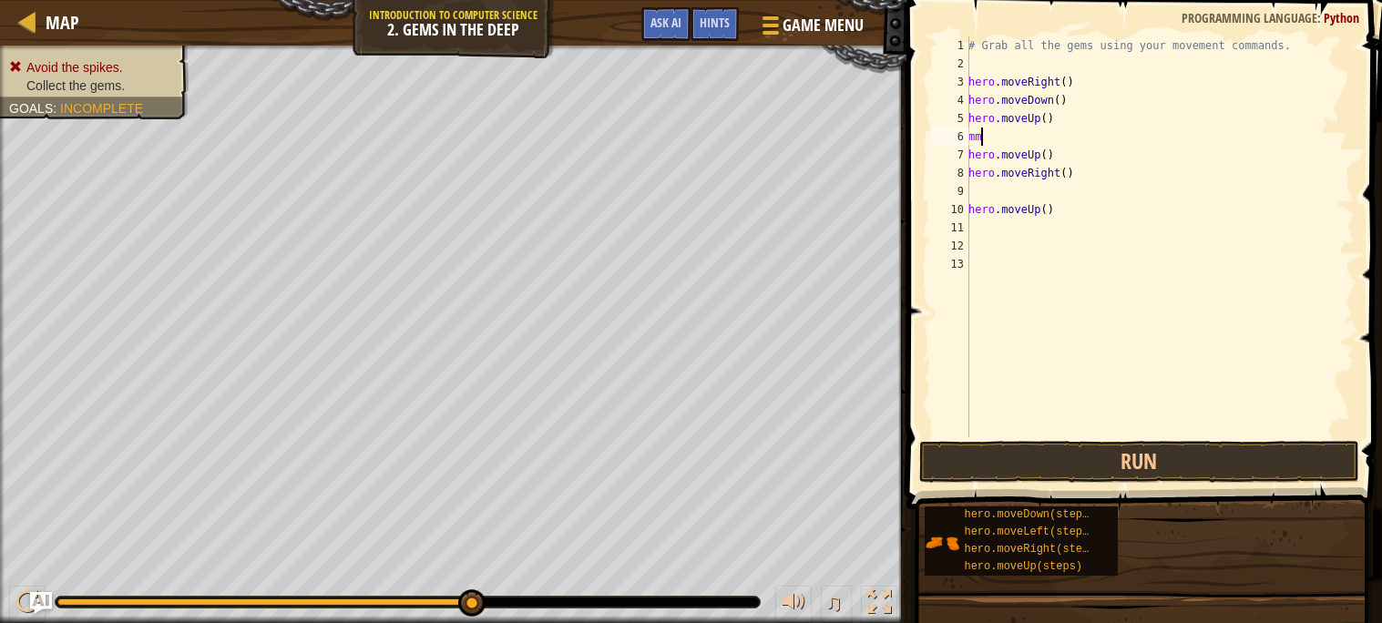
type textarea "m"
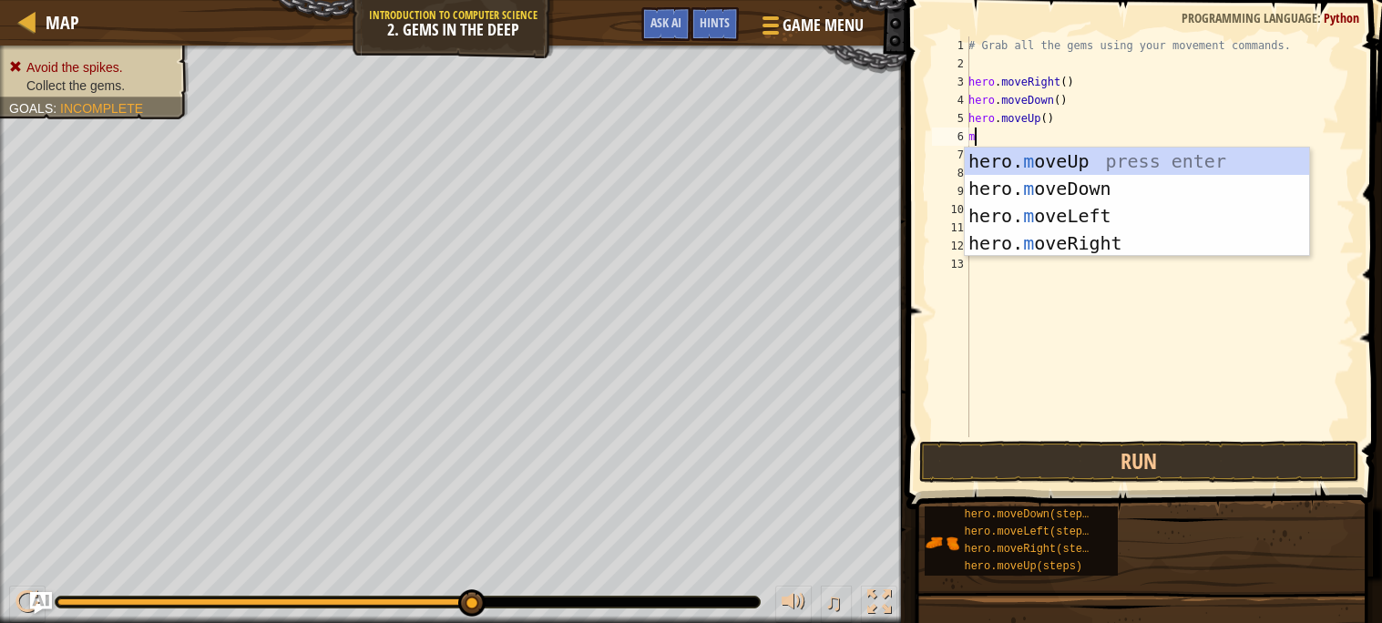
click at [1265, 0] on body "Map Introduction to Computer Science 2. Gems in the Deep Game Menu Done Hints A…" at bounding box center [691, 0] width 1382 height 0
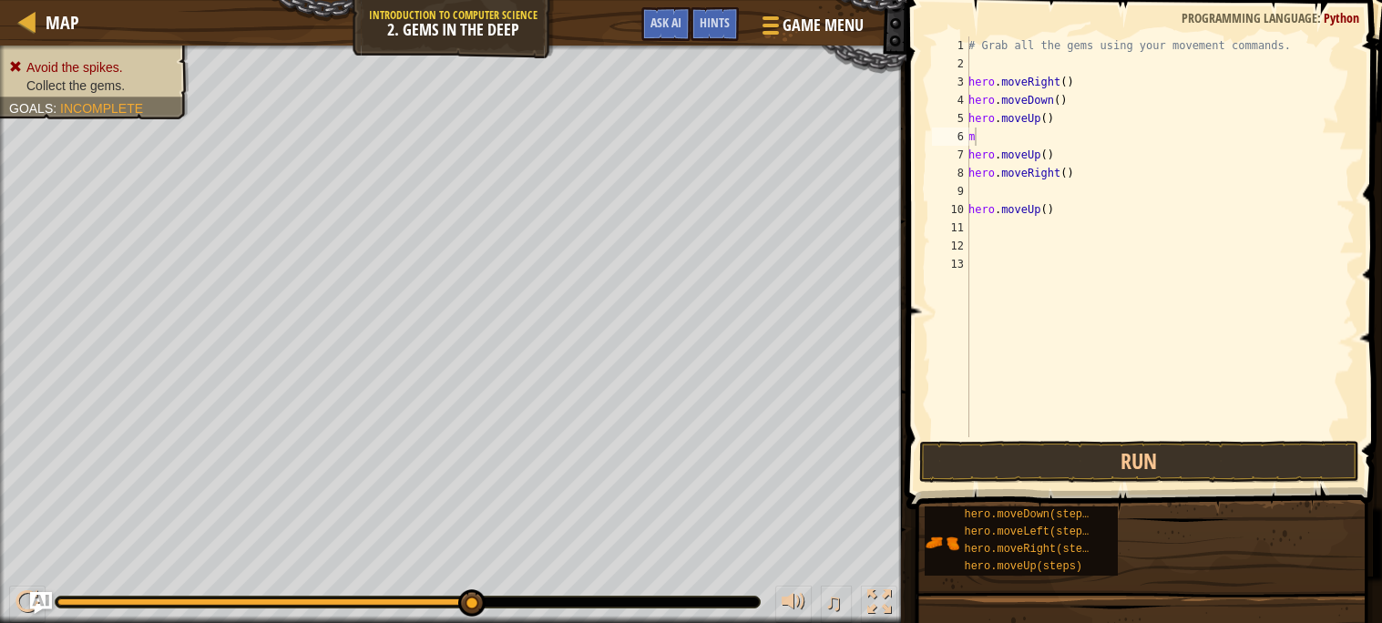
click at [1024, 124] on div "# Grab all the gems using your movement commands. hero . moveRight ( ) hero . m…" at bounding box center [1160, 254] width 390 height 437
click at [1026, 127] on div "# Grab all the gems using your movement commands. hero . moveRight ( ) hero . m…" at bounding box center [1160, 254] width 390 height 437
click at [1030, 138] on div "# Grab all the gems using your movement commands. hero . moveRight ( ) hero . m…" at bounding box center [1160, 254] width 390 height 437
type textarea "m"
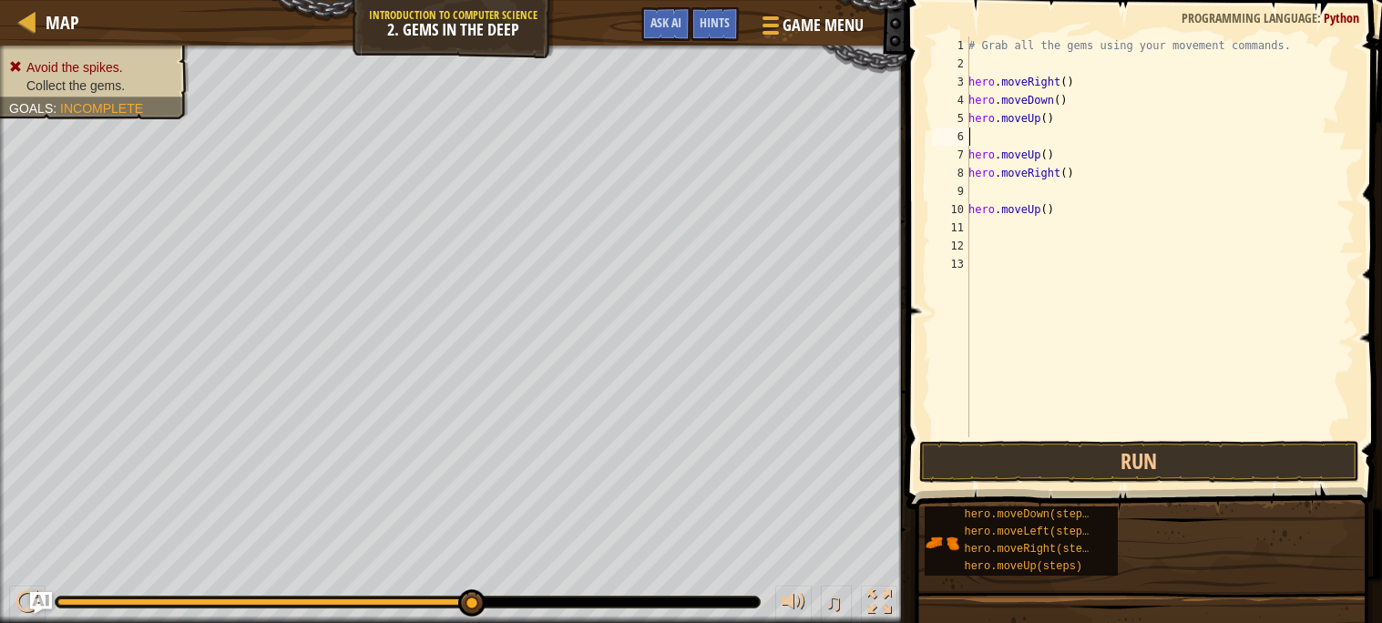
type textarea "m"
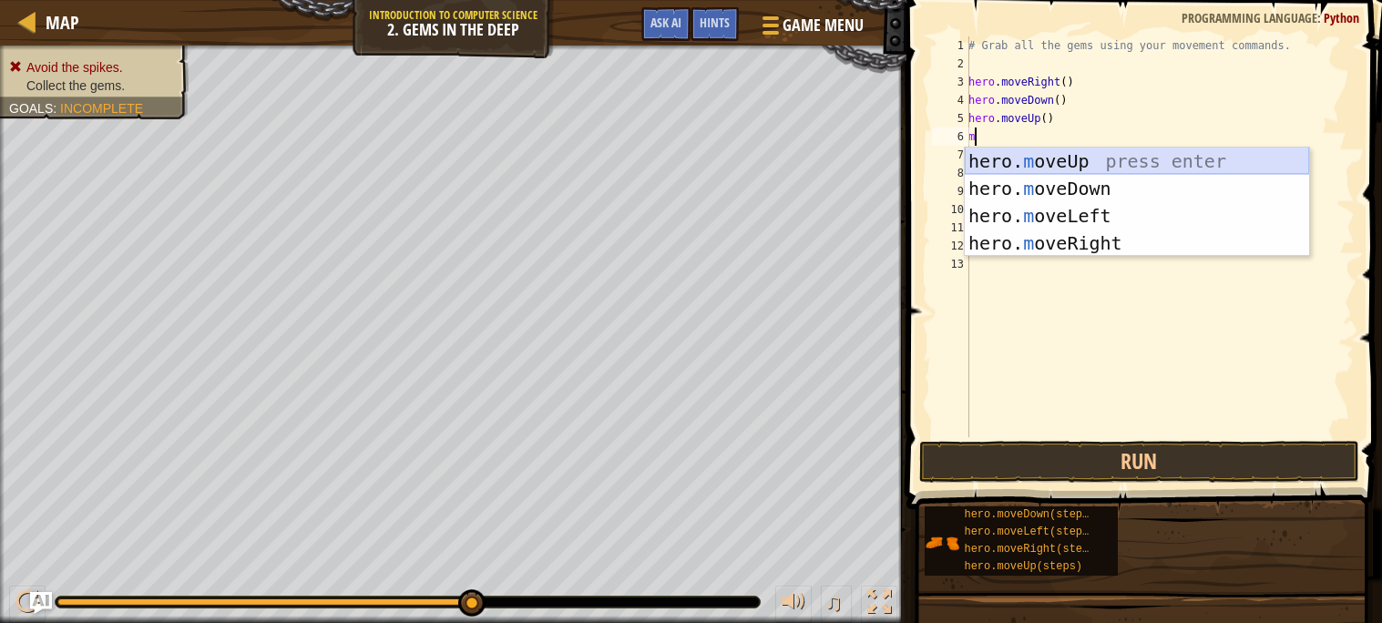
click at [1033, 157] on div "hero. m oveUp press enter hero. m oveDown press enter hero. m oveLeft press ent…" at bounding box center [1137, 230] width 344 height 164
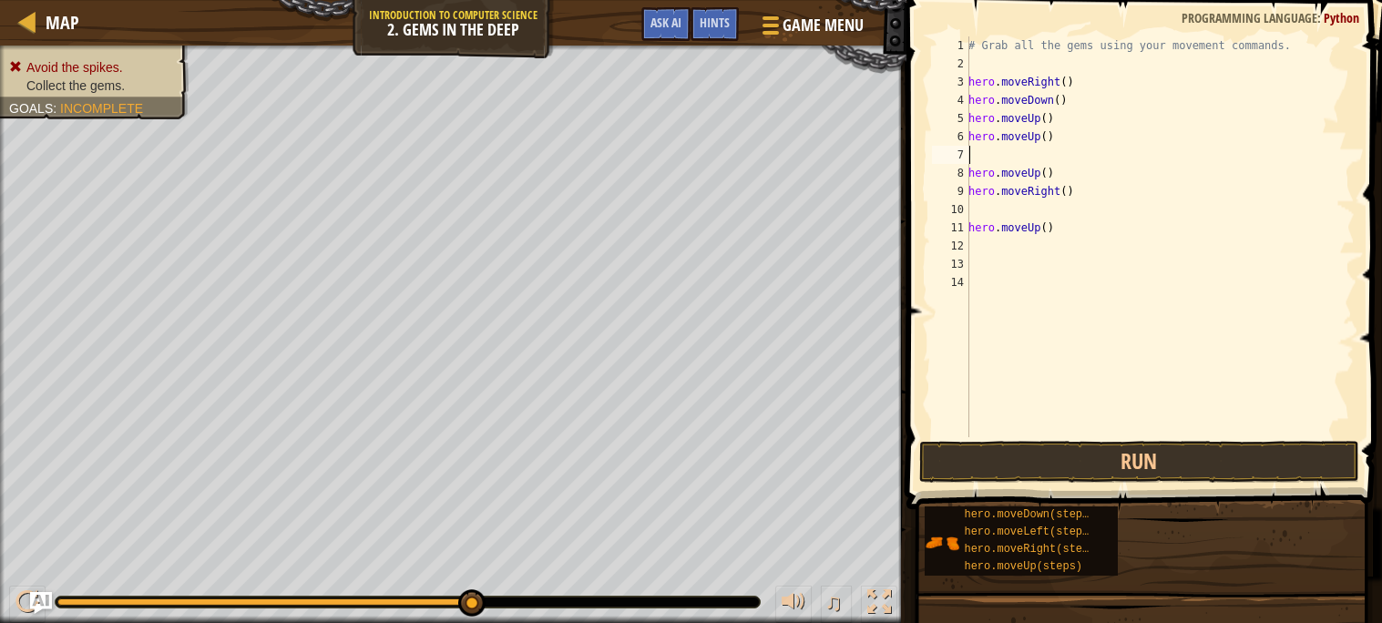
type textarea "r"
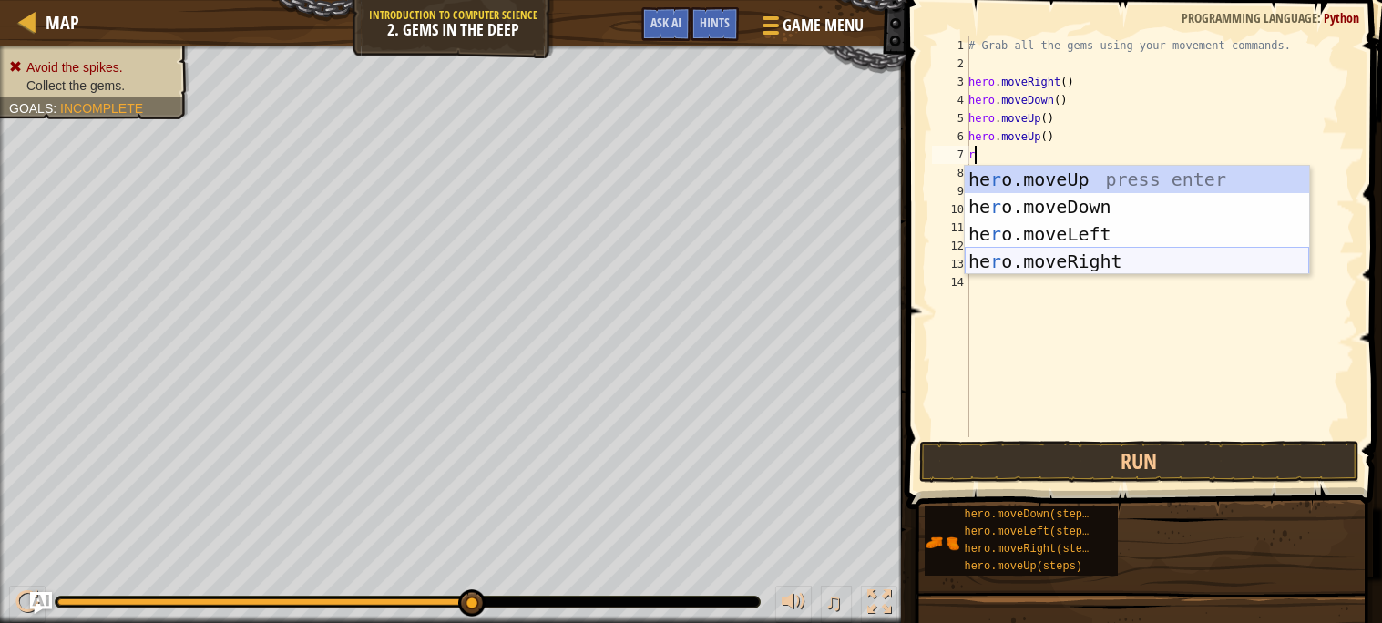
click at [1117, 252] on div "he r o.moveUp press enter he r o.moveDown press enter he r o.moveLeft press ent…" at bounding box center [1137, 248] width 344 height 164
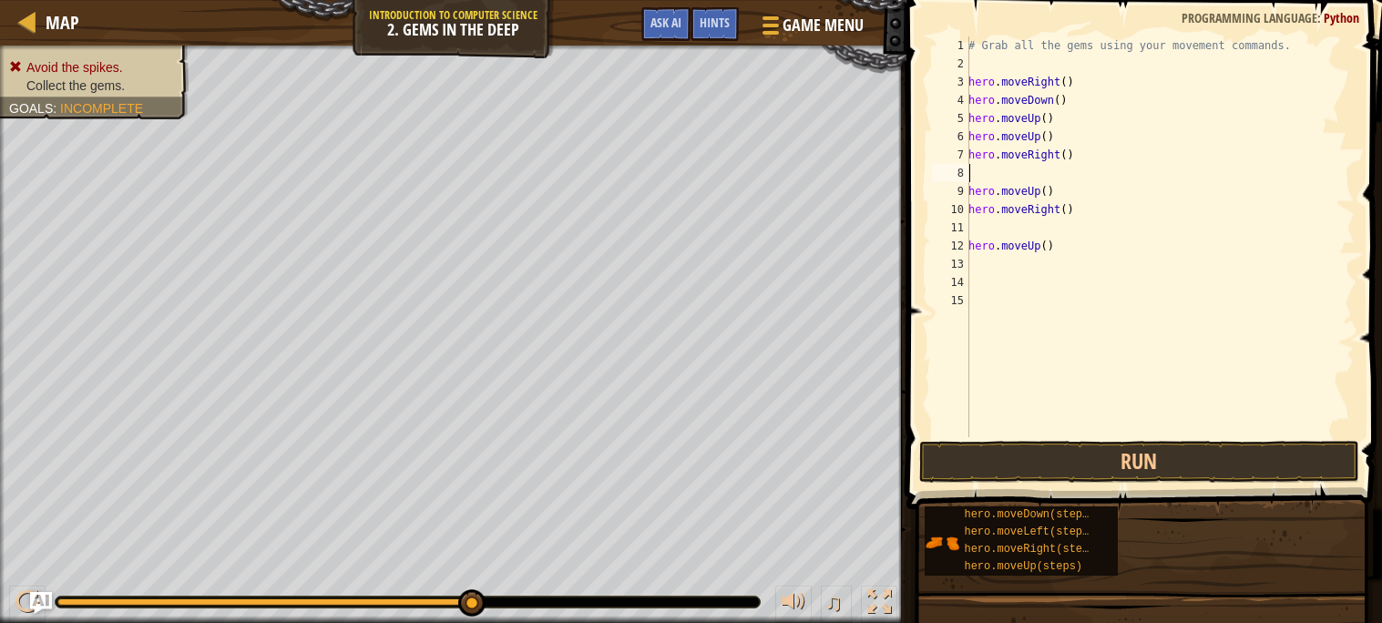
click at [1084, 178] on div "# Grab all the gems using your movement commands. hero . moveRight ( ) hero . m…" at bounding box center [1160, 254] width 390 height 437
type textarea "m"
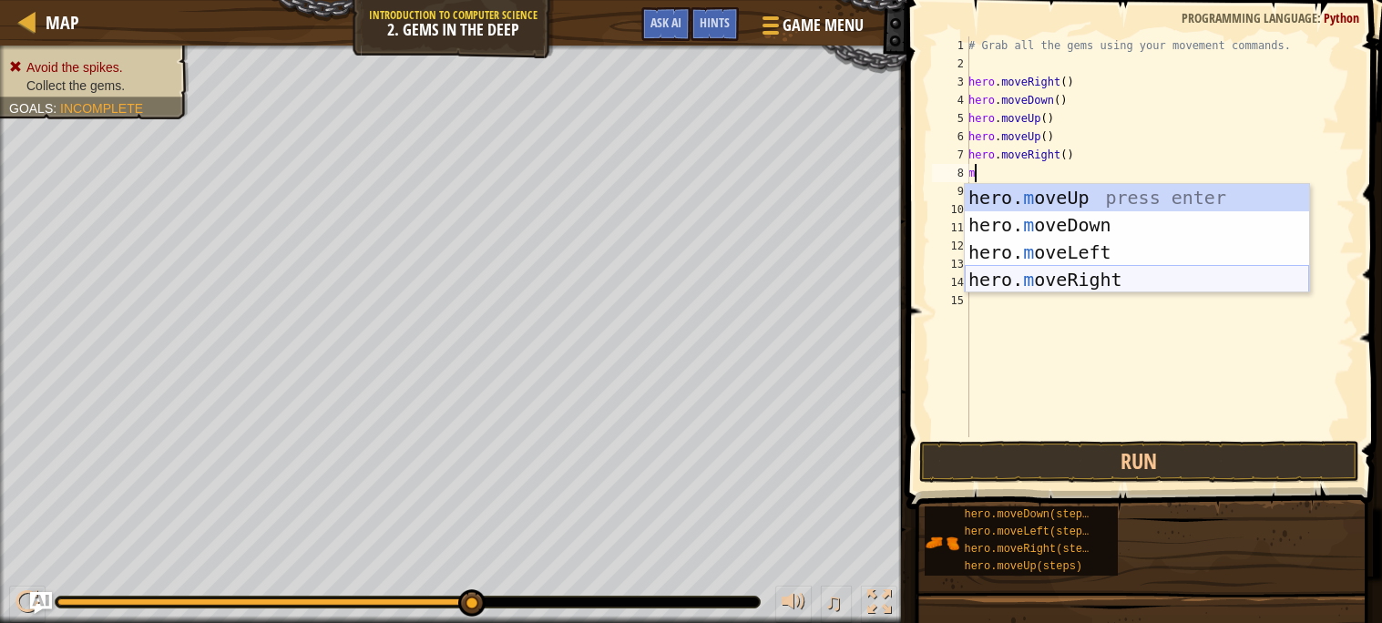
click at [1133, 290] on div "hero. m oveUp press enter hero. m oveDown press enter hero. m oveLeft press ent…" at bounding box center [1137, 266] width 344 height 164
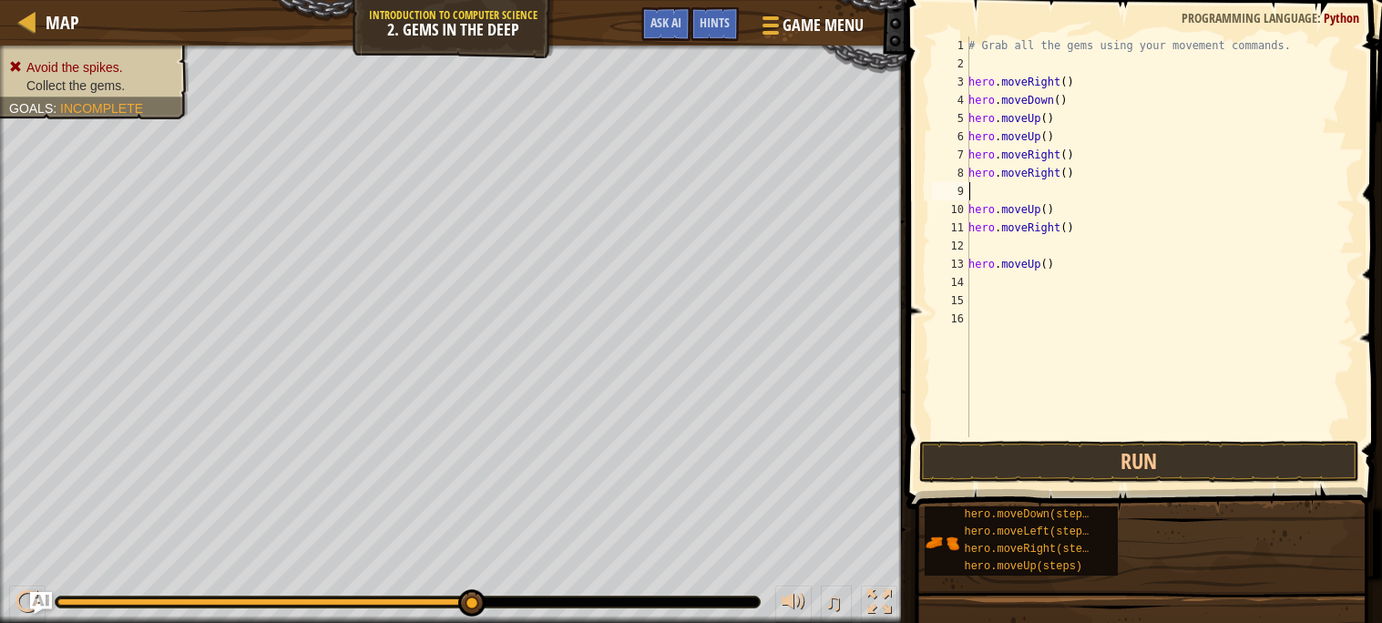
click at [1074, 263] on div "# Grab all the gems using your movement commands. hero . moveRight ( ) hero . m…" at bounding box center [1160, 254] width 390 height 437
type textarea "h"
click at [1088, 249] on div "# Grab all the gems using your movement commands. hero . moveRight ( ) hero . m…" at bounding box center [1160, 254] width 390 height 437
click at [1099, 228] on div "# Grab all the gems using your movement commands. hero . moveRight ( ) hero . m…" at bounding box center [1160, 254] width 390 height 437
type textarea "h"
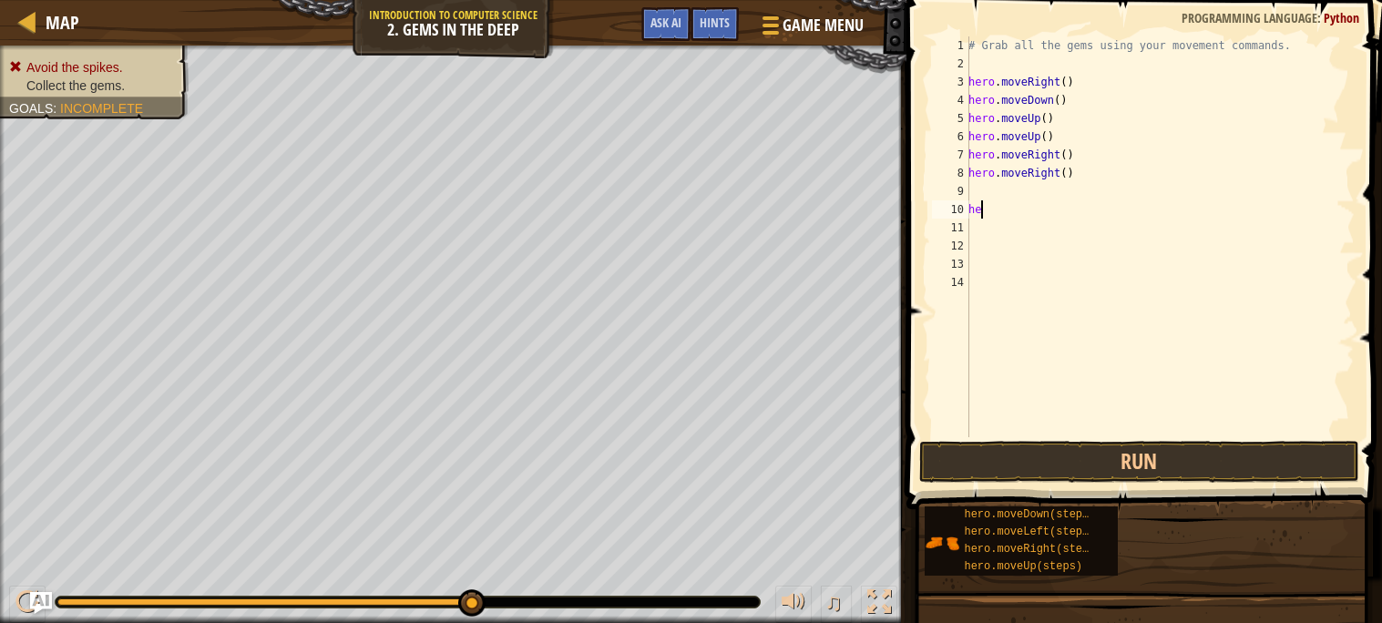
type textarea "h"
click at [1302, 469] on button "Run" at bounding box center [1140, 462] width 440 height 42
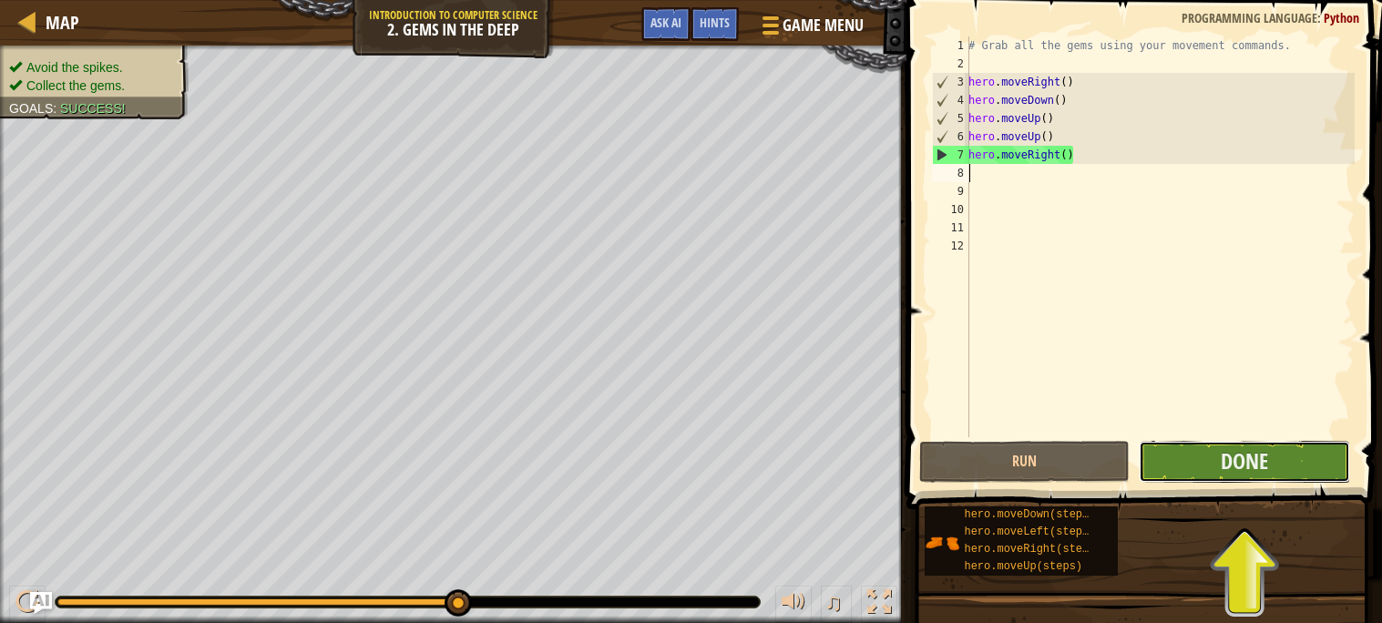
click at [1285, 457] on button "Done" at bounding box center [1244, 462] width 211 height 42
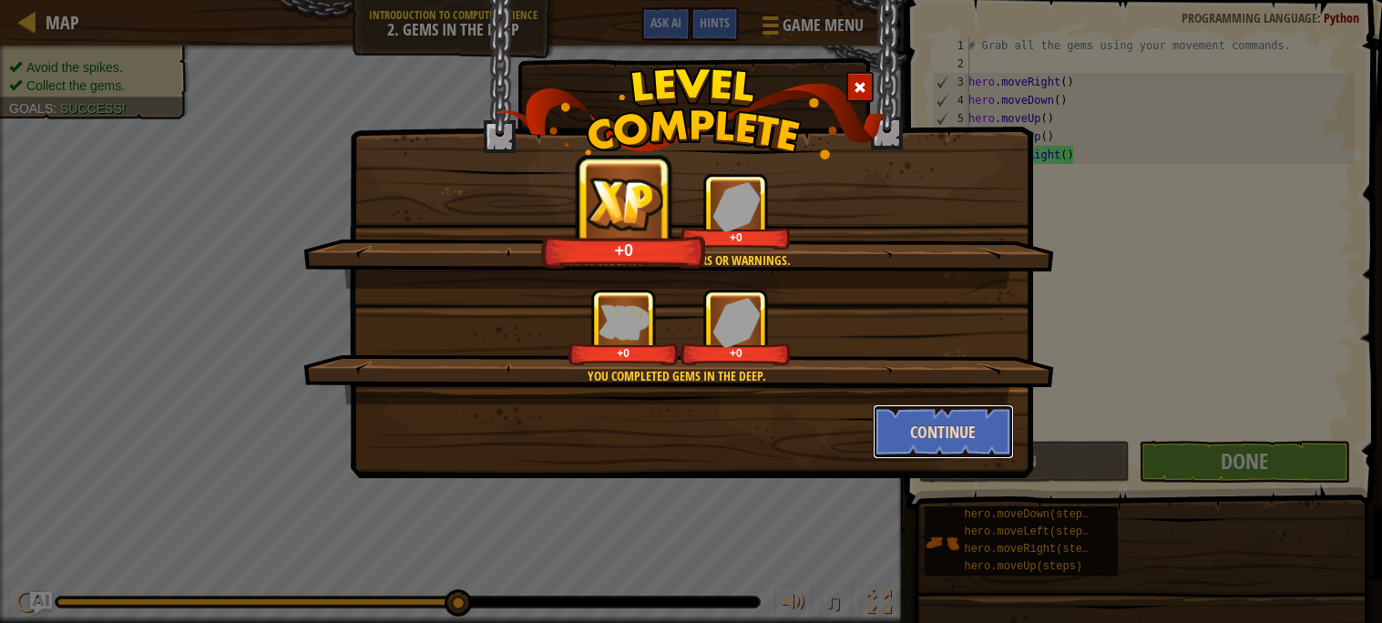
click at [934, 445] on button "Continue" at bounding box center [943, 432] width 141 height 55
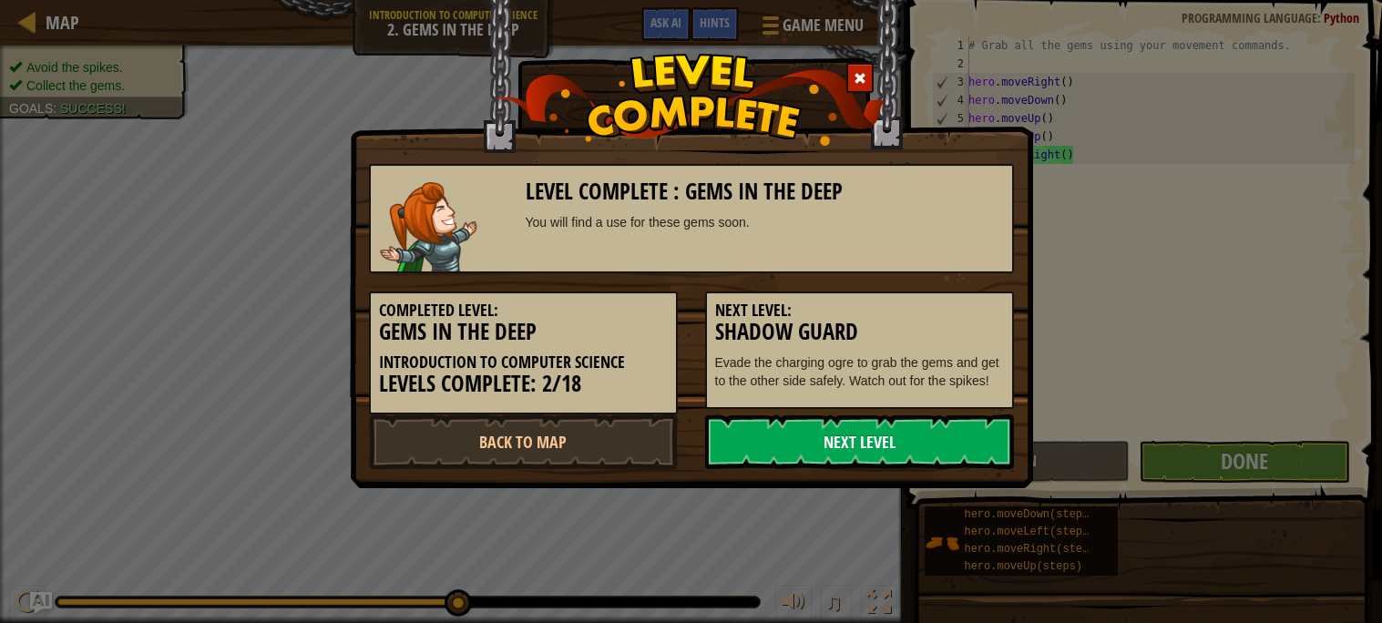
click at [945, 451] on link "Next Level" at bounding box center [859, 442] width 309 height 55
click at [962, 433] on link "Next Level" at bounding box center [859, 442] width 309 height 55
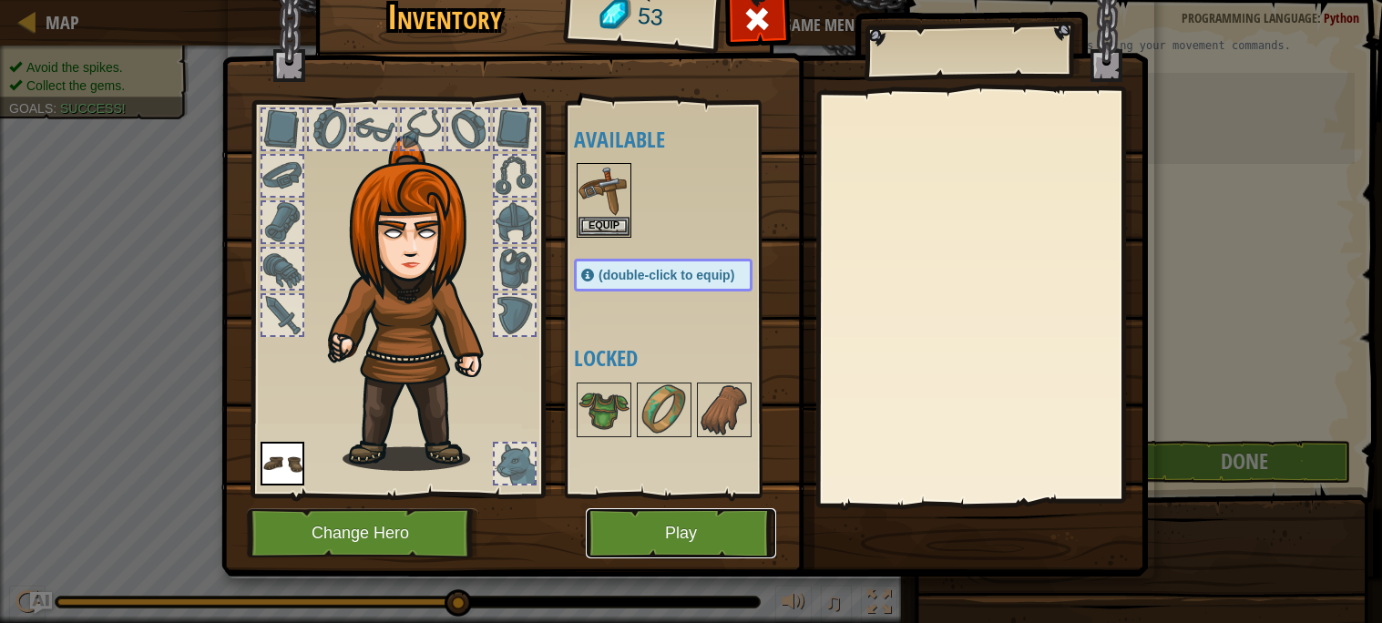
click at [755, 554] on button "Play" at bounding box center [681, 534] width 190 height 50
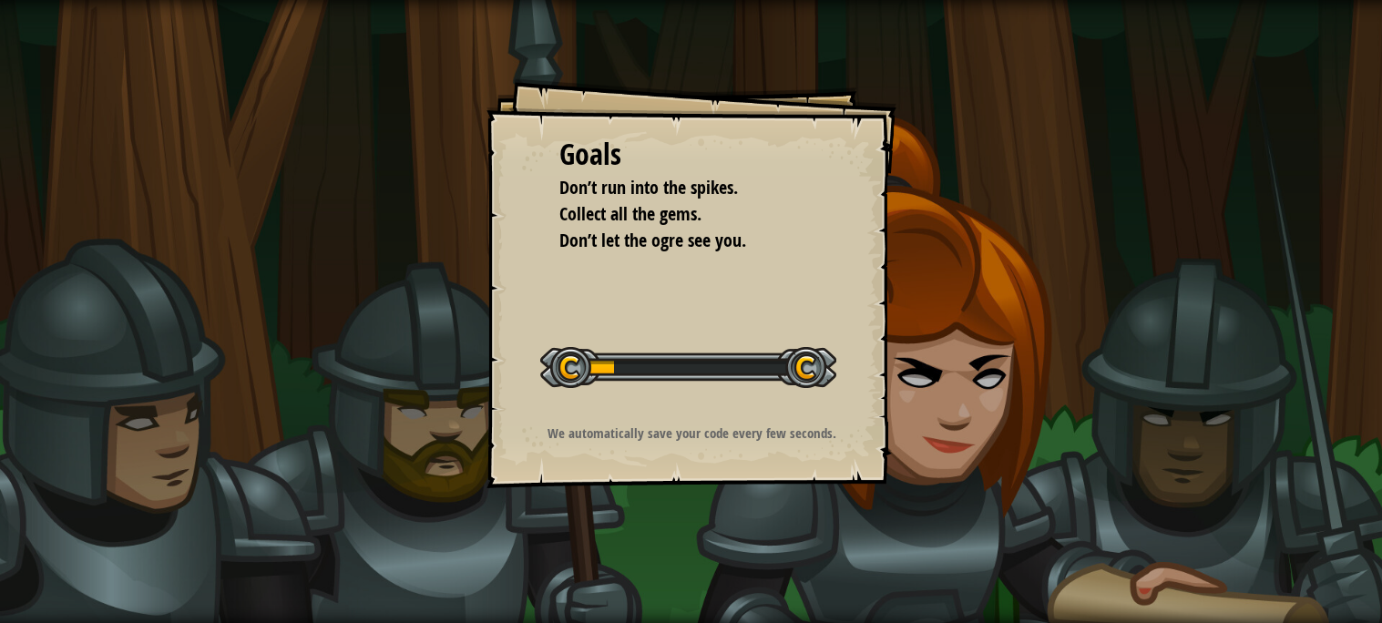
click at [1036, 408] on div "Goals Don’t run into the spikes. Collect all the gems. Don’t let the ogre see y…" at bounding box center [691, 311] width 1382 height 623
click at [1068, 382] on div "Goals Don’t run into the spikes. Collect all the gems. Don’t let the ogre see y…" at bounding box center [691, 311] width 1382 height 623
